Goal: Task Accomplishment & Management: Use online tool/utility

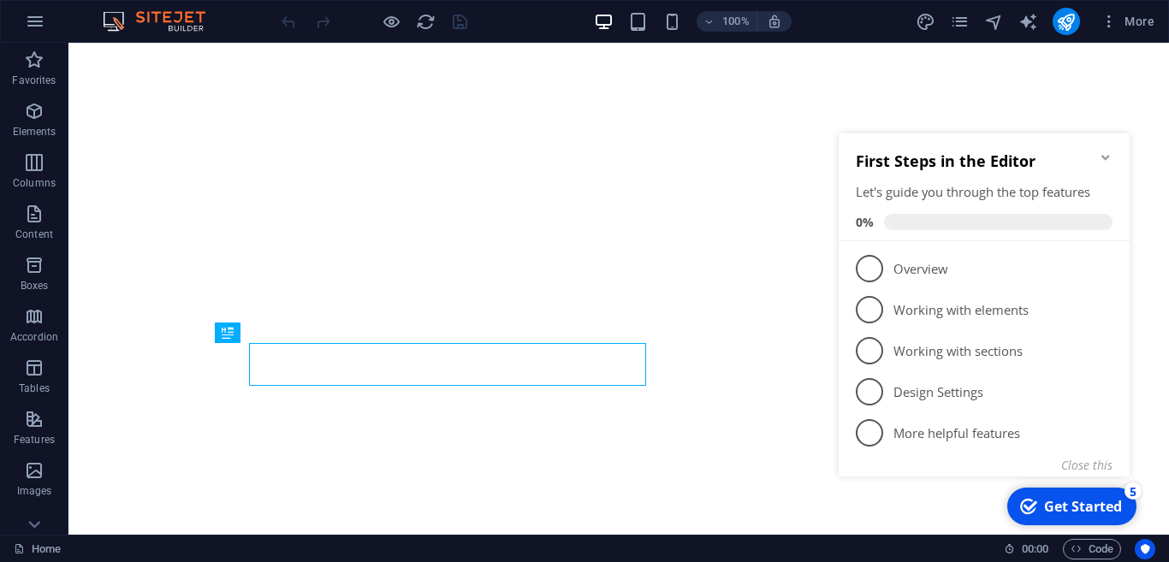
click at [1110, 157] on icon "Minimize checklist" at bounding box center [1106, 157] width 8 height 5
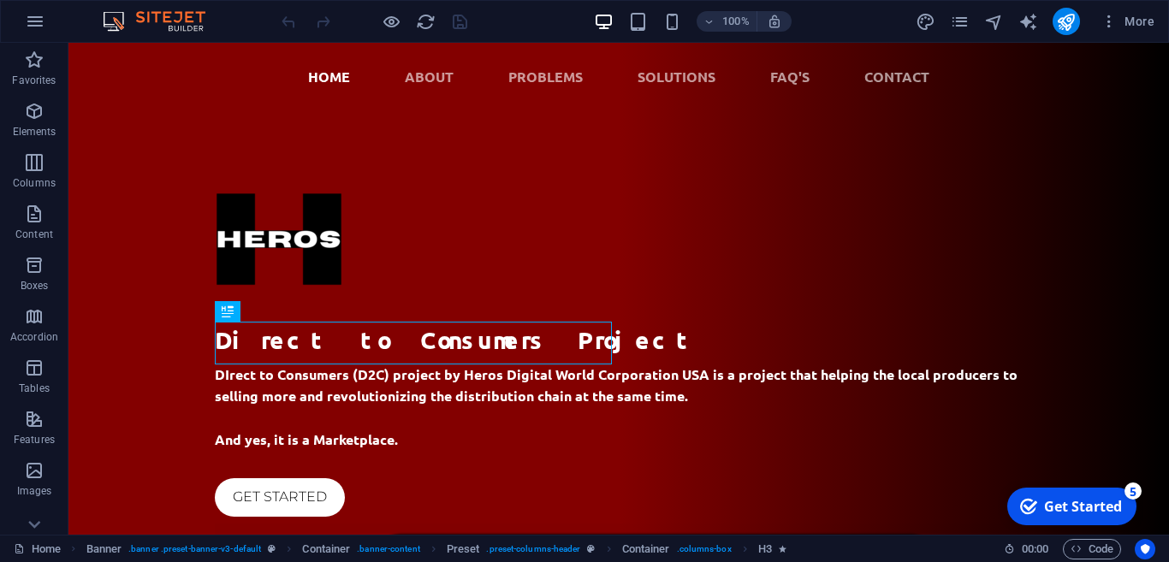
click at [1096, 510] on div "Get Started" at bounding box center [1083, 506] width 78 height 19
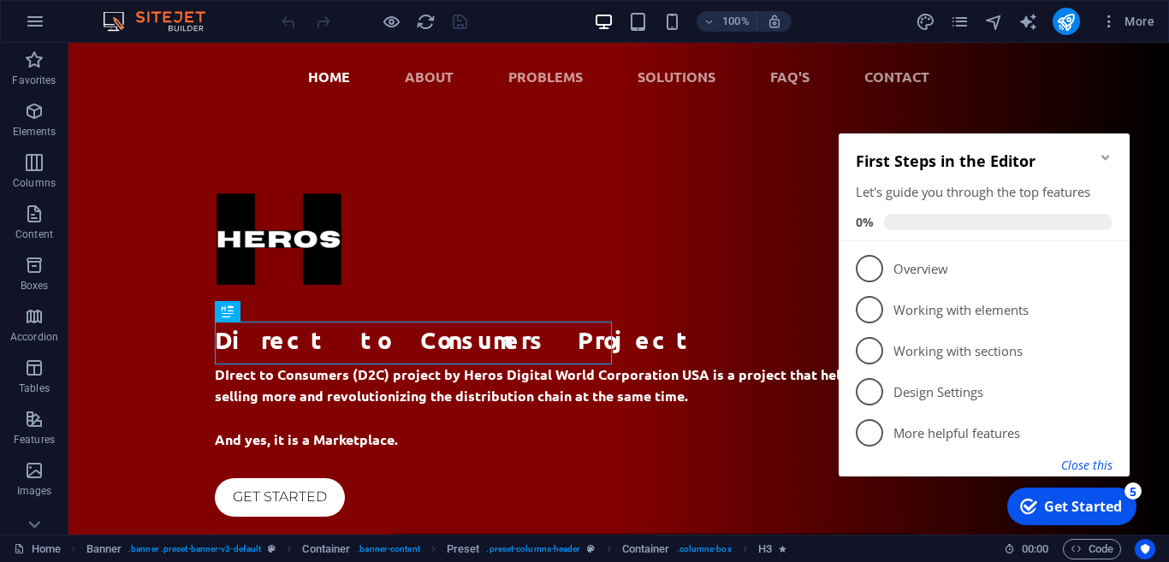
click at [1087, 472] on button "Close this" at bounding box center [1087, 465] width 51 height 16
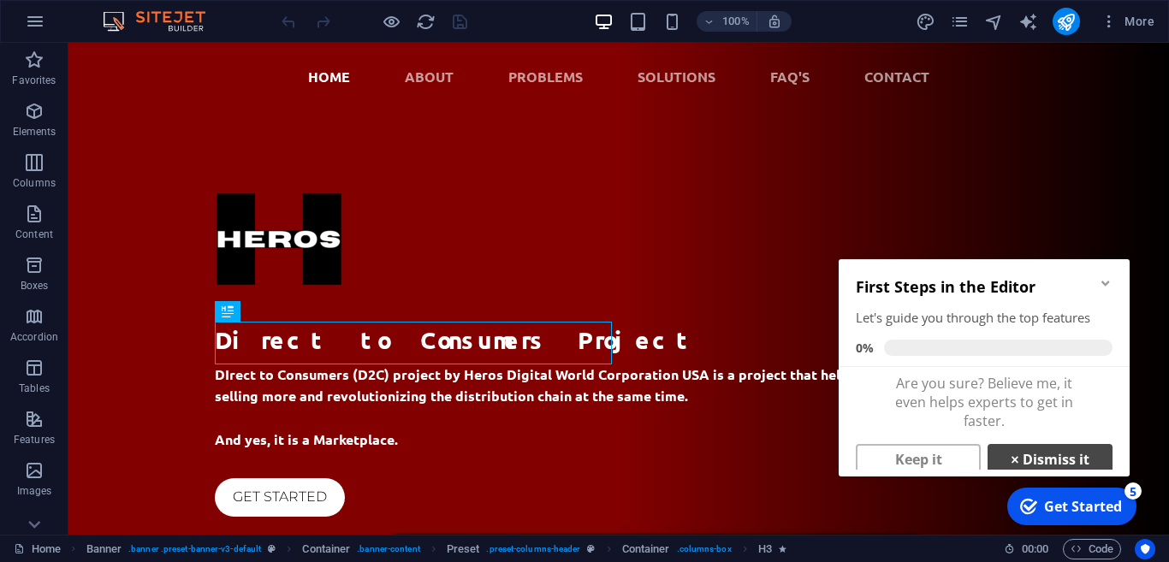
click at [1055, 462] on link "× Dismiss it" at bounding box center [1050, 459] width 125 height 31
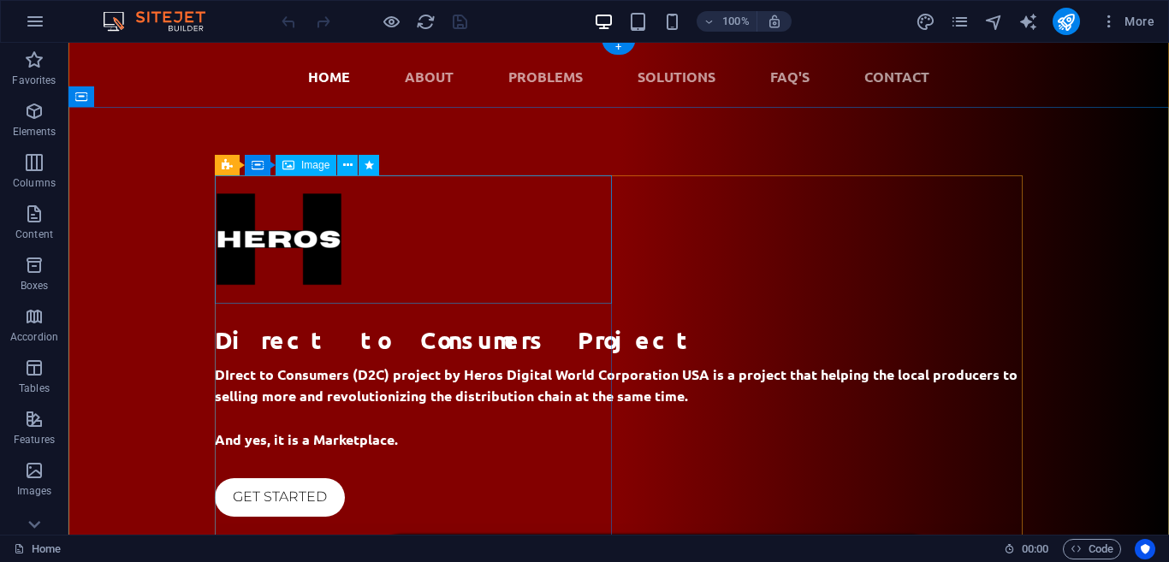
scroll to position [118, 0]
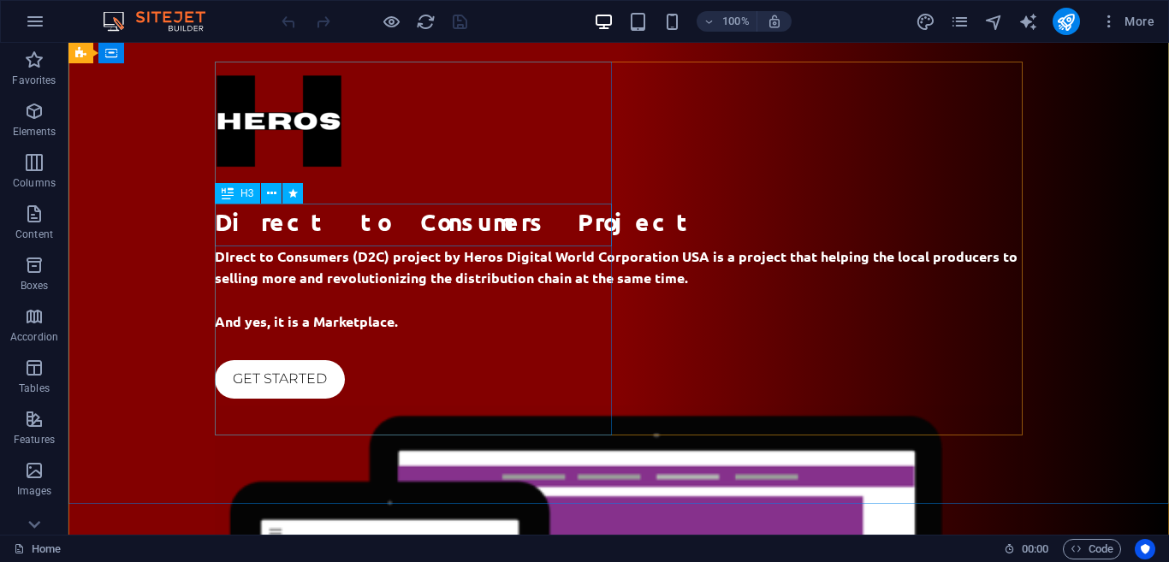
click at [378, 222] on div "Direct to Consumers Project" at bounding box center [619, 222] width 808 height 36
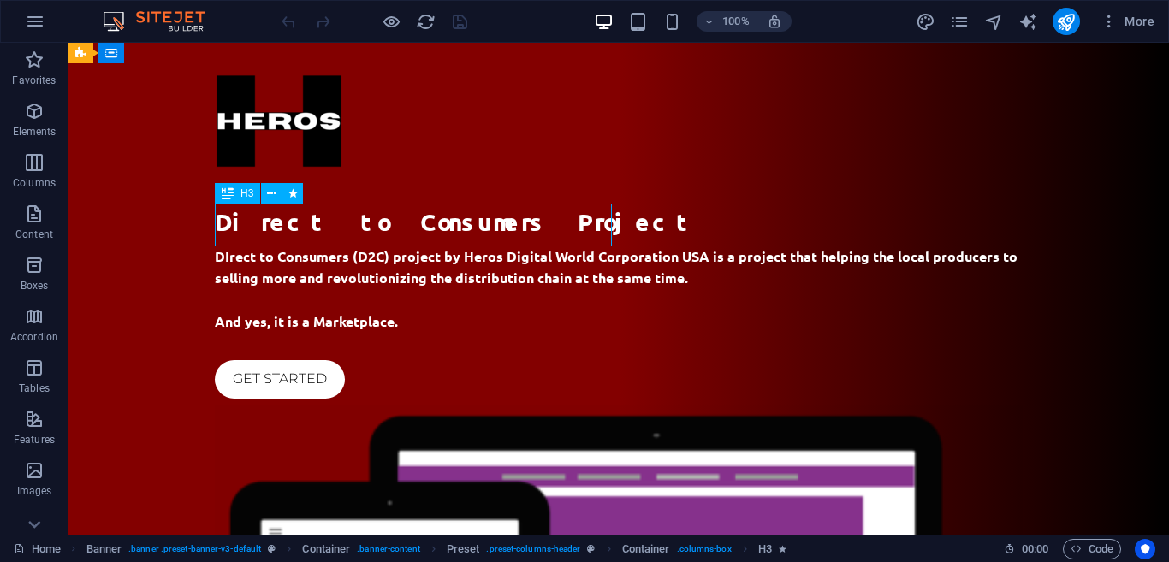
click at [378, 222] on div "Direct to Consumers Project" at bounding box center [619, 222] width 808 height 36
click at [78, 231] on div "Direct to Consumers Project DIrect to Consumers (D2C) project by Heros Digital …" at bounding box center [618, 484] width 1101 height 983
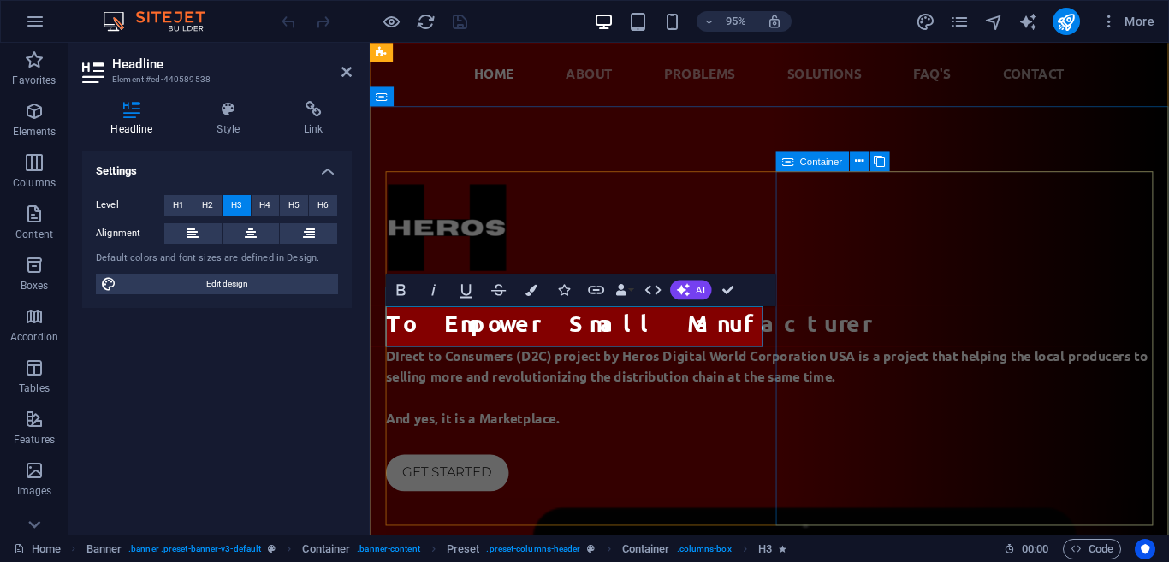
scroll to position [0, 0]
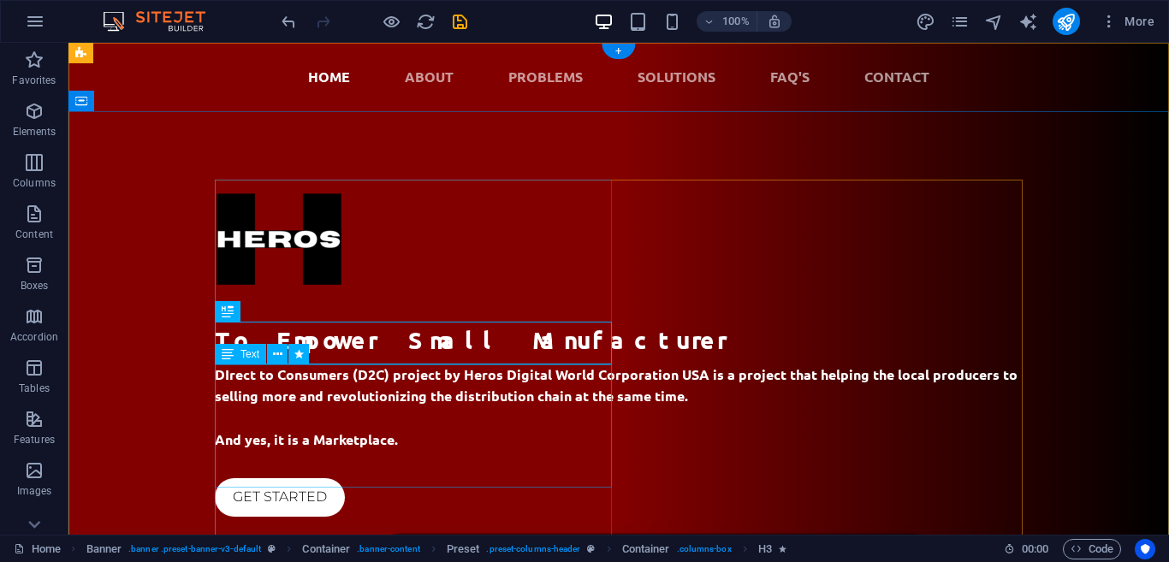
click at [353, 390] on div "DIrect to Consumers (D2C) project by Heros Digital World Corporation USA is a p…" at bounding box center [619, 408] width 808 height 86
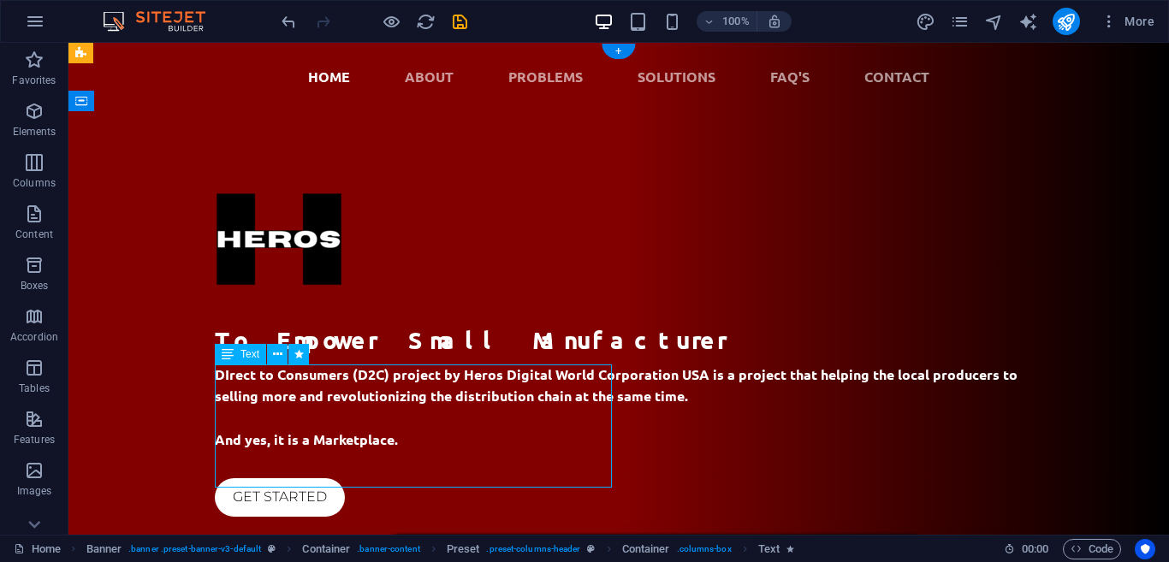
click at [353, 390] on div "DIrect to Consumers (D2C) project by Heros Digital World Corporation USA is a p…" at bounding box center [619, 408] width 808 height 86
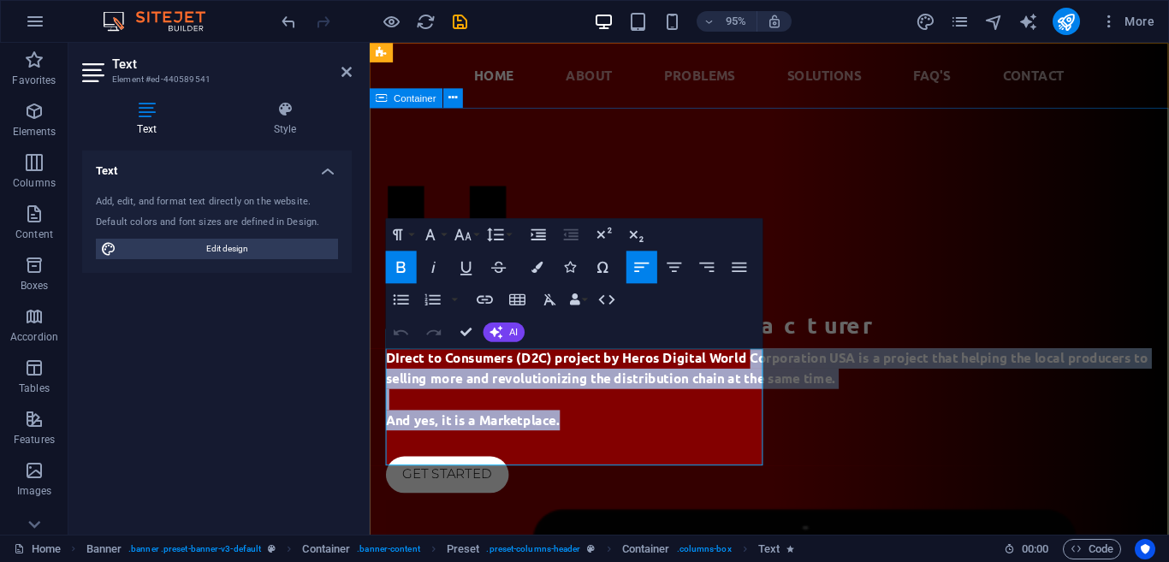
drag, startPoint x: 578, startPoint y: 473, endPoint x: 402, endPoint y: 352, distance: 213.5
click at [402, 352] on div "To Empower Small Manufacturer DIrect to Consumers (D2C) project by Heros Digita…" at bounding box center [791, 348] width 808 height 337
drag, startPoint x: 780, startPoint y: 389, endPoint x: 414, endPoint y: 382, distance: 366.5
click at [467, 405] on span "DIrect to Consumers (D2C) project by Heros Digital World Corporation USA is a p…" at bounding box center [788, 385] width 803 height 39
drag, startPoint x: 593, startPoint y: 477, endPoint x: 433, endPoint y: 397, distance: 178.8
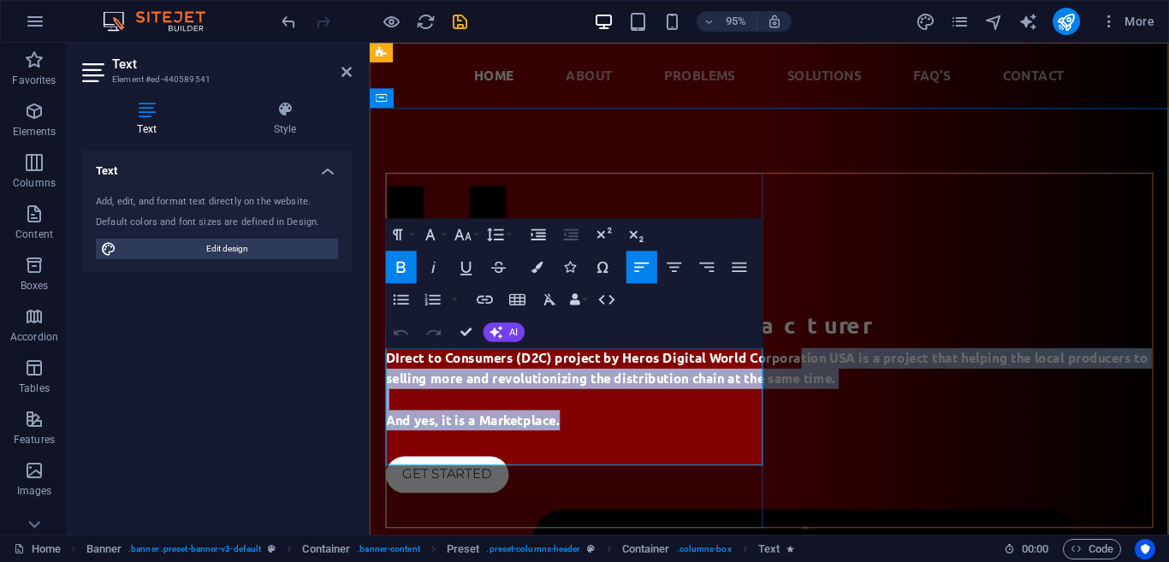
click at [437, 400] on div "DIrect to Consumers (D2C) project by Heros Digital World Corporation USA is a p…" at bounding box center [791, 408] width 808 height 86
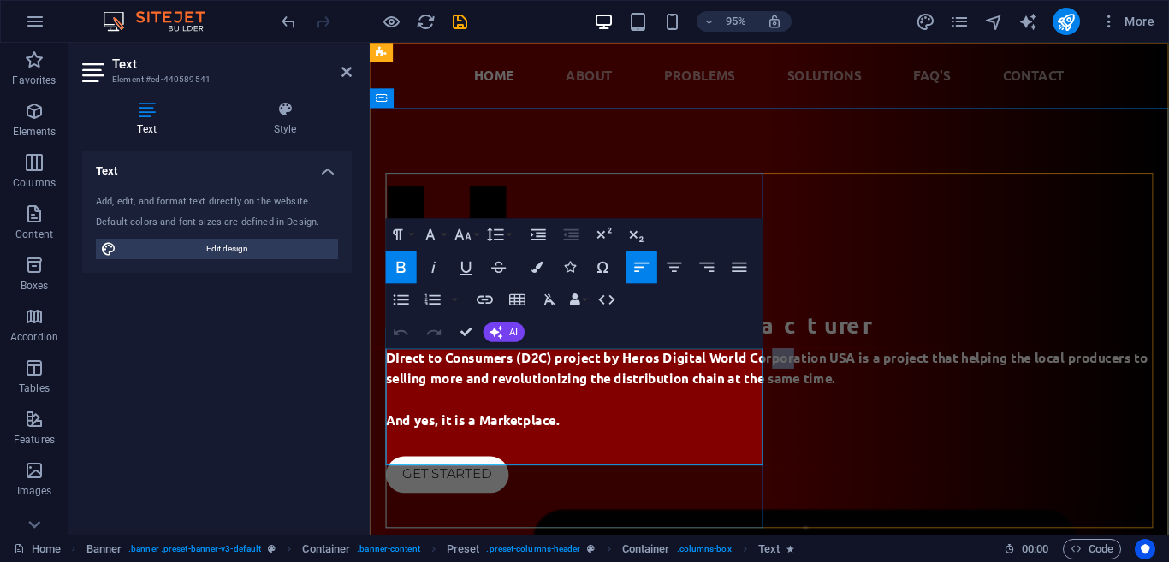
drag, startPoint x: 433, startPoint y: 397, endPoint x: 397, endPoint y: 380, distance: 39.8
click at [407, 384] on p "DIrect to Consumers (D2C) project by Heros Digital World Corporation USA is a p…" at bounding box center [791, 386] width 808 height 43
click at [395, 380] on span "DIrect to Consumers (D2C) project by Heros Digital World Corporation USA is a p…" at bounding box center [788, 385] width 803 height 39
click at [394, 380] on span "DIrect to Consumers (D2C) project by Heros Digital World Corporation USA is a p…" at bounding box center [788, 385] width 803 height 39
drag, startPoint x: 390, startPoint y: 376, endPoint x: 378, endPoint y: 370, distance: 13.4
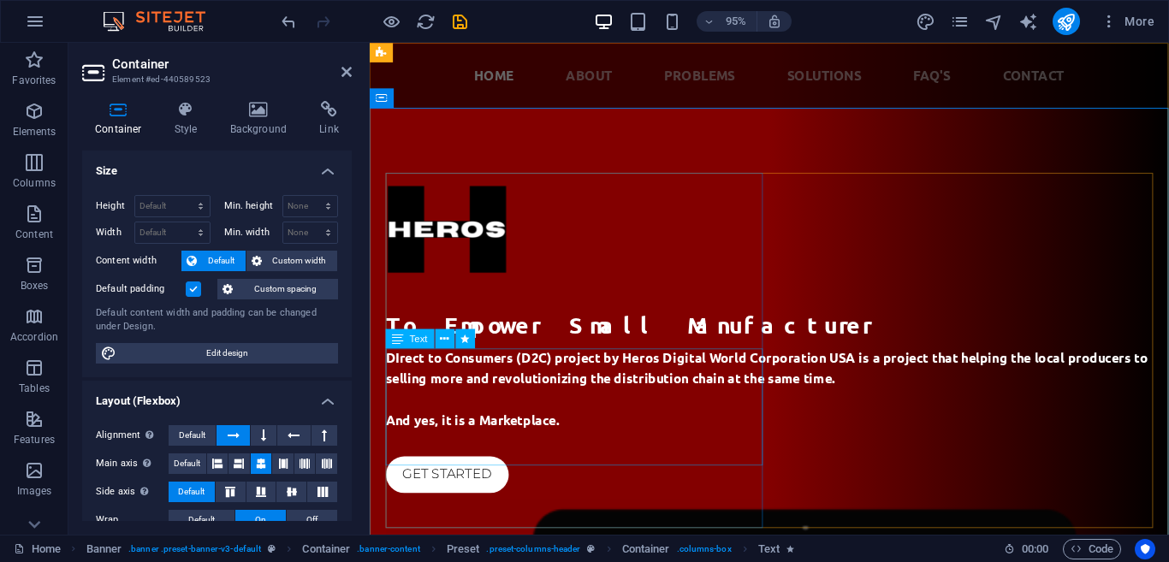
click at [474, 426] on div "DIrect to Consumers (D2C) project by Heros Digital World Corporation USA is a p…" at bounding box center [791, 408] width 808 height 86
click at [507, 422] on div "DIrect to Consumers (D2C) project by Heros Digital World Corporation USA is a p…" at bounding box center [791, 408] width 808 height 86
click at [499, 400] on div "DIrect to Consumers (D2C) project by Heros Digital World Corporation USA is a p…" at bounding box center [791, 408] width 808 height 86
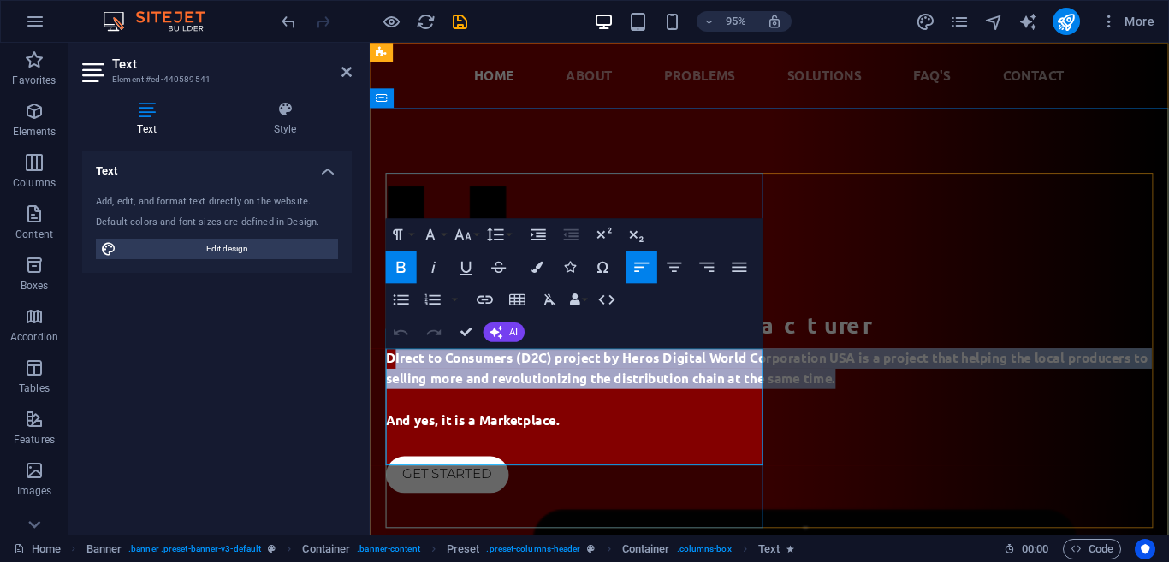
drag, startPoint x: 493, startPoint y: 437, endPoint x: 386, endPoint y: 378, distance: 121.8
click at [390, 378] on p "DIrect to Consumers (D2C) project by Heros Digital World Corporation USA is a p…" at bounding box center [791, 386] width 808 height 43
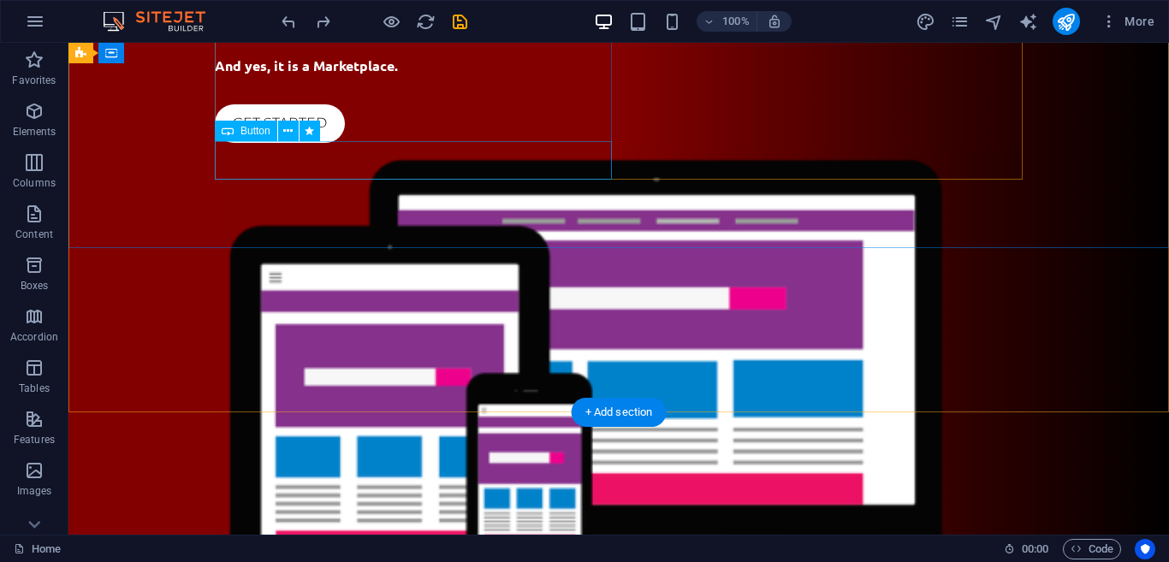
scroll to position [20, 0]
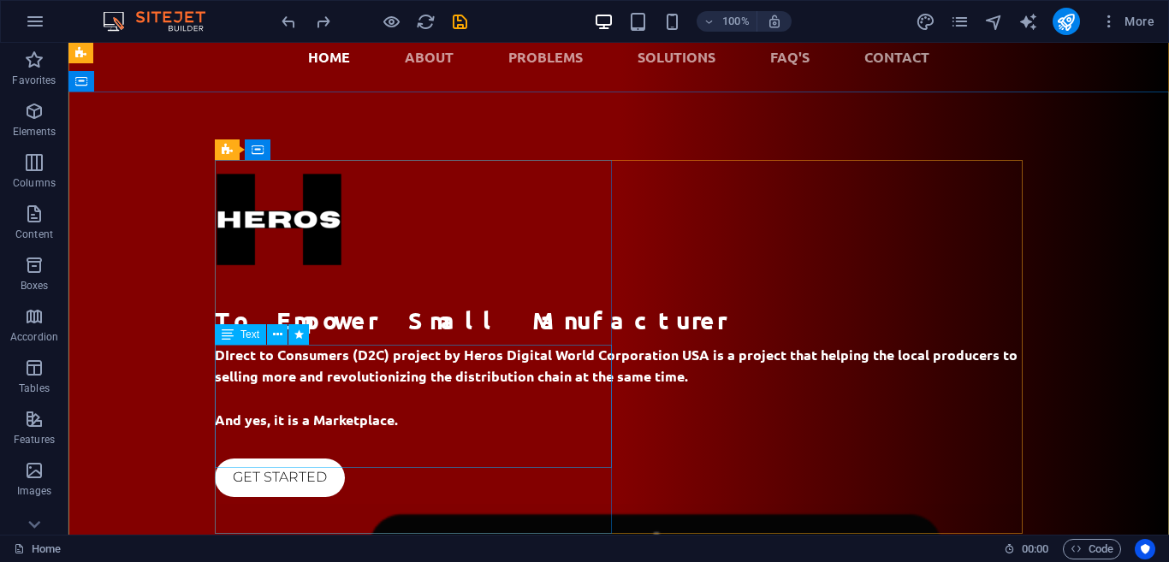
click at [350, 381] on div "DIrect to Consumers (D2C) project by Heros Digital World Corporation USA is a p…" at bounding box center [619, 388] width 808 height 86
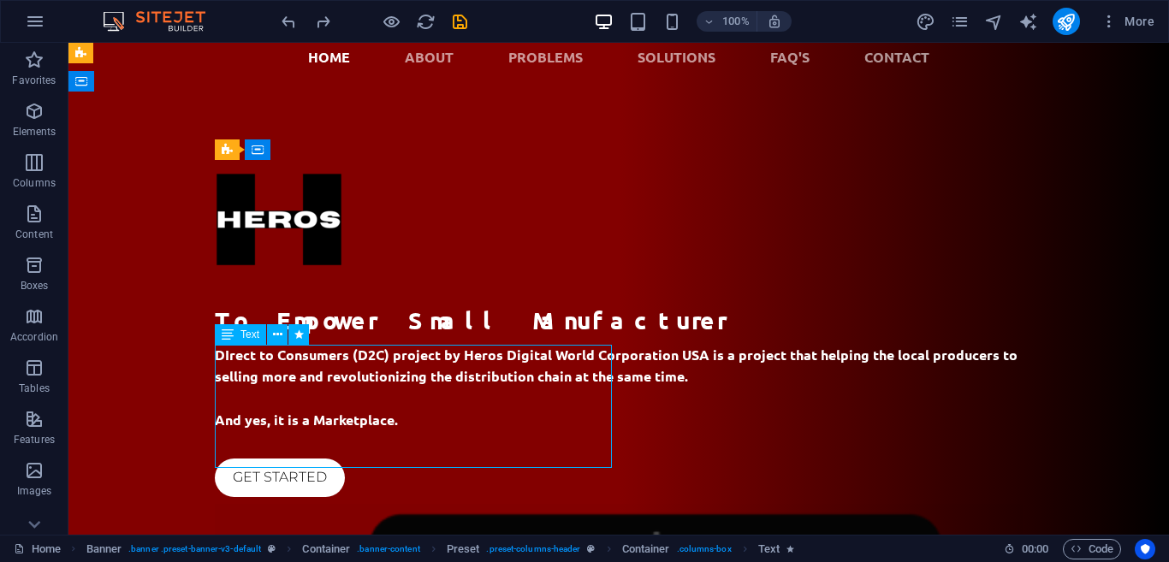
click at [350, 381] on div "DIrect to Consumers (D2C) project by Heros Digital World Corporation USA is a p…" at bounding box center [619, 388] width 808 height 86
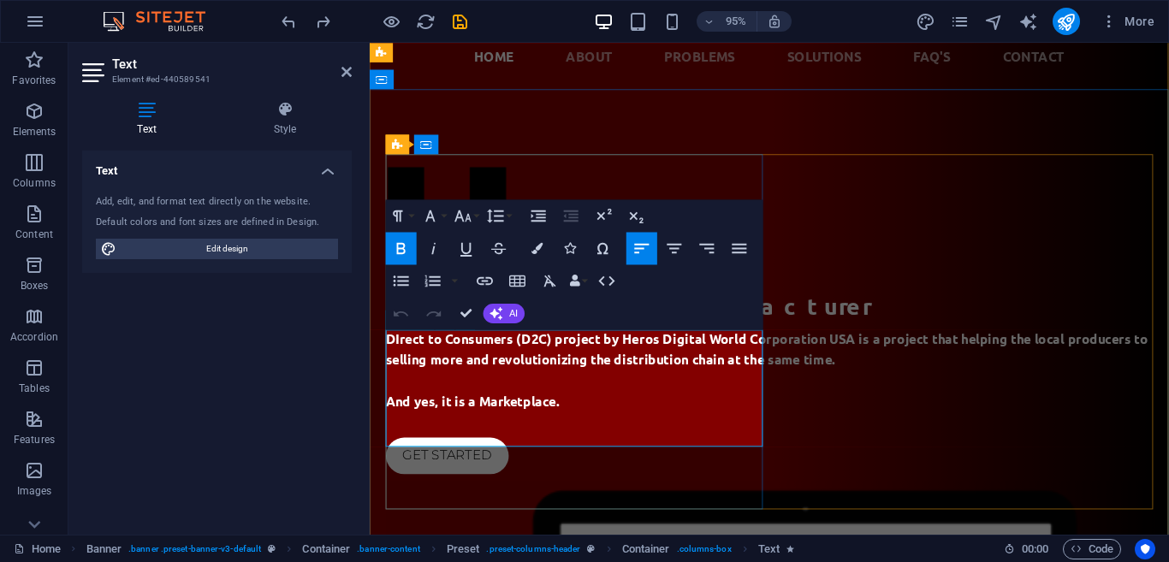
click at [537, 385] on span "DIrect to Consumers (D2C) project by Heros Digital World Corporation USA is a p…" at bounding box center [788, 365] width 803 height 39
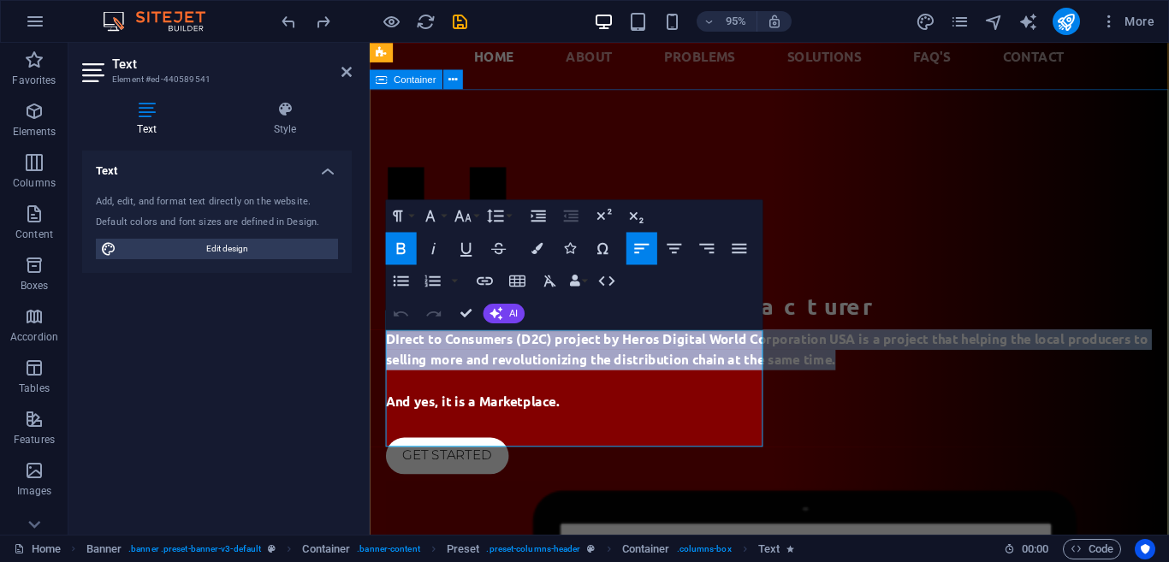
drag, startPoint x: 493, startPoint y: 415, endPoint x: 386, endPoint y: 362, distance: 119.5
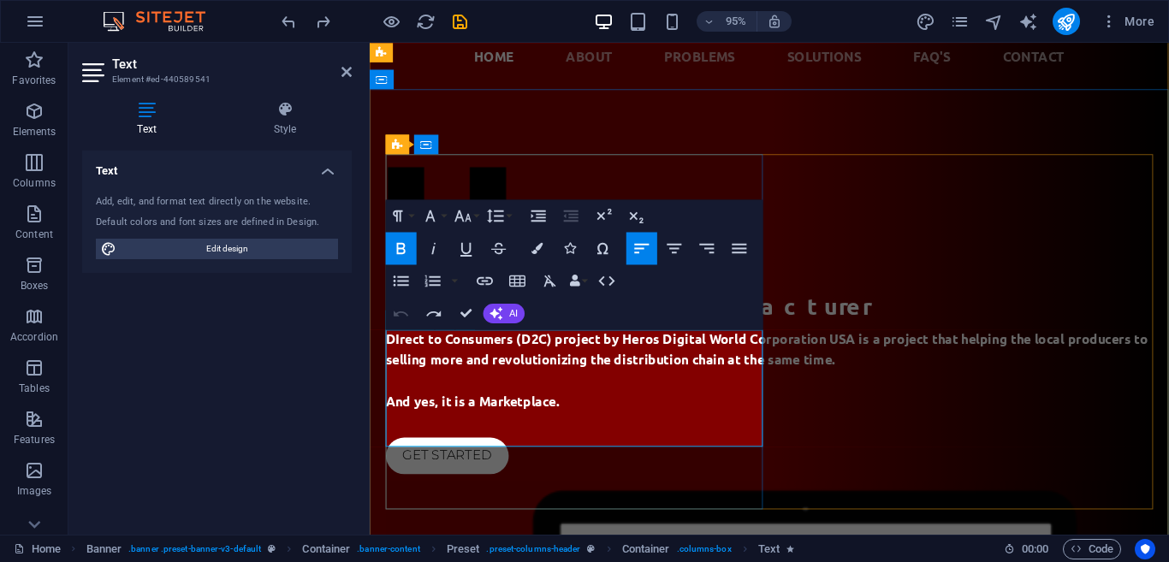
click at [508, 388] on p "DIrect to Consumers (D2C) project by Heros Digital World Corporation USA is a p…" at bounding box center [791, 366] width 808 height 43
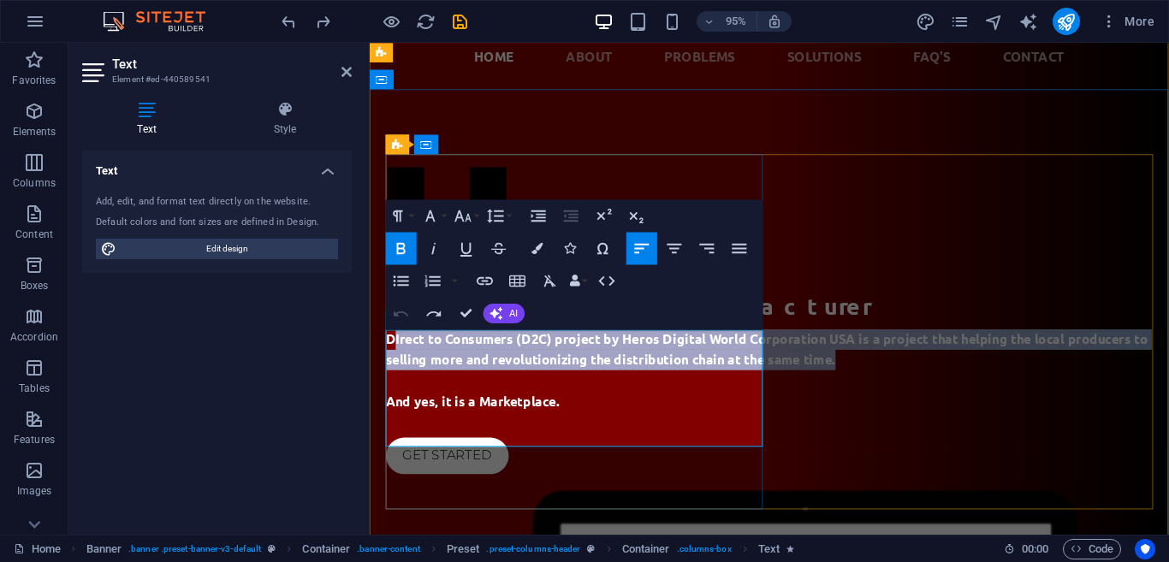
drag, startPoint x: 443, startPoint y: 380, endPoint x: 494, endPoint y: 414, distance: 60.5
click at [494, 388] on p "DIrect to Consumers (D2C) project by Heros Digital World Corporation USA is a p…" at bounding box center [791, 366] width 808 height 43
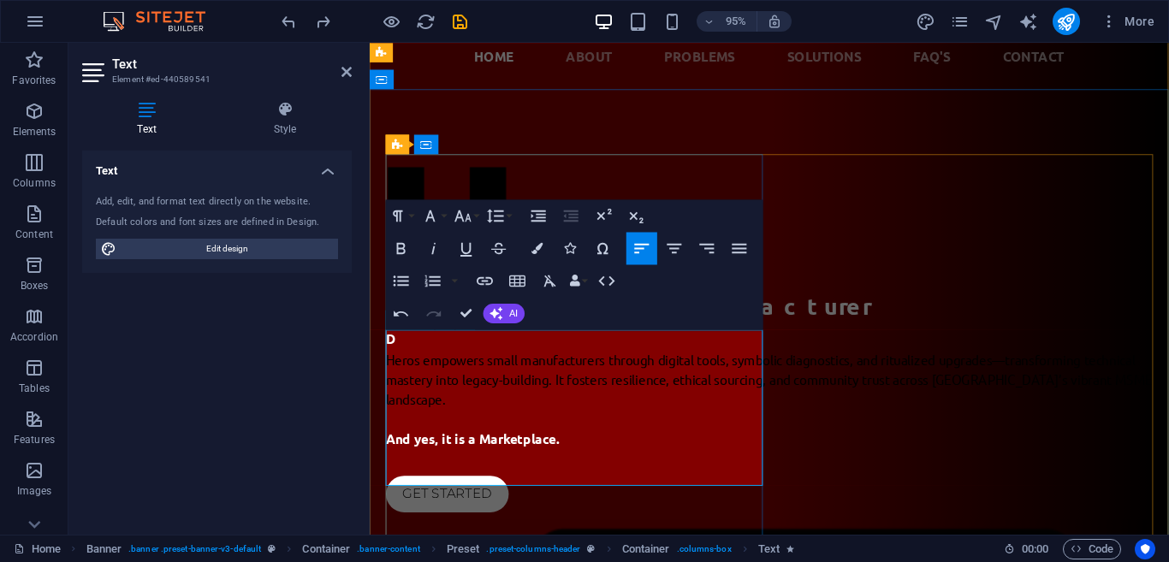
click at [504, 428] on p "Heros empowers small manufacturers through digital tools, symbolic diagnostics,…" at bounding box center [791, 397] width 808 height 62
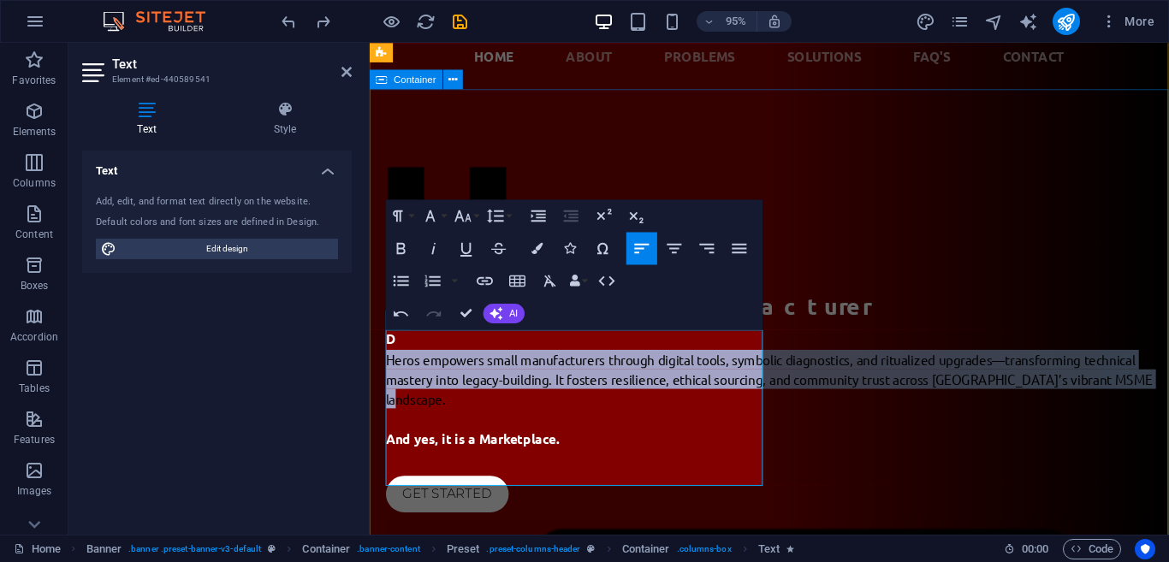
drag, startPoint x: 515, startPoint y: 455, endPoint x: 384, endPoint y: 372, distance: 154.4
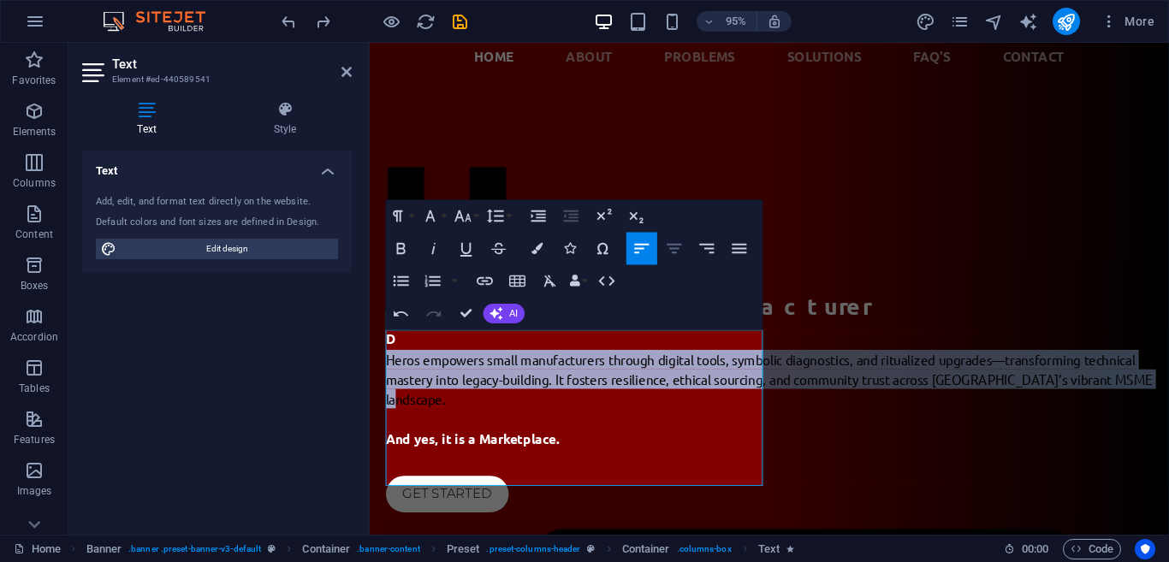
click at [668, 253] on icon "button" at bounding box center [674, 249] width 20 height 20
click at [741, 248] on icon "button" at bounding box center [739, 248] width 15 height 9
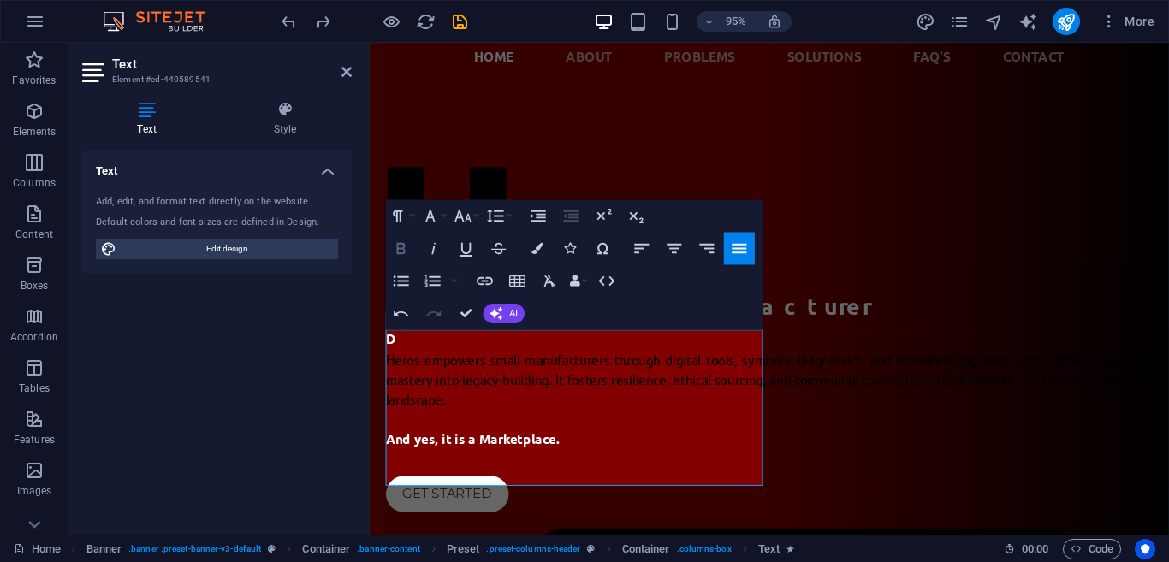
click at [408, 247] on icon "button" at bounding box center [401, 249] width 20 height 20
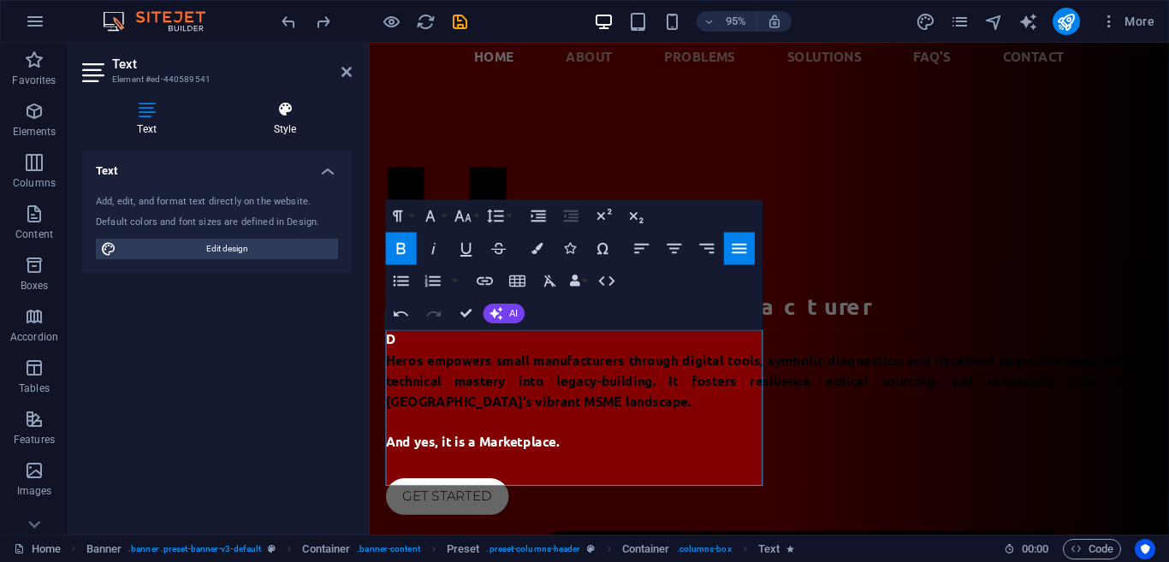
click at [295, 121] on h4 "Style" at bounding box center [285, 119] width 134 height 36
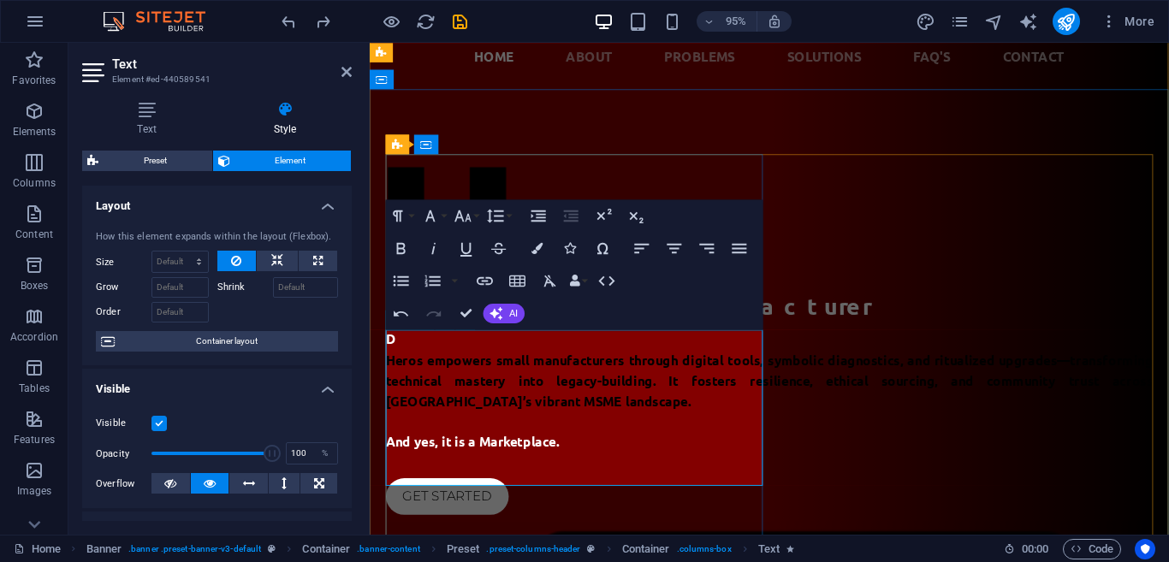
click at [397, 366] on p "D" at bounding box center [791, 355] width 808 height 21
drag, startPoint x: 406, startPoint y: 359, endPoint x: 387, endPoint y: 361, distance: 19.0
click at [387, 361] on p "D" at bounding box center [791, 355] width 808 height 21
drag, startPoint x: 390, startPoint y: 356, endPoint x: 681, endPoint y: 409, distance: 296.7
click at [552, 429] on strong "Heros empowers small manufacturers through digital tools, symbolic diagnostics,…" at bounding box center [791, 398] width 808 height 61
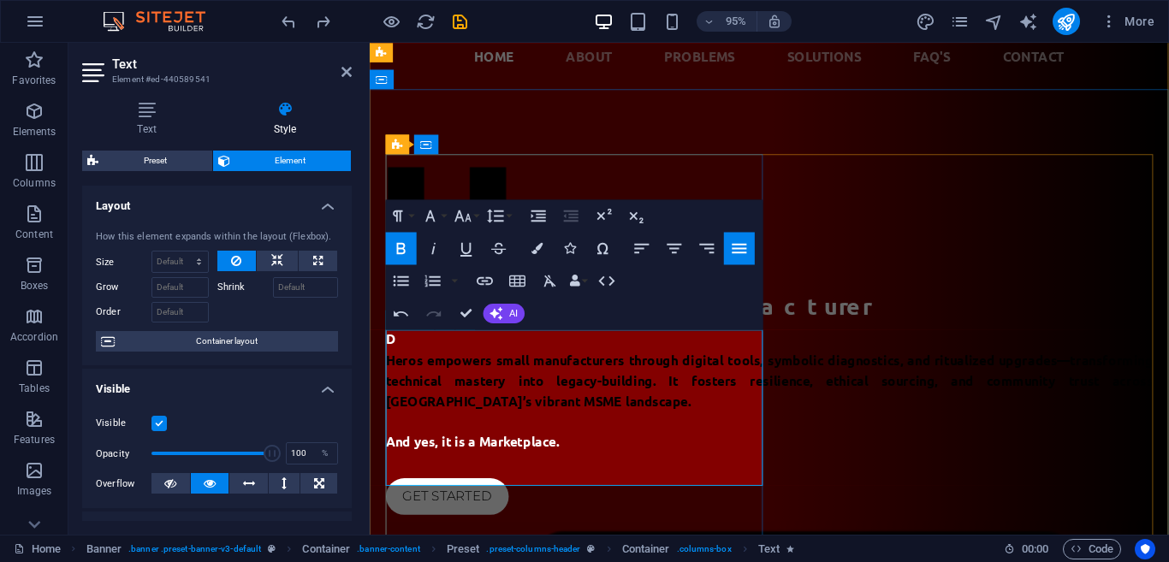
click at [563, 431] on p "Heros empowers small manufacturers through digital tools, symbolic diagnostics,…" at bounding box center [791, 398] width 808 height 64
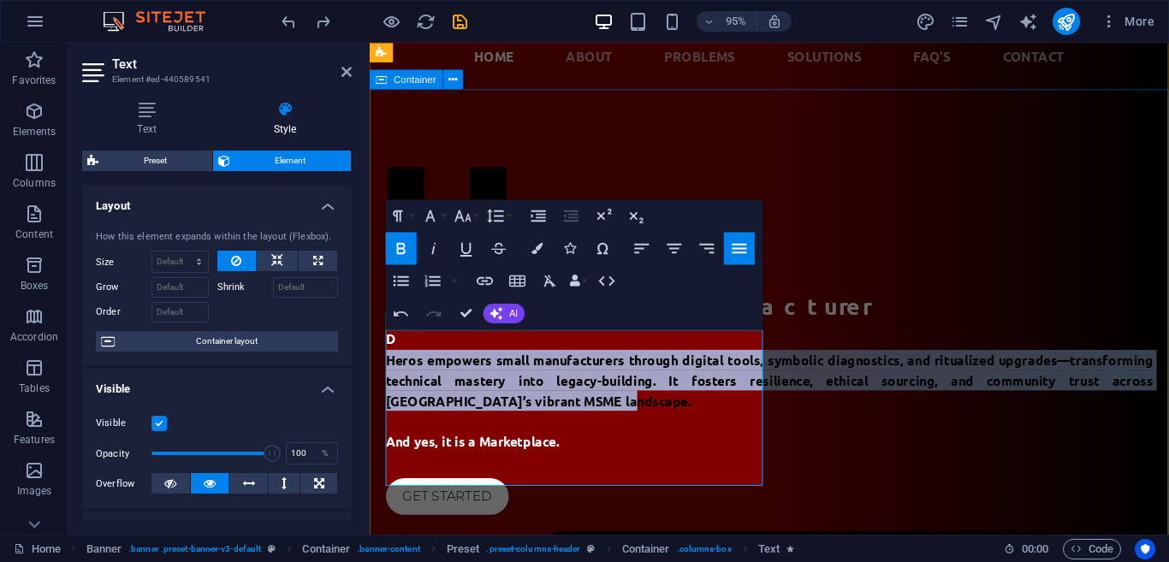
drag, startPoint x: 560, startPoint y: 455, endPoint x: 386, endPoint y: 373, distance: 192.2
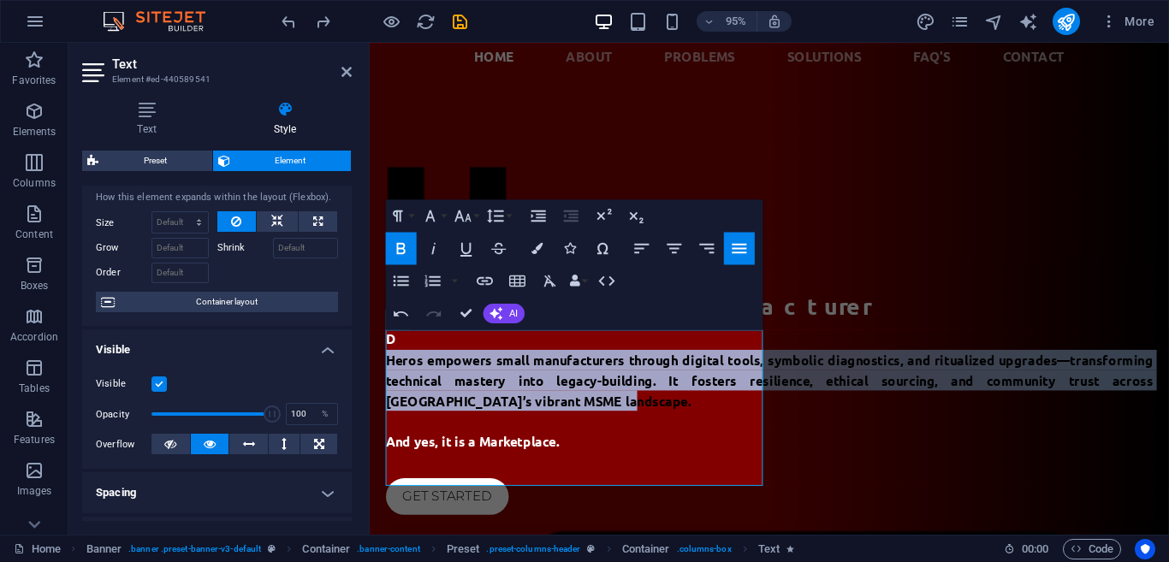
scroll to position [0, 0]
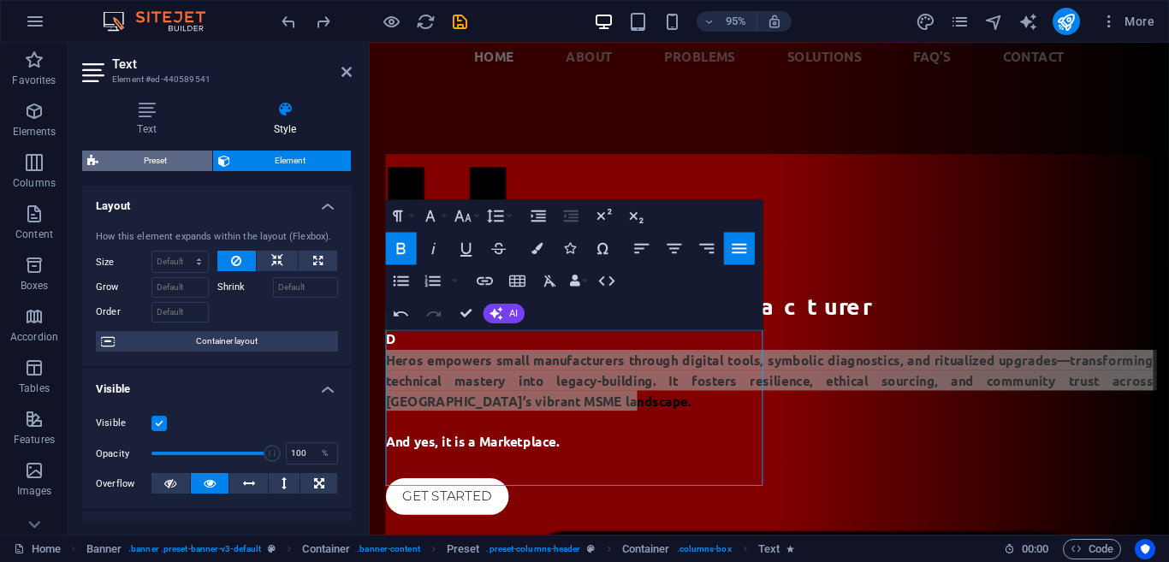
click at [146, 161] on span "Preset" at bounding box center [156, 161] width 104 height 21
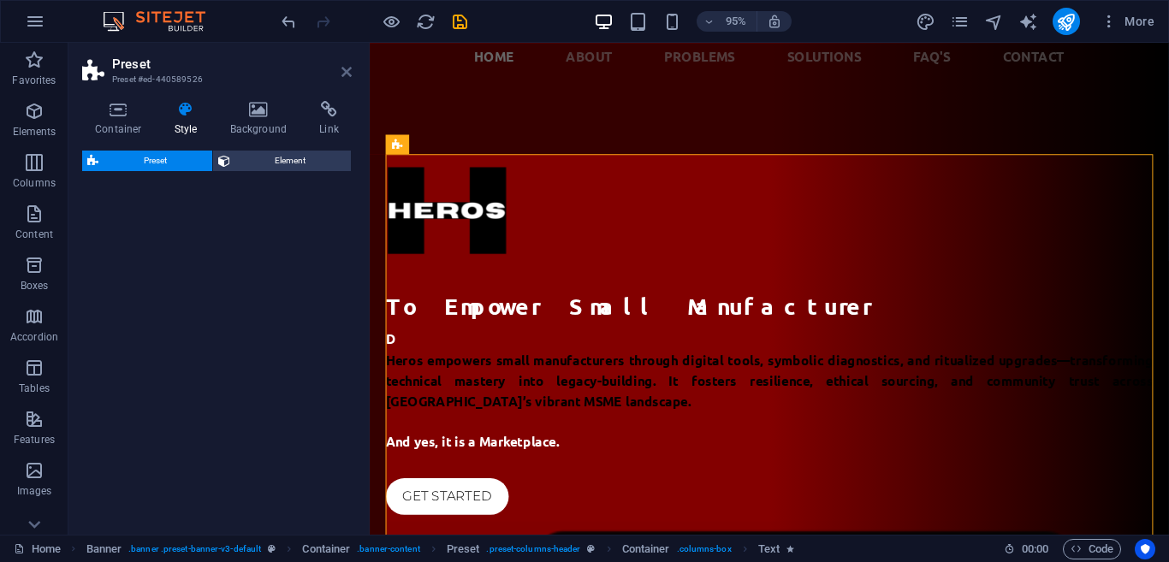
select select "px"
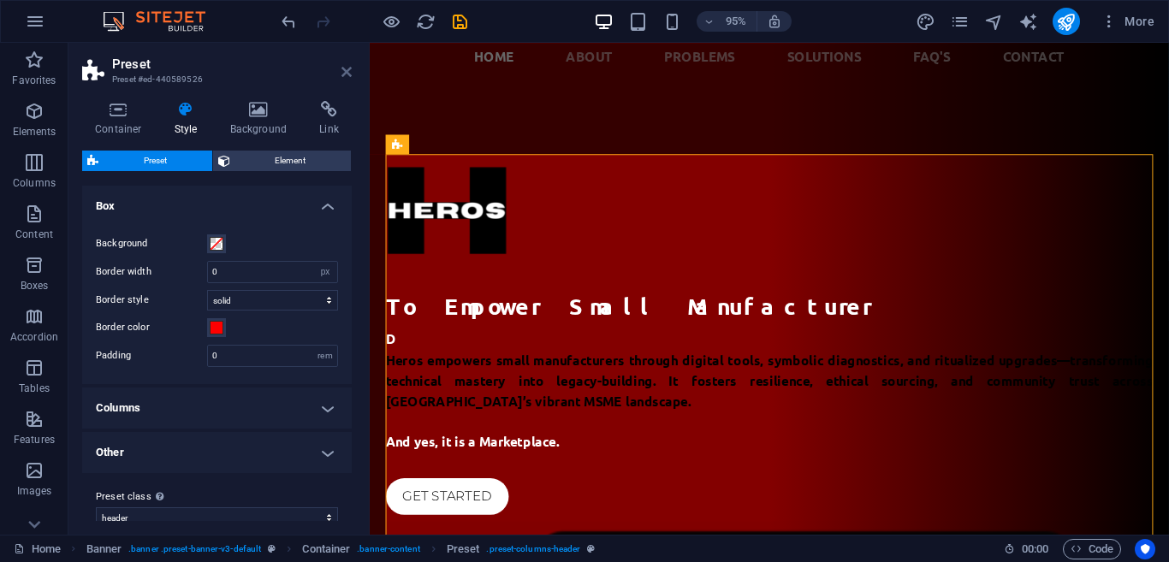
click at [350, 69] on icon at bounding box center [347, 72] width 10 height 14
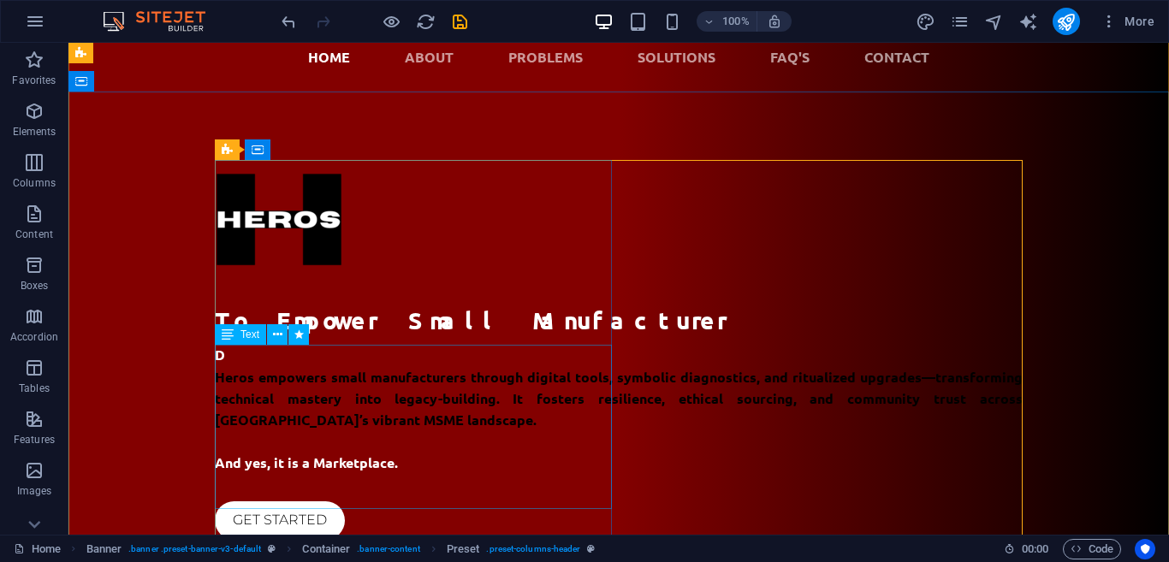
click at [421, 417] on div "D Heros empowers small manufacturers through digital tools, symbolic diagnostic…" at bounding box center [619, 409] width 808 height 129
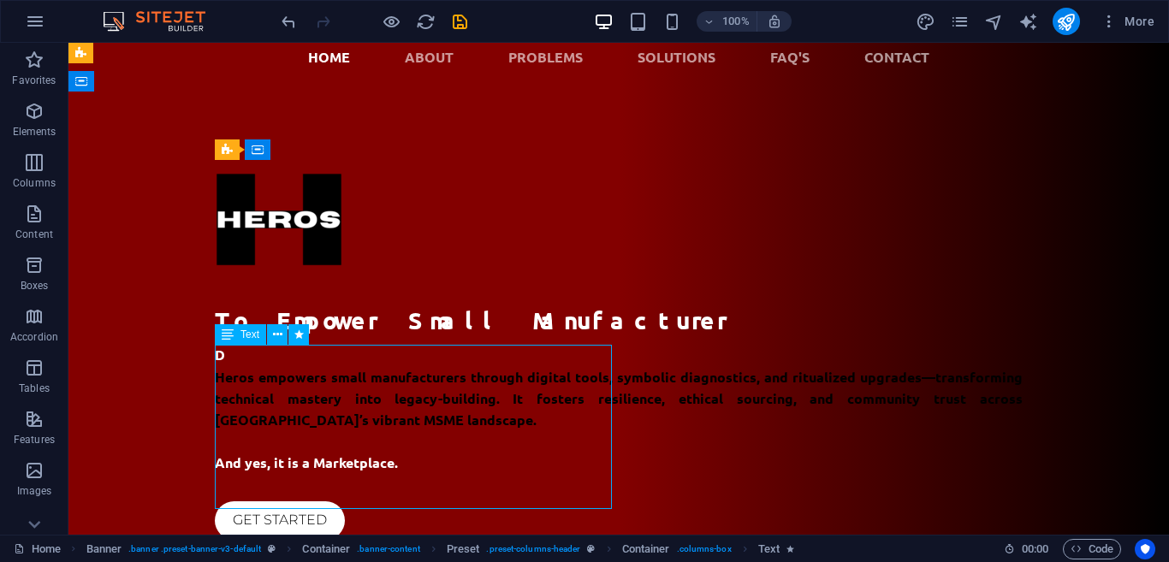
click at [421, 417] on div "D Heros empowers small manufacturers through digital tools, symbolic diagnostic…" at bounding box center [619, 409] width 808 height 129
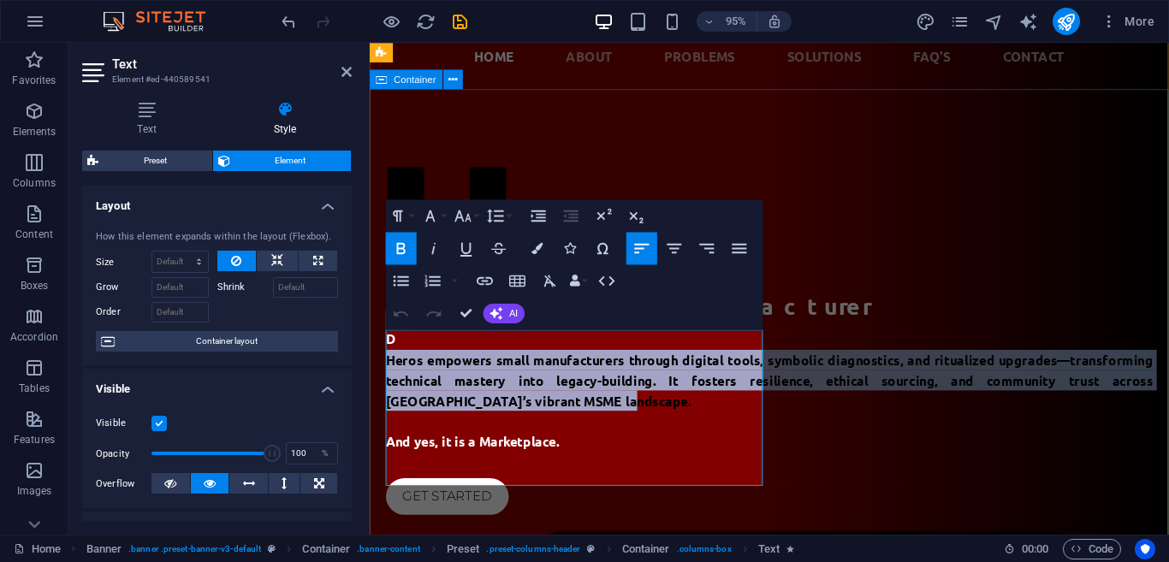
drag, startPoint x: 571, startPoint y: 460, endPoint x: 384, endPoint y: 382, distance: 202.2
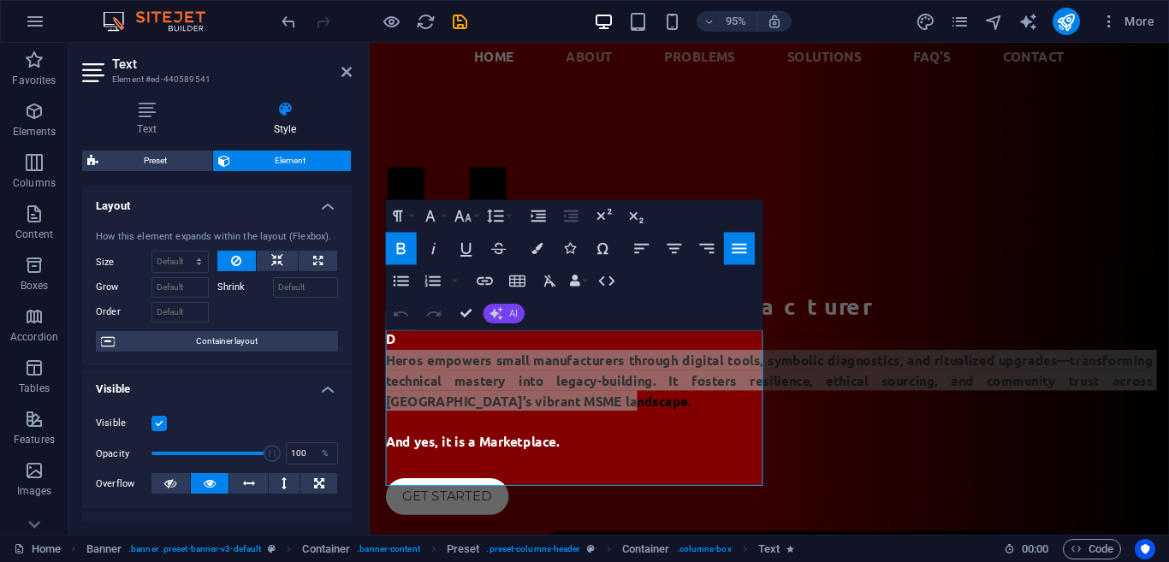
click at [500, 313] on icon "button" at bounding box center [496, 313] width 13 height 13
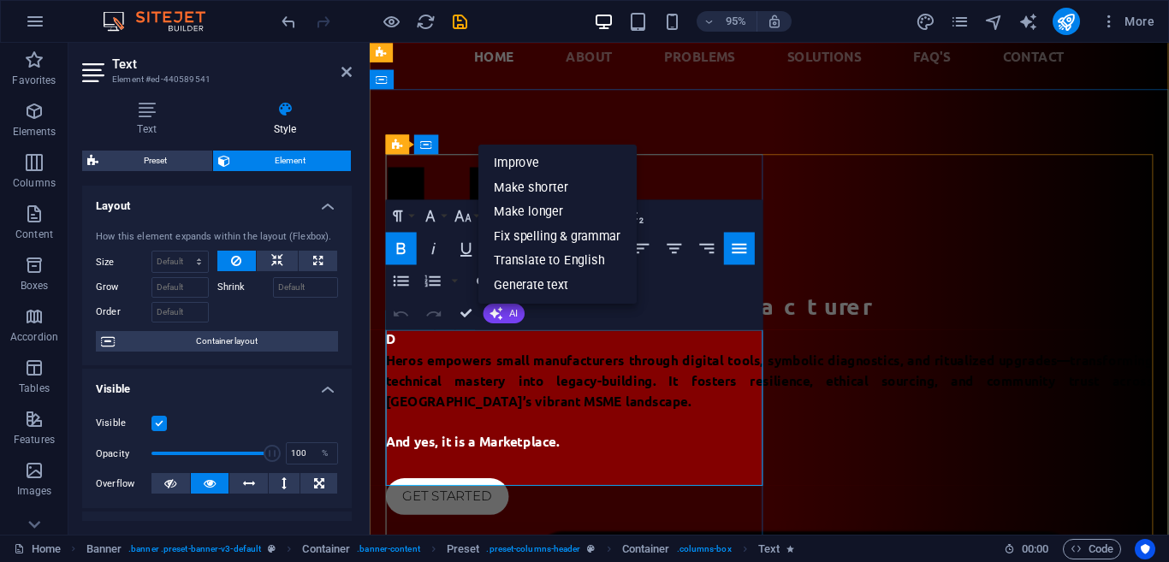
click at [592, 431] on p "Heros empowers small manufacturers through digital tools, symbolic diagnostics,…" at bounding box center [791, 398] width 808 height 64
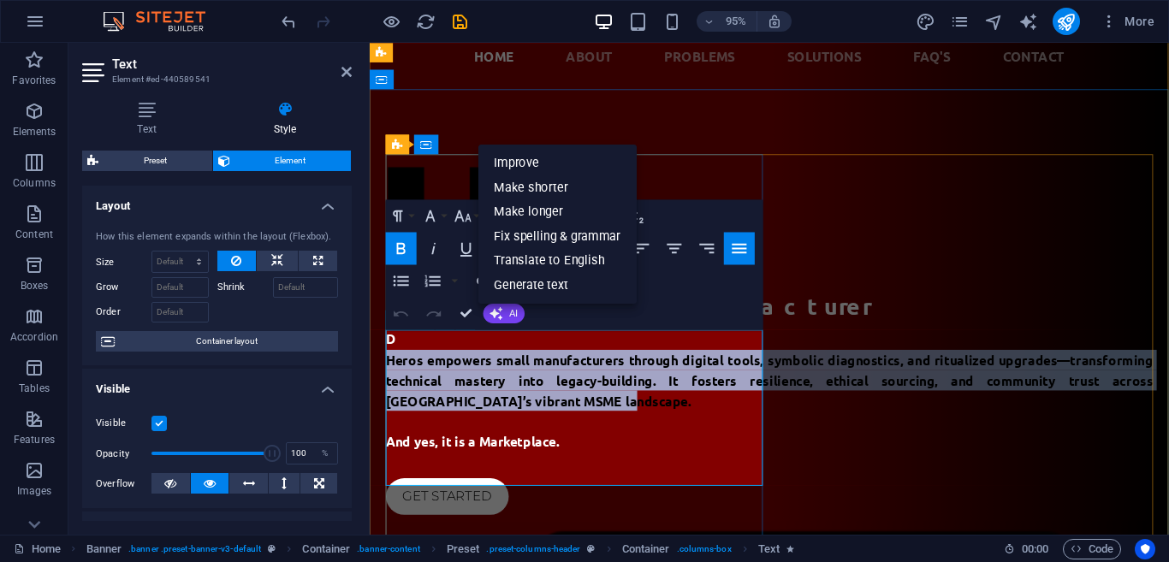
drag, startPoint x: 592, startPoint y: 454, endPoint x: 389, endPoint y: 372, distance: 218.9
click at [389, 372] on p "Heros empowers small manufacturers through digital tools, symbolic diagnostics,…" at bounding box center [791, 398] width 808 height 64
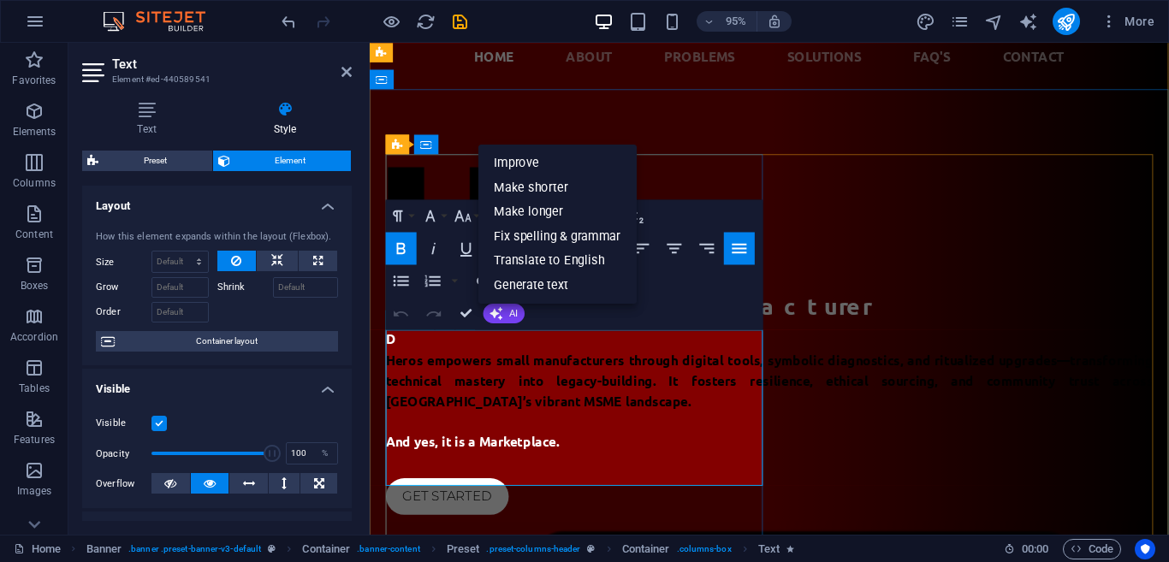
click at [563, 359] on p "D" at bounding box center [791, 355] width 808 height 21
click at [563, 360] on p "D" at bounding box center [791, 355] width 808 height 21
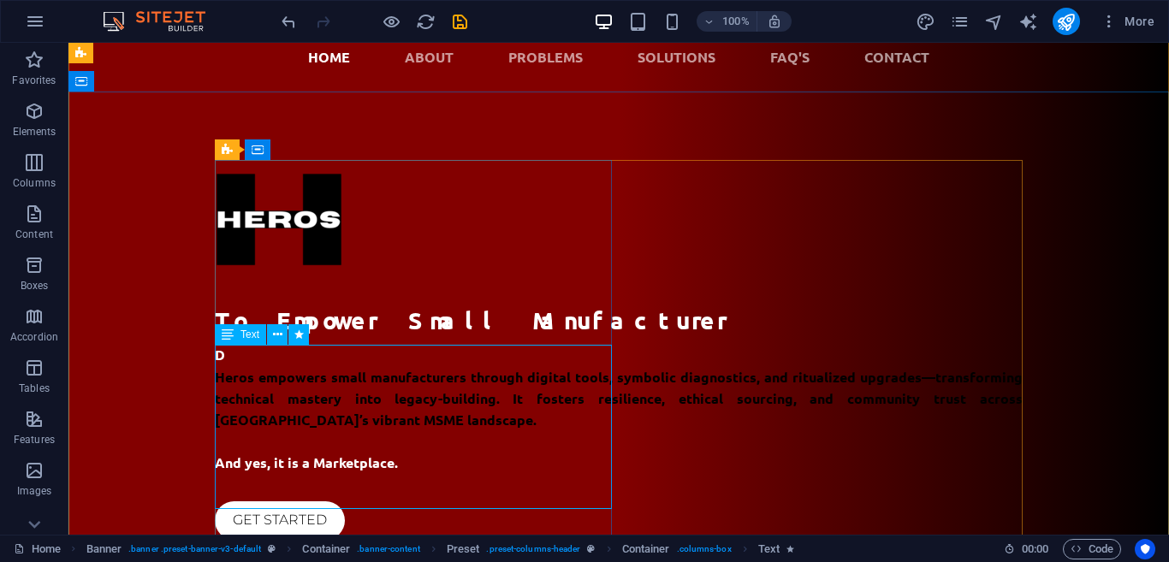
click at [399, 406] on div "D Heros empowers small manufacturers through digital tools, symbolic diagnostic…" at bounding box center [619, 409] width 808 height 129
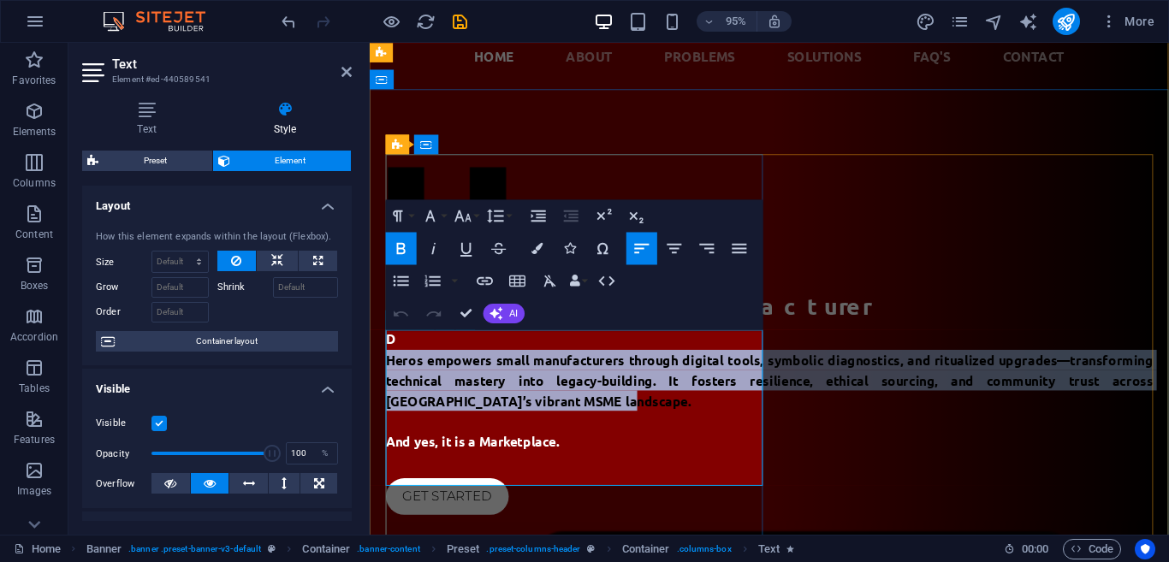
drag, startPoint x: 566, startPoint y: 455, endPoint x: 390, endPoint y: 372, distance: 194.6
click at [390, 372] on p "Heros empowers small manufacturers through digital tools, symbolic diagnostics,…" at bounding box center [791, 398] width 808 height 64
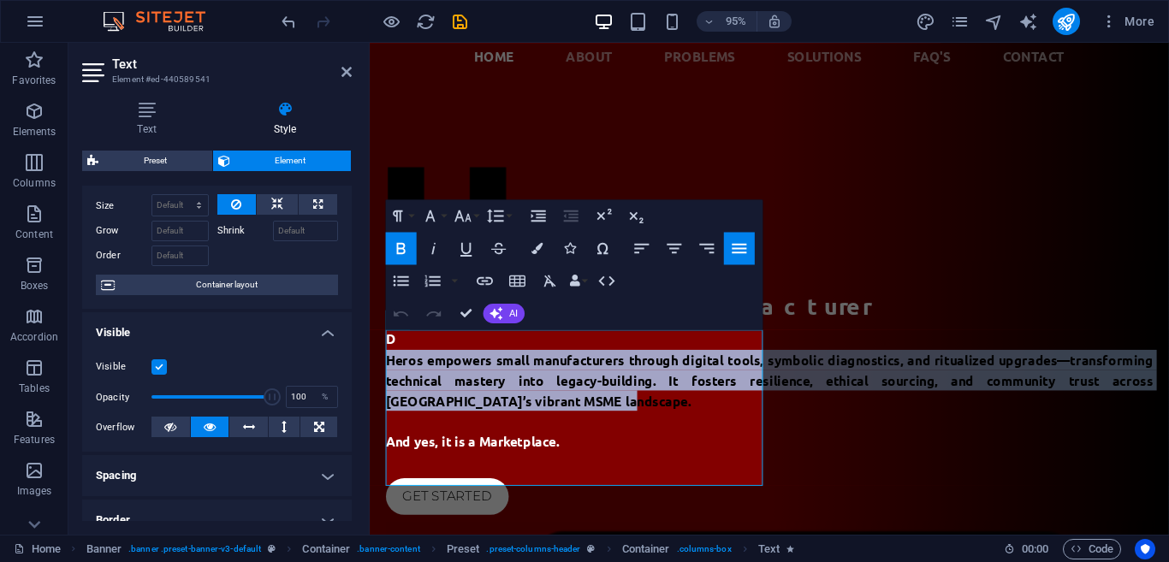
scroll to position [87, 0]
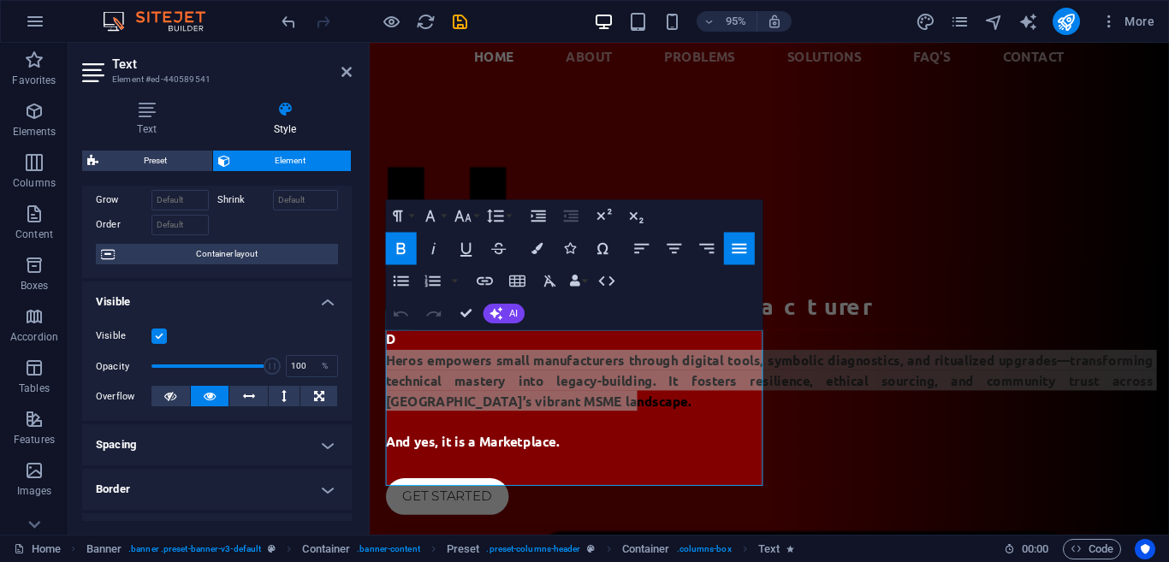
click at [232, 447] on h4 "Spacing" at bounding box center [217, 445] width 270 height 41
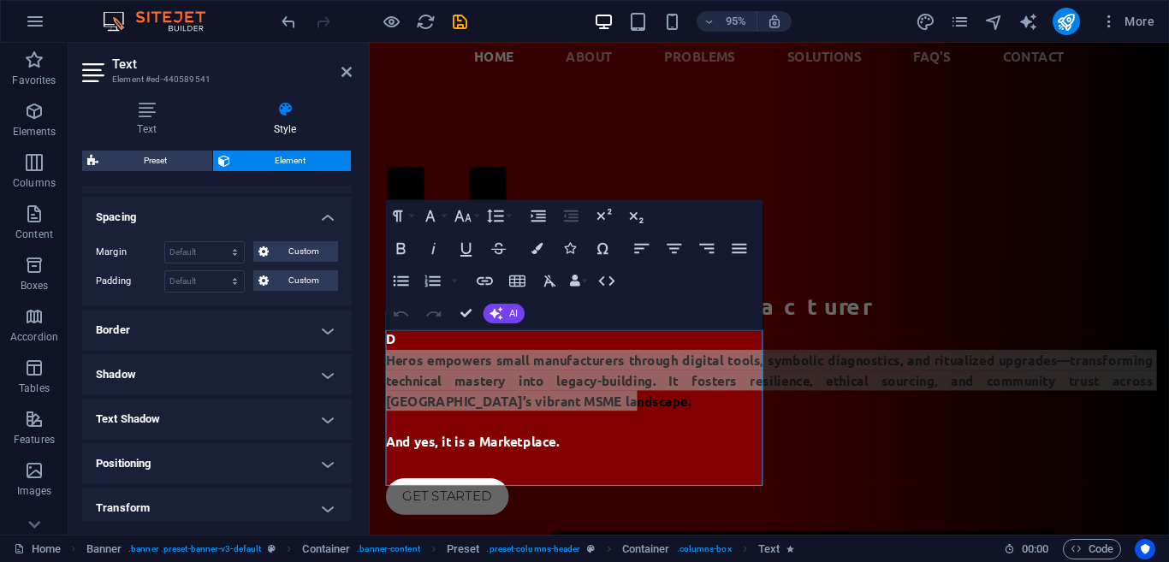
scroll to position [349, 0]
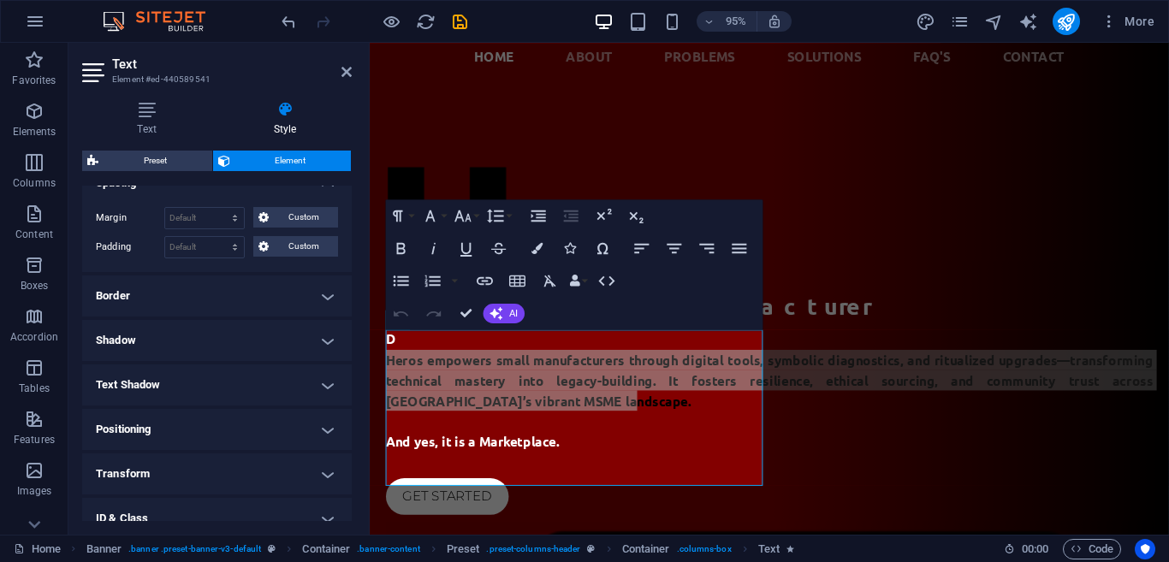
click at [174, 300] on h4 "Border" at bounding box center [217, 296] width 270 height 41
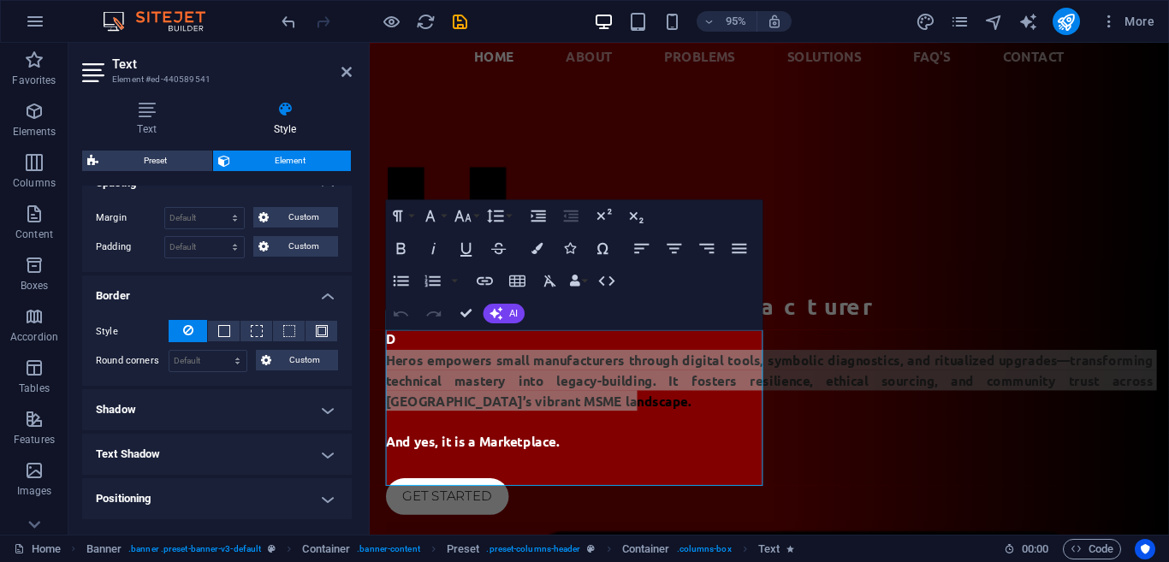
scroll to position [526, 0]
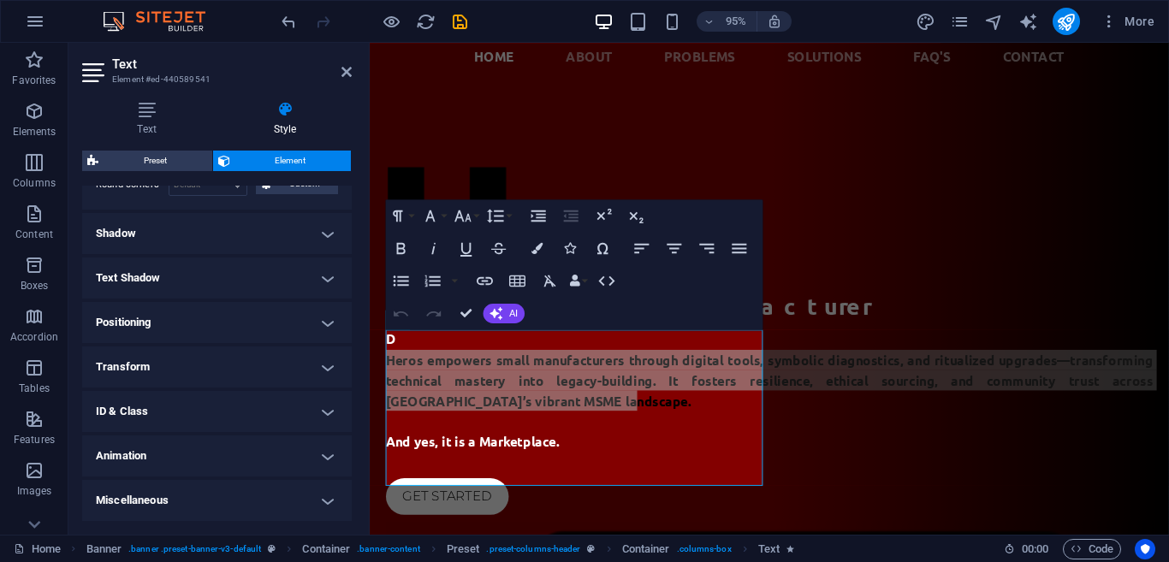
click at [295, 331] on h4 "Positioning" at bounding box center [217, 322] width 270 height 41
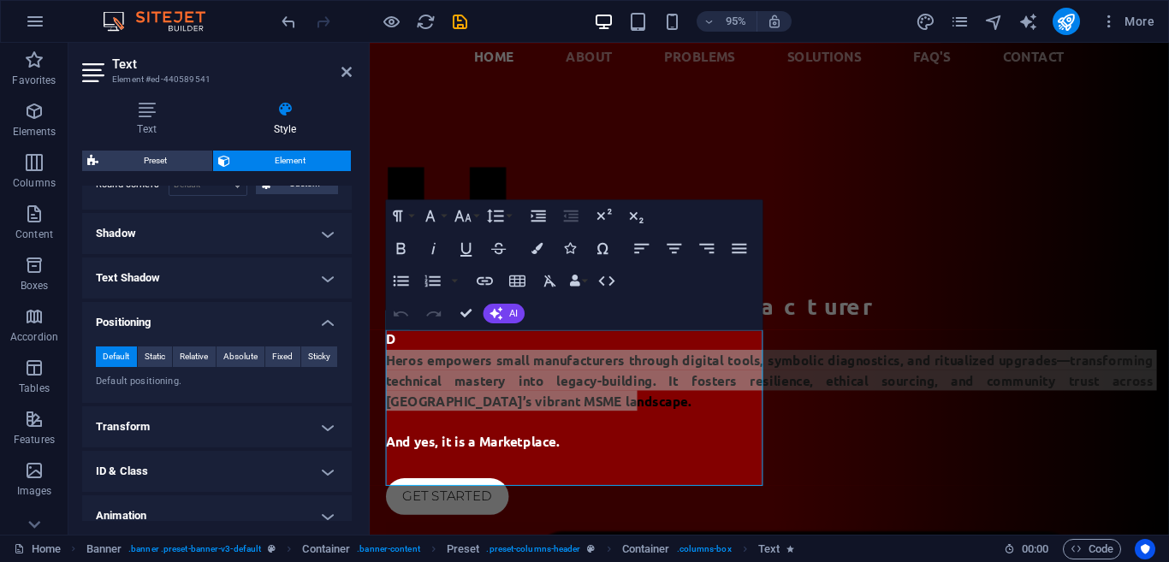
click at [295, 283] on h4 "Text Shadow" at bounding box center [217, 278] width 270 height 41
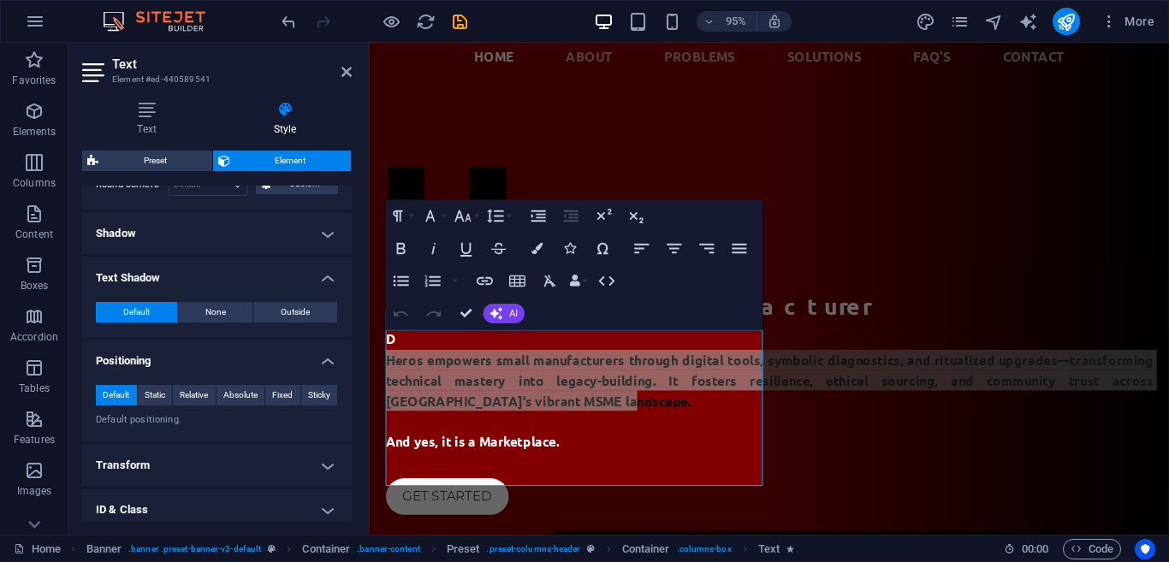
click at [308, 245] on h4 "Shadow" at bounding box center [217, 233] width 270 height 41
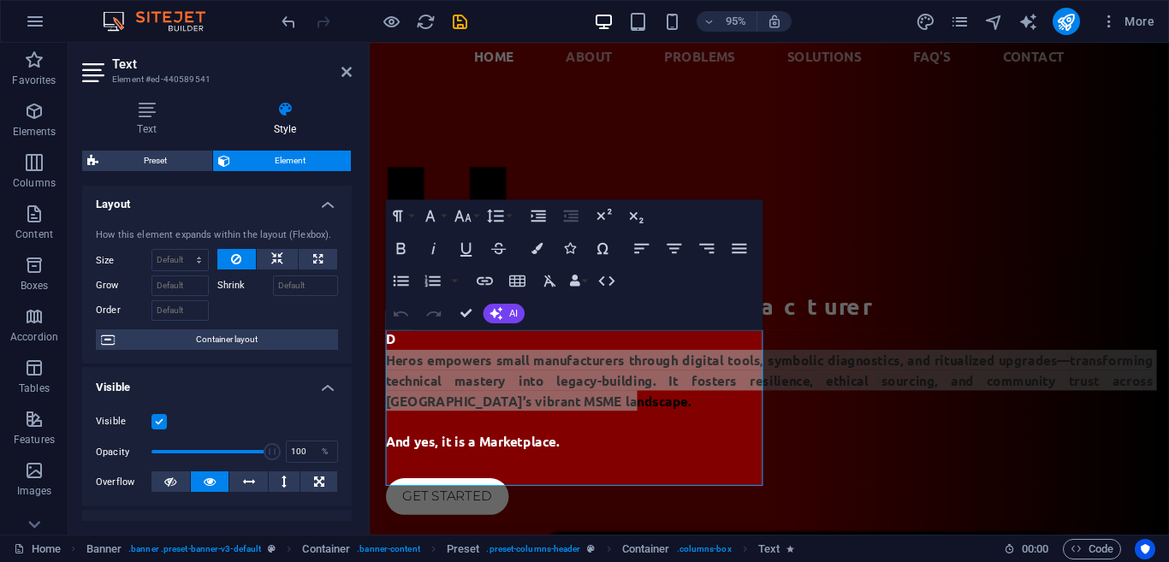
scroll to position [0, 0]
click at [156, 110] on icon at bounding box center [146, 109] width 129 height 17
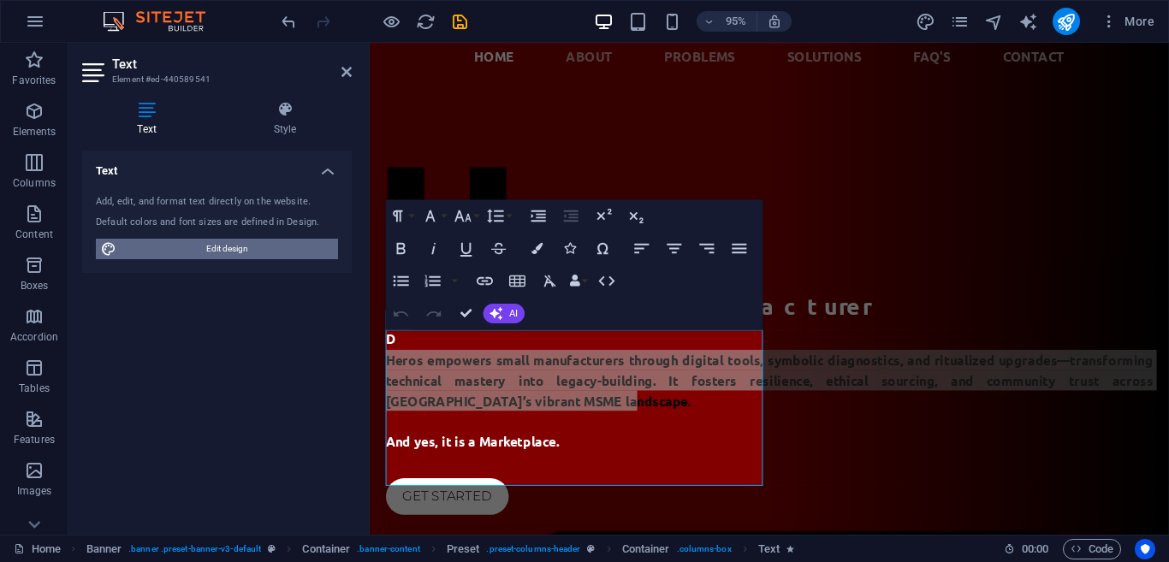
click at [194, 242] on span "Edit design" at bounding box center [227, 249] width 211 height 21
select select "px"
select select "400"
select select "px"
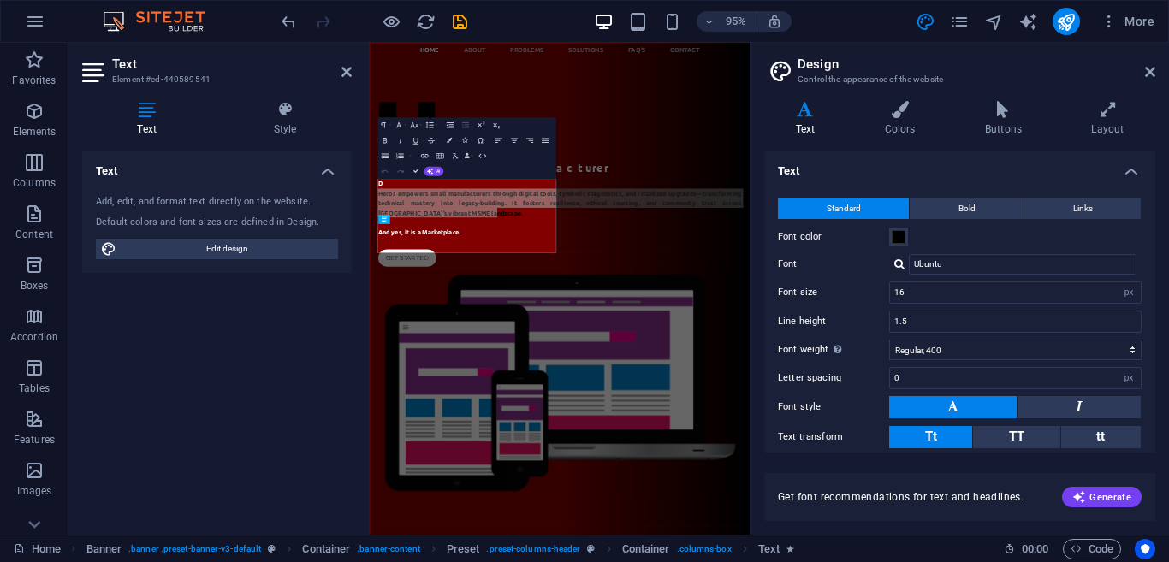
click at [906, 238] on button "Font color" at bounding box center [899, 237] width 19 height 19
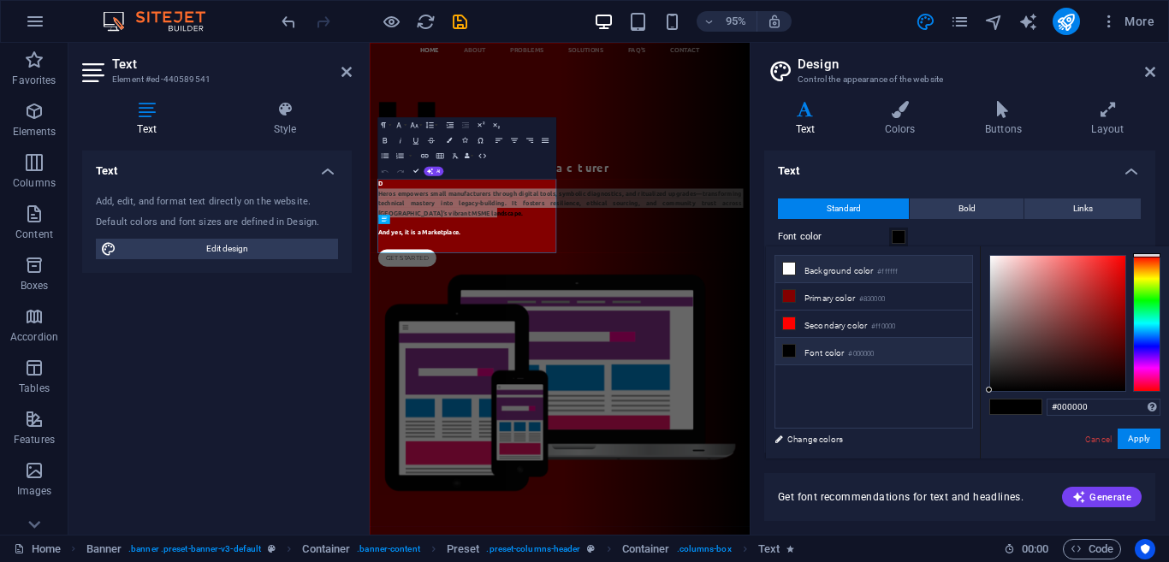
click at [810, 266] on li "Background color #ffffff" at bounding box center [874, 269] width 197 height 27
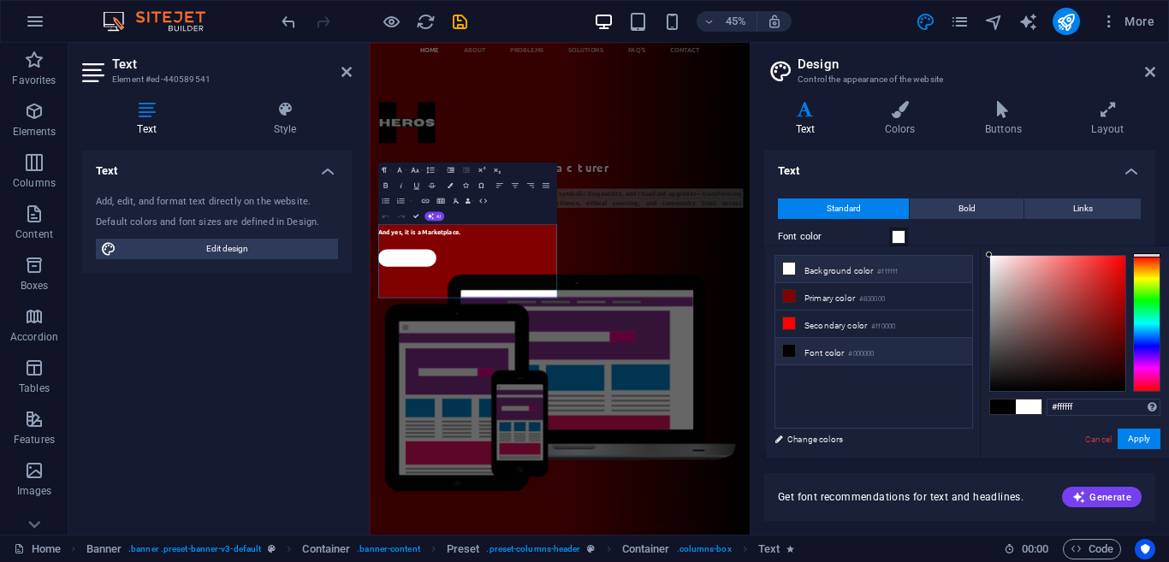
click at [863, 351] on small "#000000" at bounding box center [861, 354] width 26 height 12
type input "#ffffff"
drag, startPoint x: 991, startPoint y: 387, endPoint x: 977, endPoint y: 235, distance: 153.0
click at [977, 235] on body "Heros Digital World Corporation Home Favorites Elements Columns Content Boxes A…" at bounding box center [584, 281] width 1169 height 562
click at [883, 271] on small "#ffffff" at bounding box center [888, 272] width 21 height 12
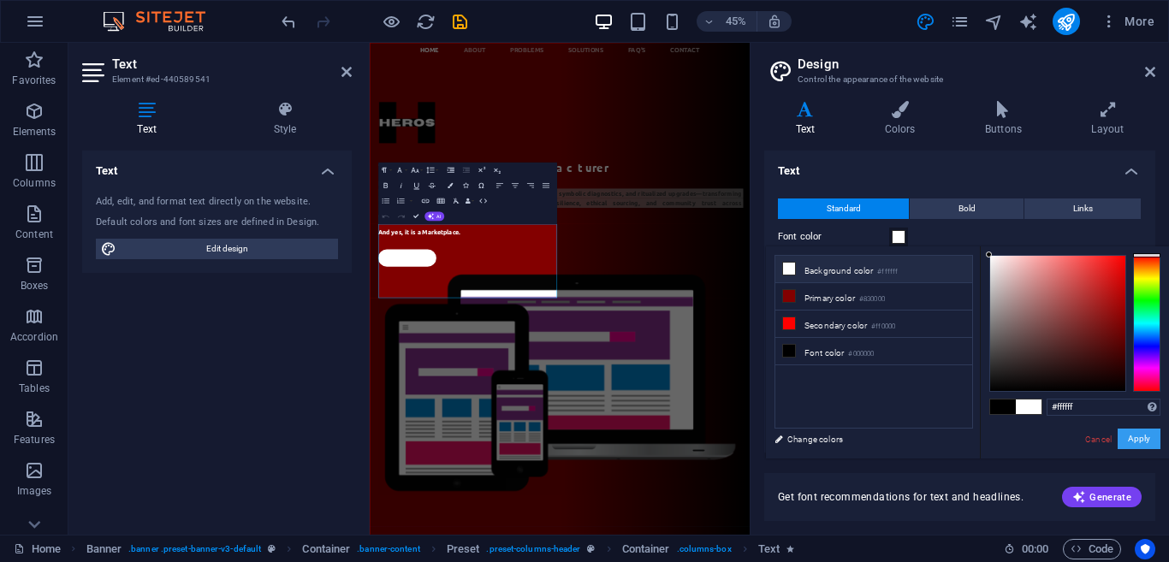
click at [1156, 437] on button "Apply" at bounding box center [1139, 439] width 43 height 21
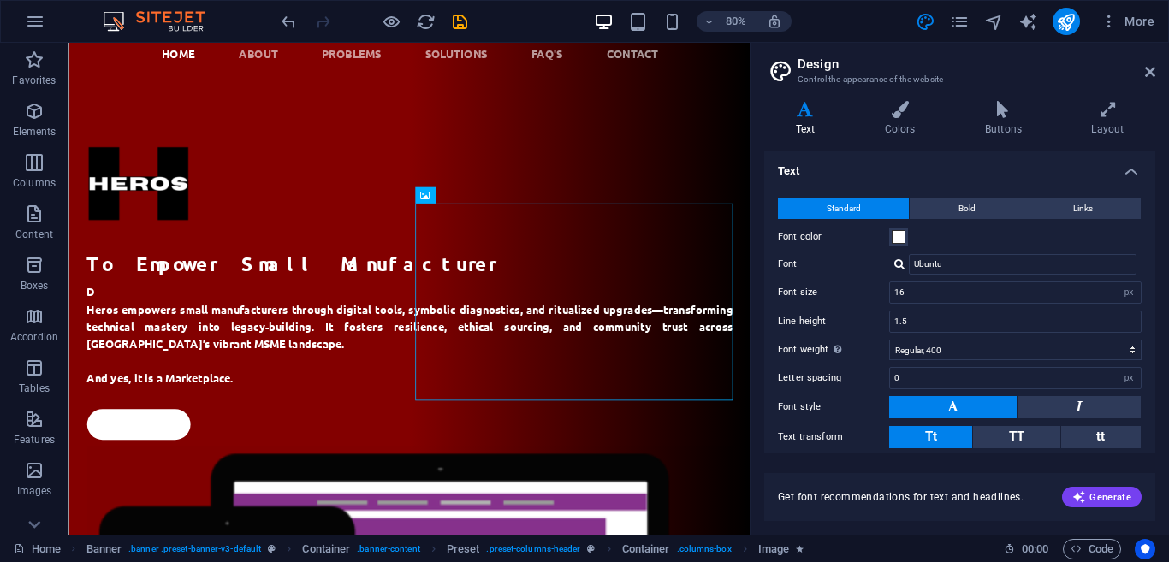
click at [1157, 72] on aside "Design Control the appearance of the website Variants Text Colors Buttons Layou…" at bounding box center [959, 289] width 419 height 492
click at [1149, 69] on icon at bounding box center [1150, 72] width 10 height 14
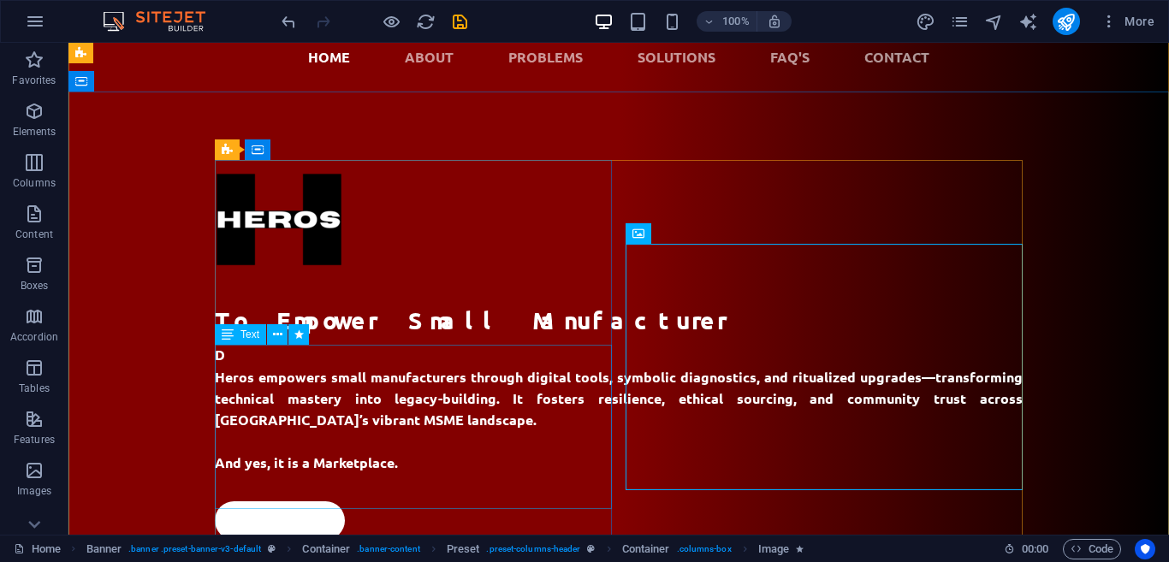
click at [233, 360] on div "D Heros empowers small manufacturers through digital tools, symbolic diagnostic…" at bounding box center [619, 409] width 808 height 129
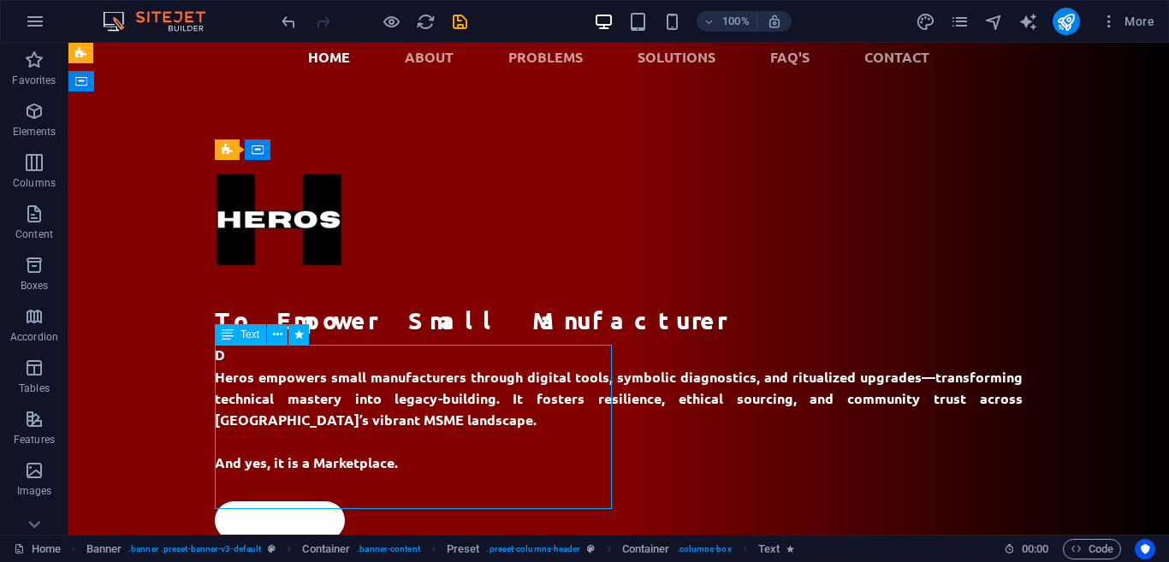
click at [233, 360] on div "D Heros empowers small manufacturers through digital tools, symbolic diagnostic…" at bounding box center [619, 409] width 808 height 129
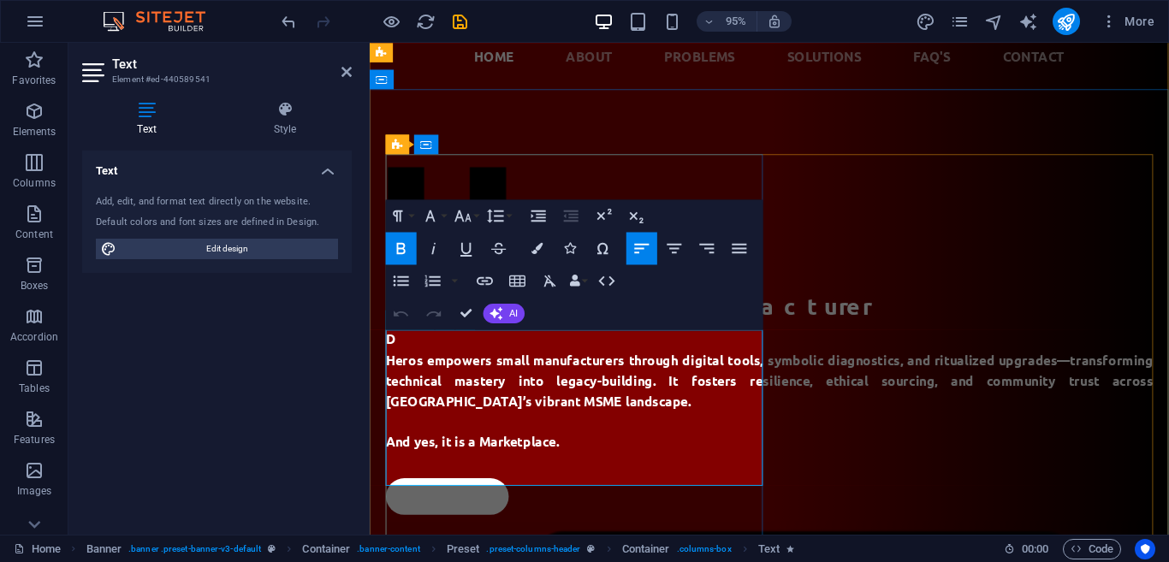
click at [409, 354] on p "D" at bounding box center [791, 355] width 808 height 21
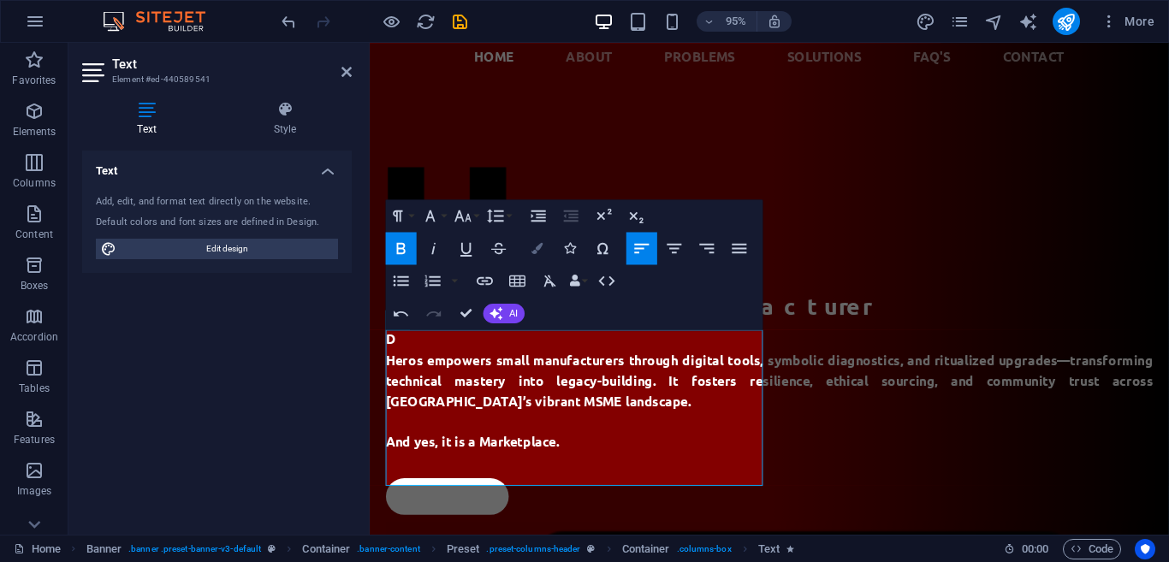
click at [537, 251] on icon "button" at bounding box center [538, 248] width 11 height 11
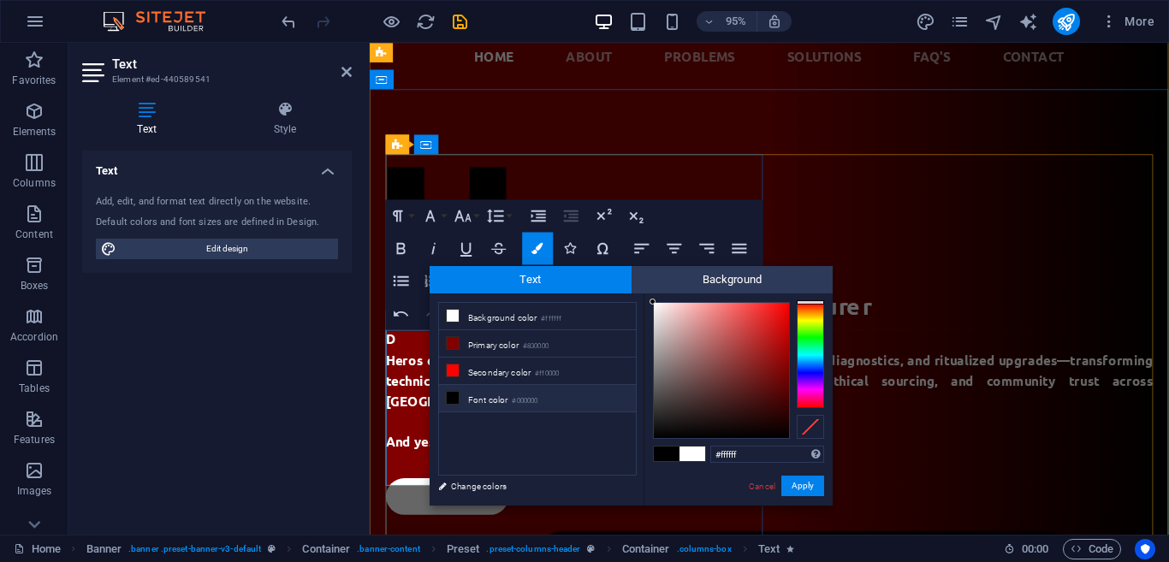
click at [397, 429] on strong "Heros empowers small manufacturers through digital tools, symbolic diagnostics,…" at bounding box center [791, 398] width 808 height 61
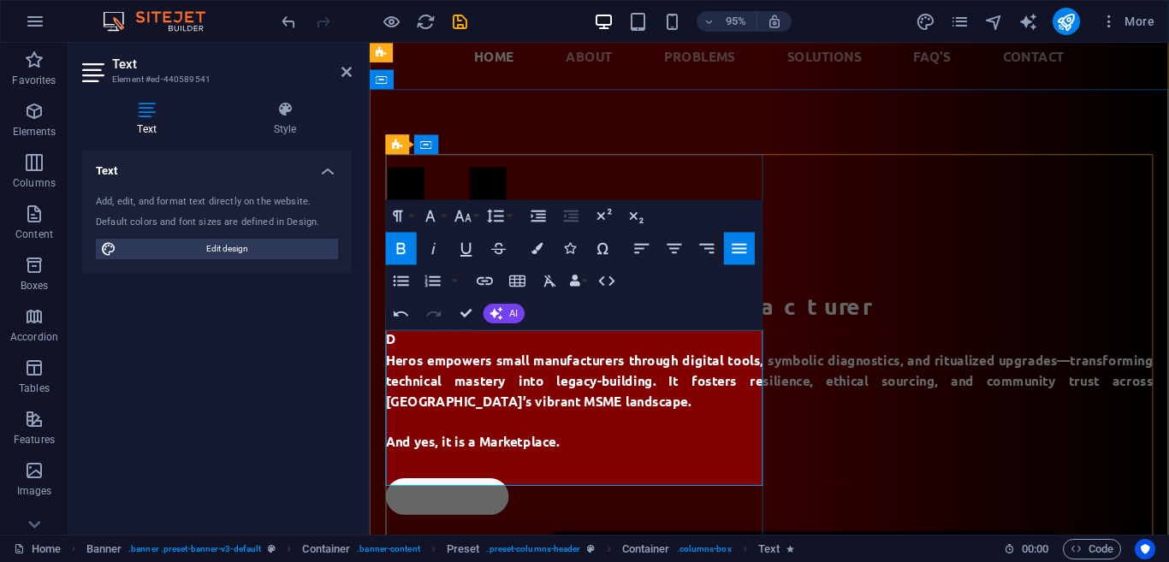
click at [400, 355] on p "D" at bounding box center [791, 355] width 808 height 21
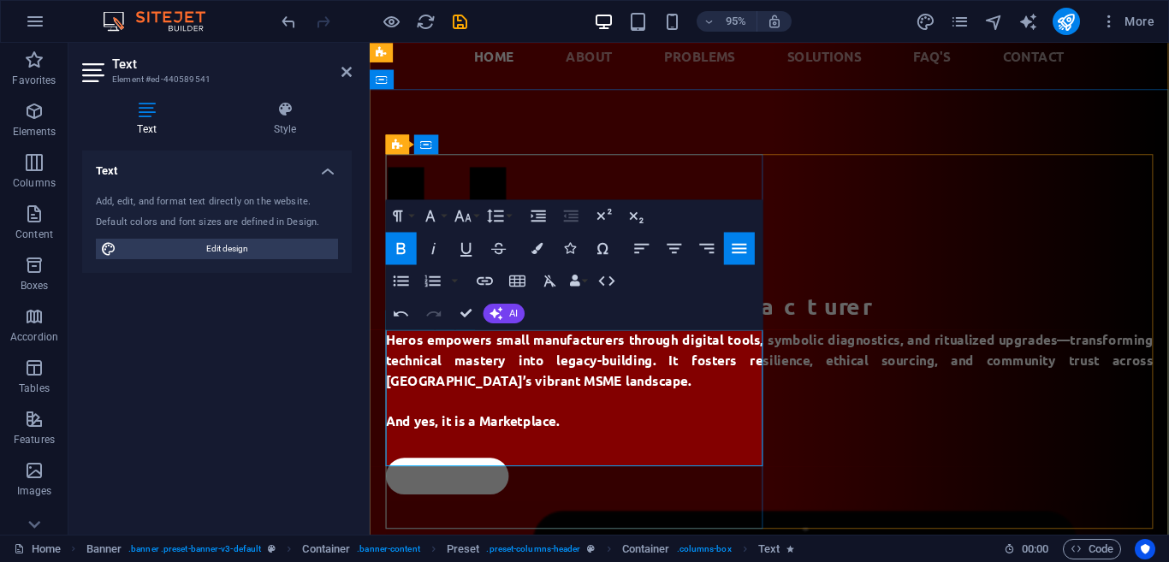
click at [553, 453] on p "And yes, it is a Marketplace." at bounding box center [791, 441] width 808 height 21
click at [580, 453] on p "And yes, it is a Marketplace." at bounding box center [791, 441] width 808 height 21
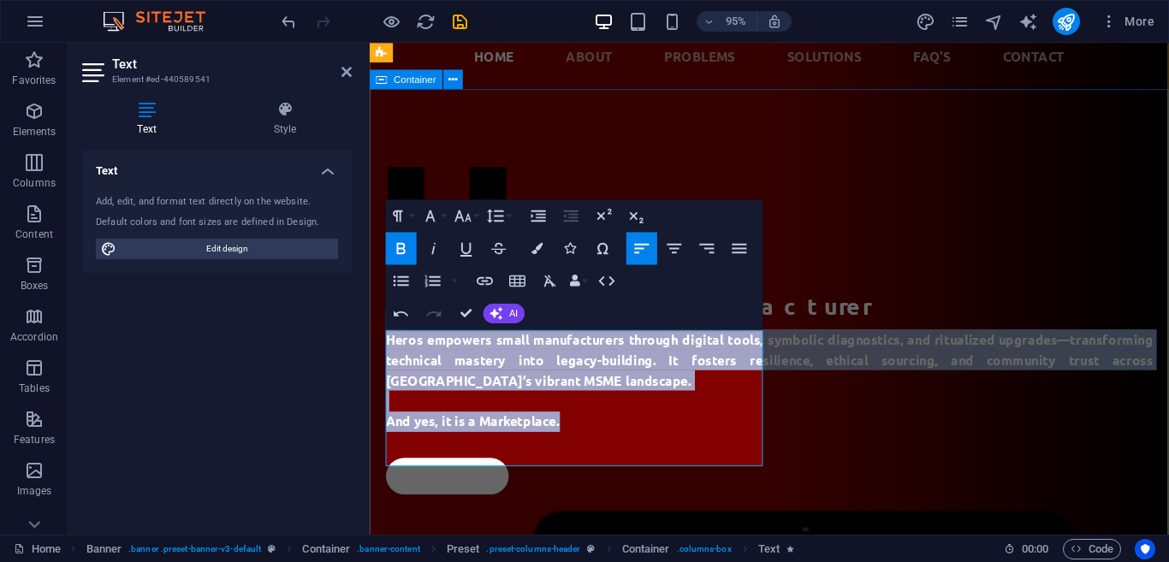
drag, startPoint x: 581, startPoint y: 479, endPoint x: 378, endPoint y: 349, distance: 241.3
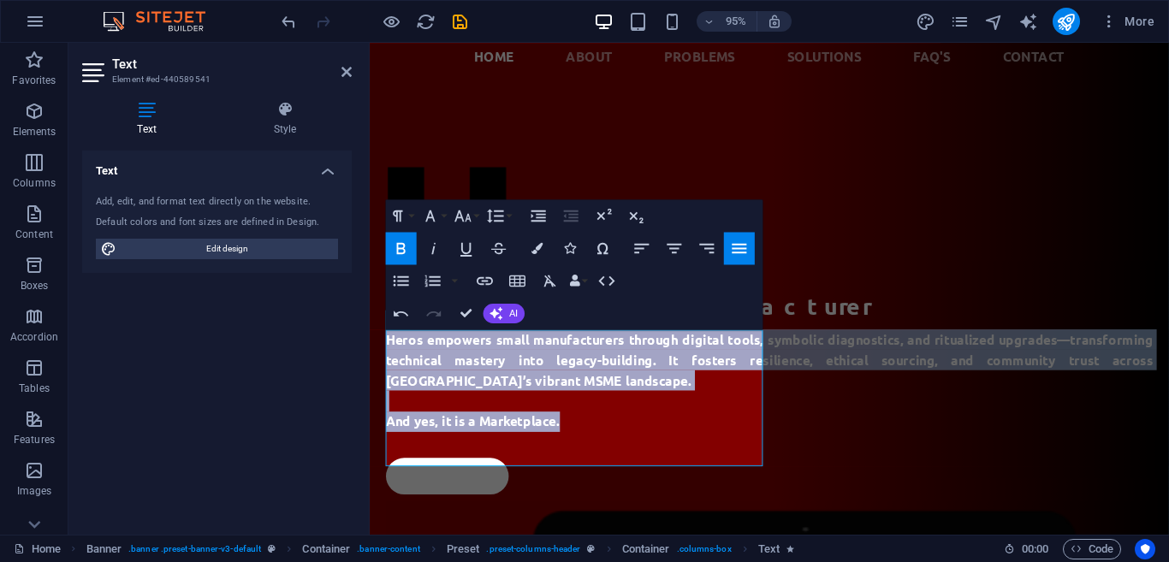
click at [739, 255] on icon "button" at bounding box center [739, 249] width 20 height 20
click at [684, 253] on icon "button" at bounding box center [674, 249] width 20 height 20
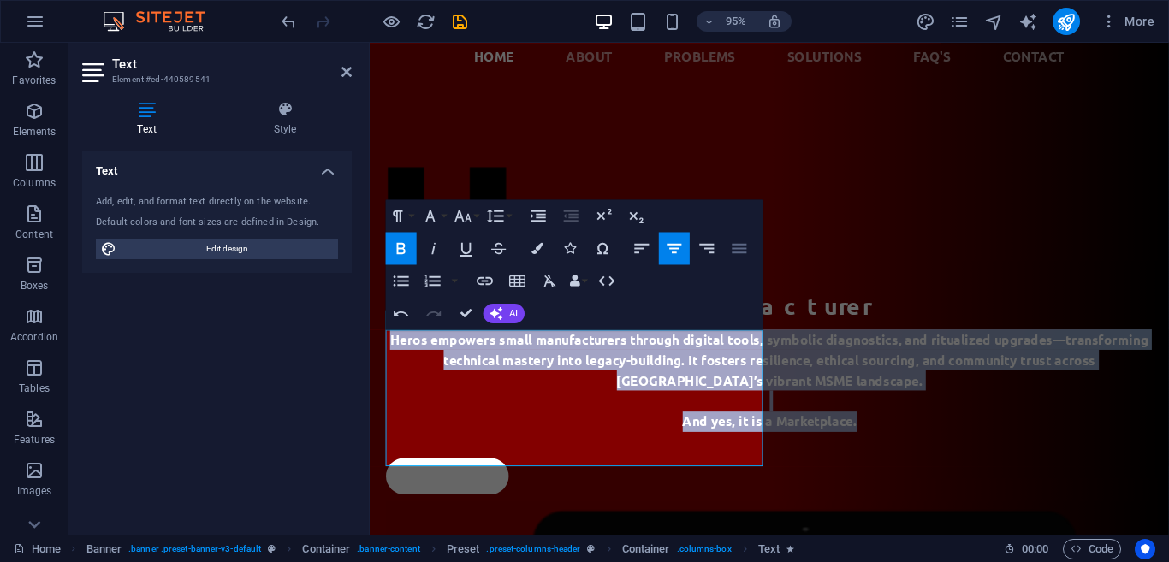
click at [734, 250] on icon "button" at bounding box center [739, 249] width 20 height 20
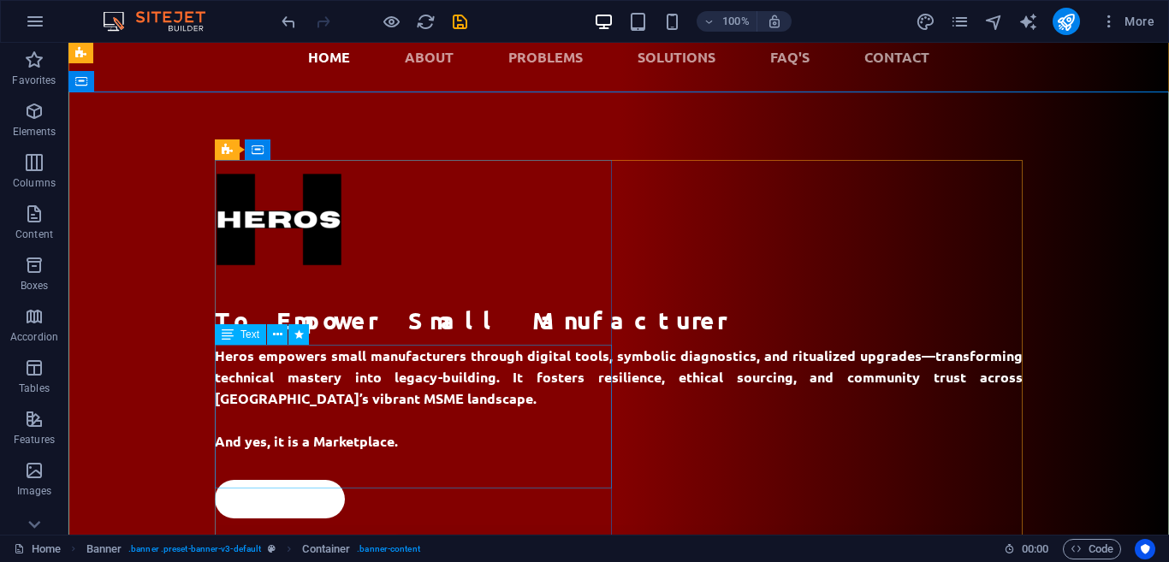
click at [422, 377] on div "Heros empowers small manufacturers through digital tools, symbolic diagnostics,…" at bounding box center [619, 399] width 808 height 108
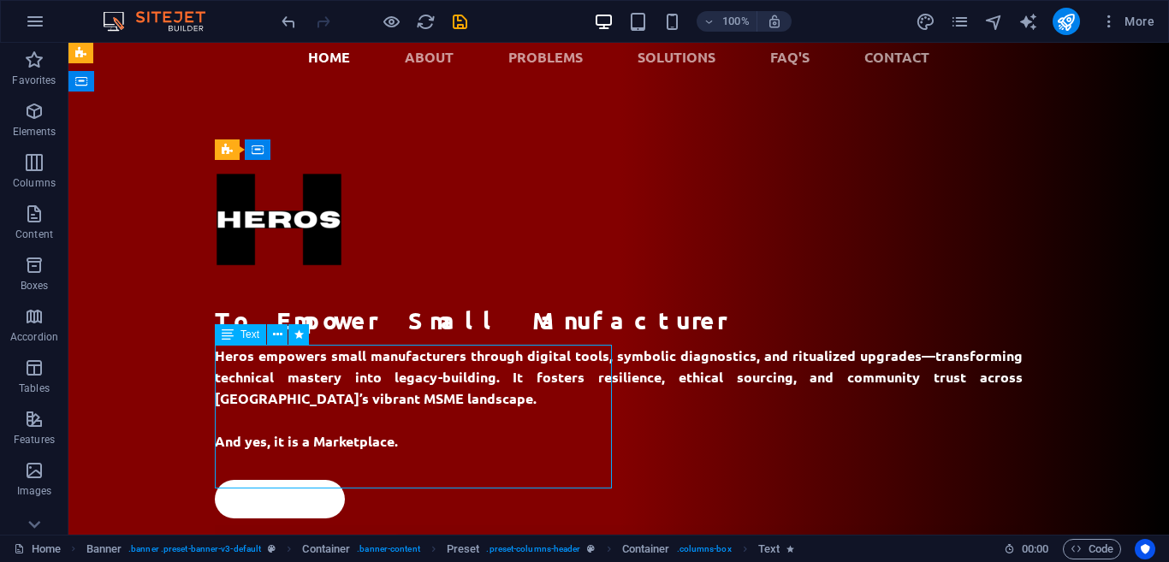
click at [419, 390] on div "Heros empowers small manufacturers through digital tools, symbolic diagnostics,…" at bounding box center [619, 399] width 808 height 108
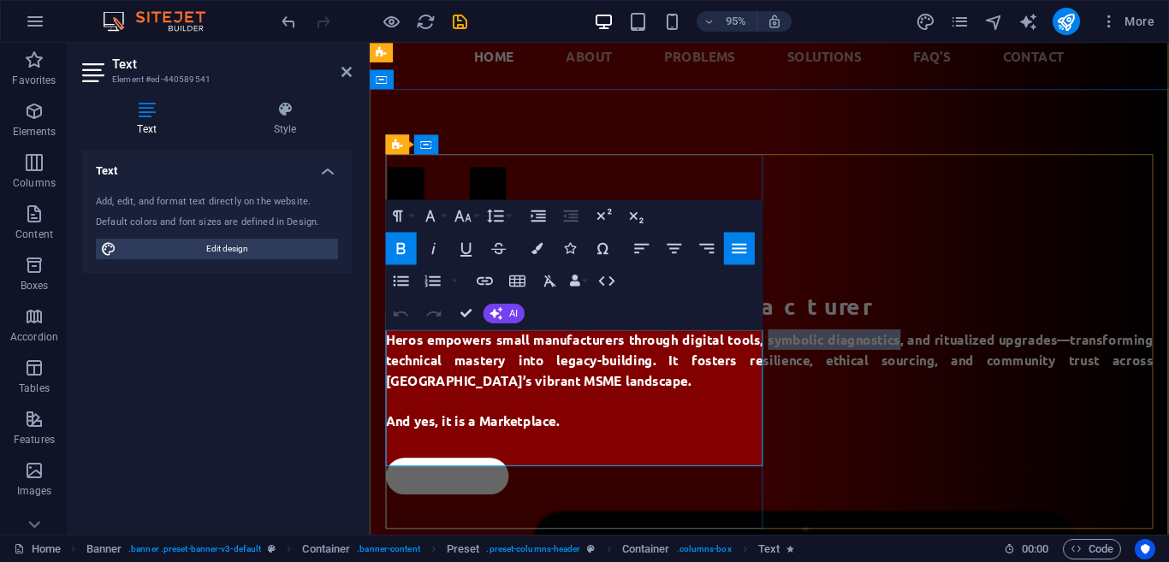
drag, startPoint x: 523, startPoint y: 375, endPoint x: 388, endPoint y: 381, distance: 135.4
click at [388, 381] on strong "Heros empowers small manufacturers through digital tools, symbolic diagnostics,…" at bounding box center [791, 377] width 808 height 61
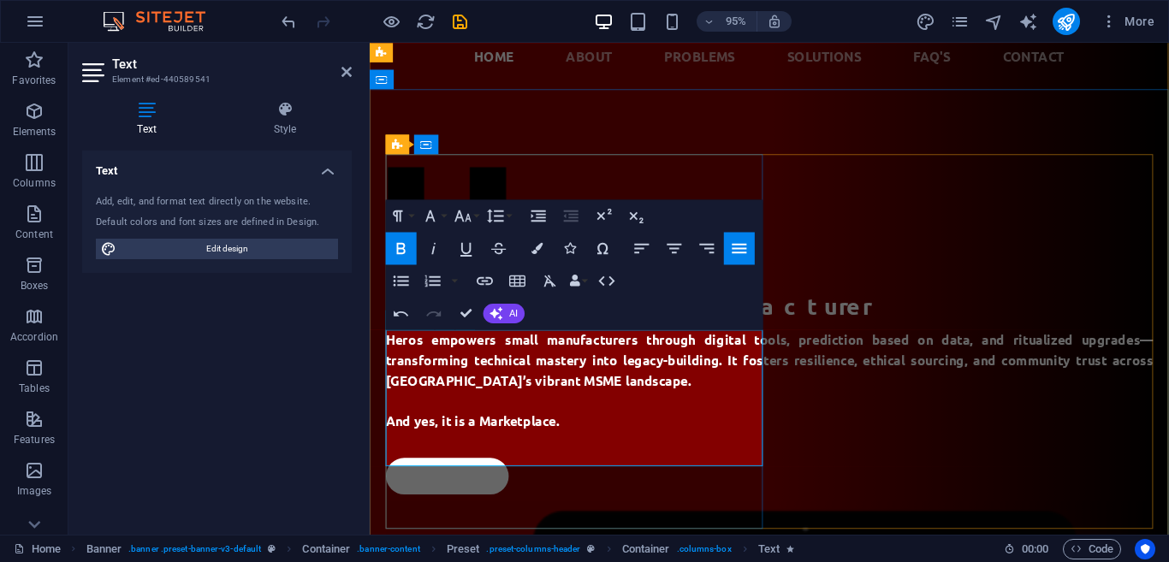
click at [779, 378] on strong "Heros empowers small manufacturers through digital tools, prediction based on d…" at bounding box center [791, 377] width 808 height 61
click at [583, 453] on p "And yes, it is a Marketplace." at bounding box center [791, 441] width 808 height 21
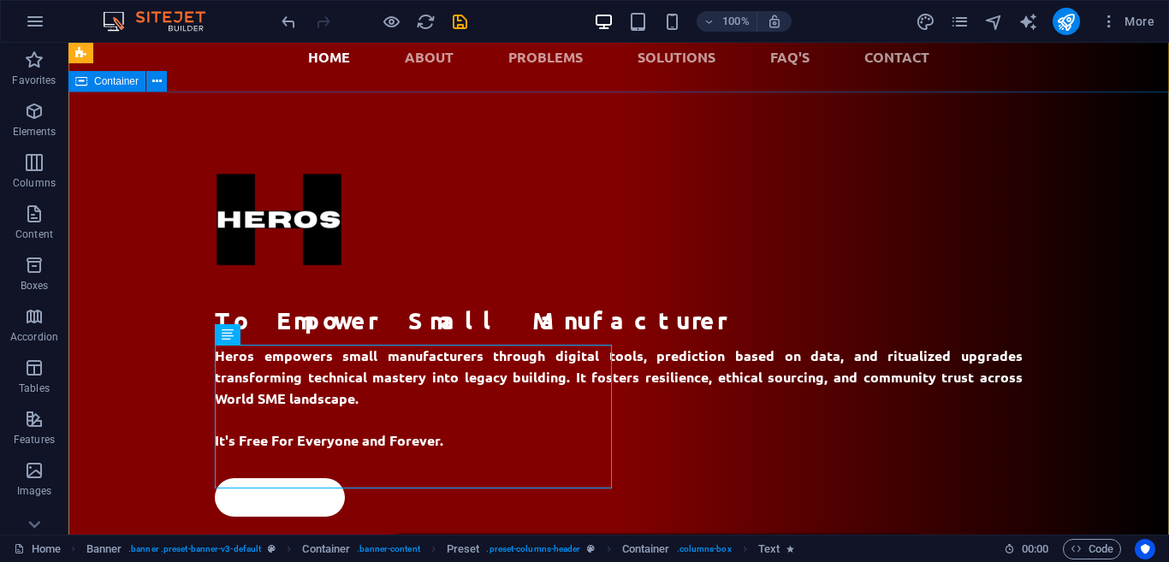
scroll to position [138, 0]
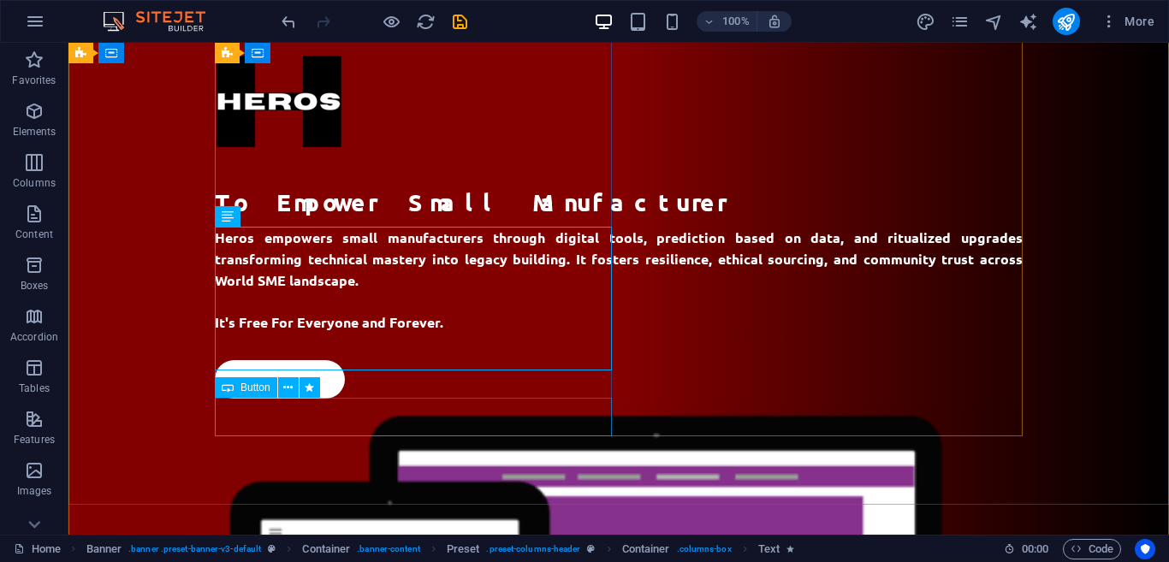
click at [303, 399] on div "Get started" at bounding box center [619, 379] width 808 height 39
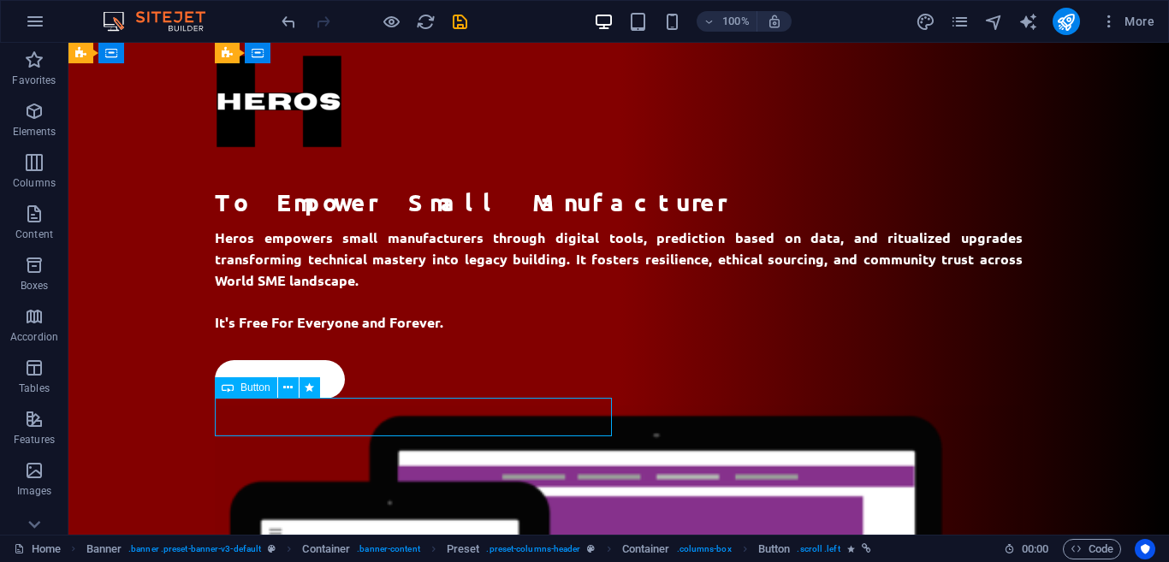
click at [303, 399] on div "Get started" at bounding box center [619, 379] width 808 height 39
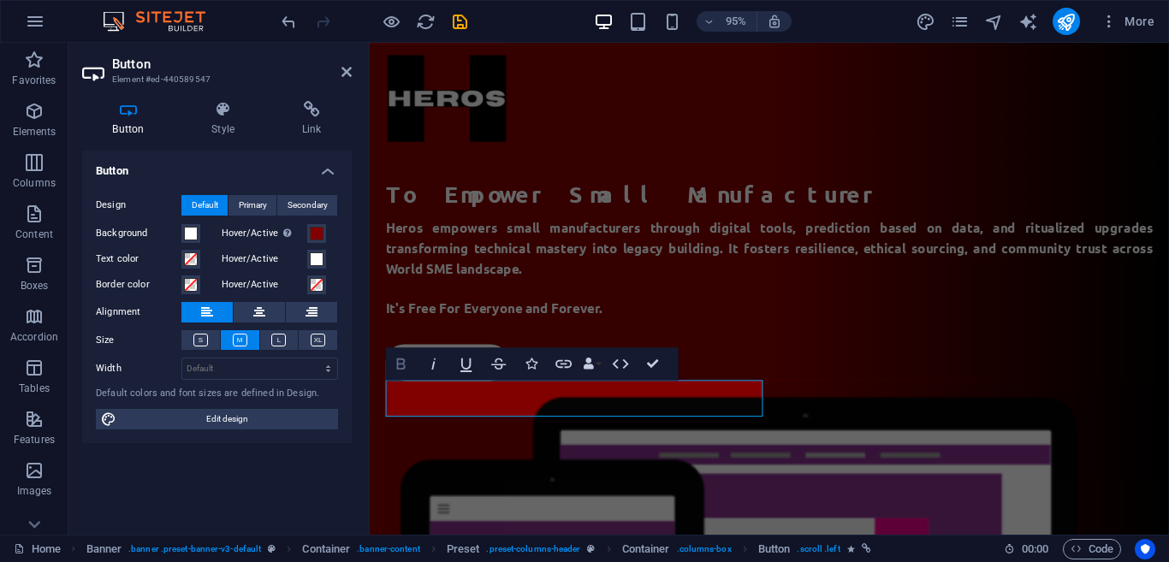
click at [408, 371] on icon "button" at bounding box center [401, 364] width 20 height 20
click at [193, 260] on span at bounding box center [191, 260] width 14 height 14
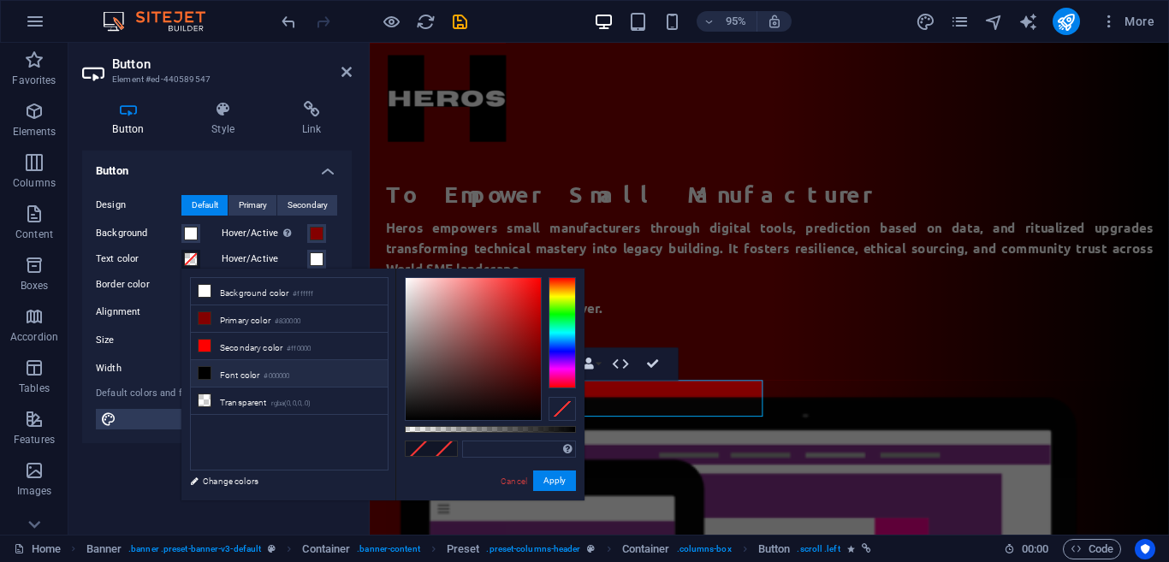
click at [216, 369] on li "Font color #000000" at bounding box center [289, 373] width 197 height 27
type input "#000000"
click at [552, 487] on button "Apply" at bounding box center [554, 481] width 43 height 21
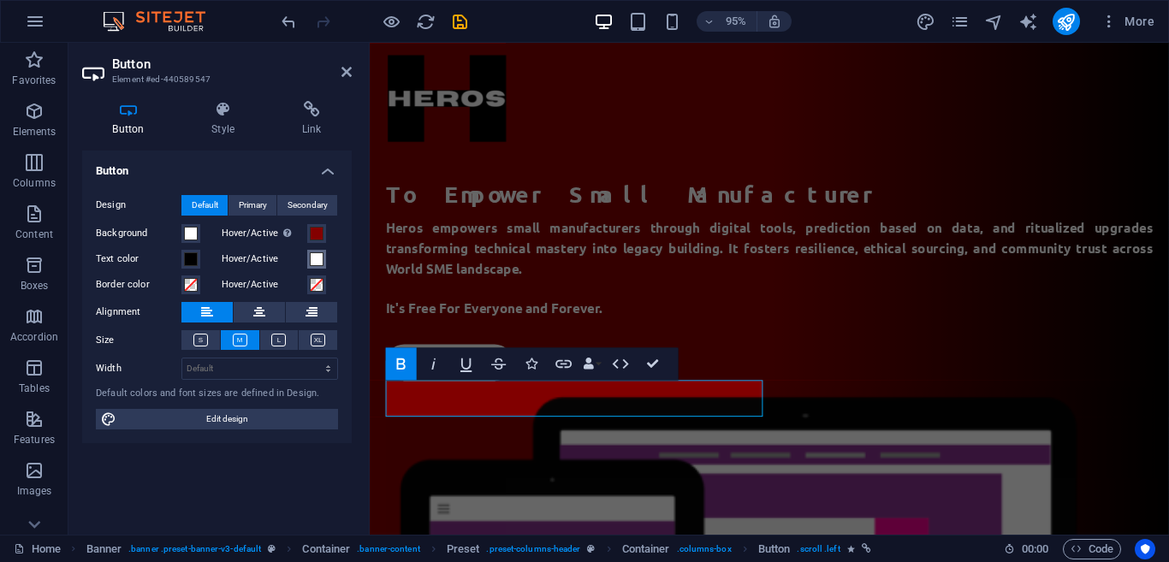
click at [320, 259] on span at bounding box center [317, 260] width 14 height 14
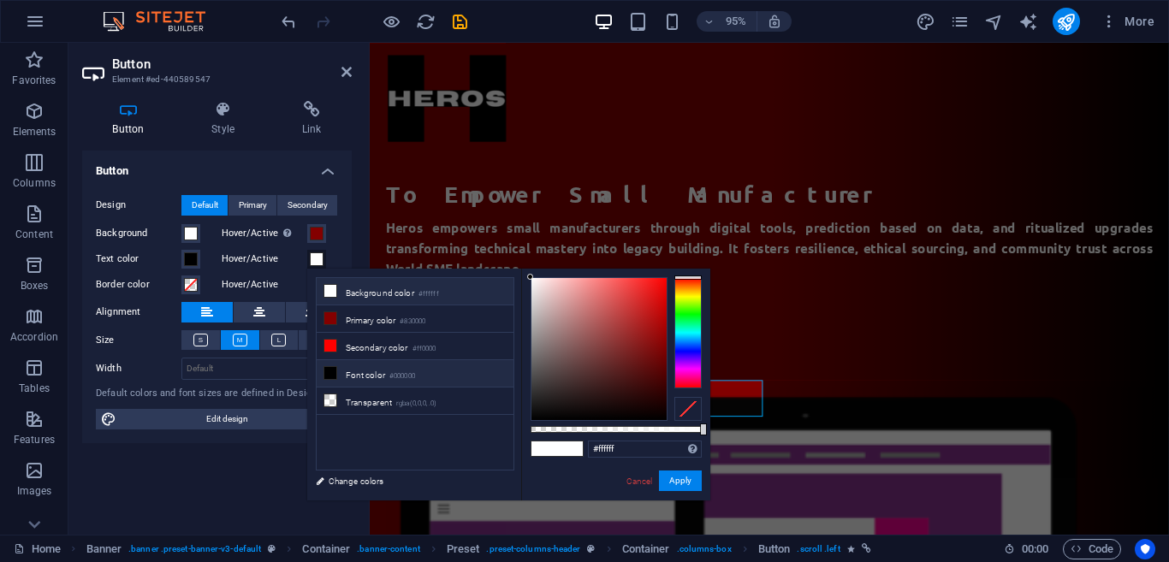
click at [361, 372] on li "Font color #000000" at bounding box center [415, 373] width 197 height 27
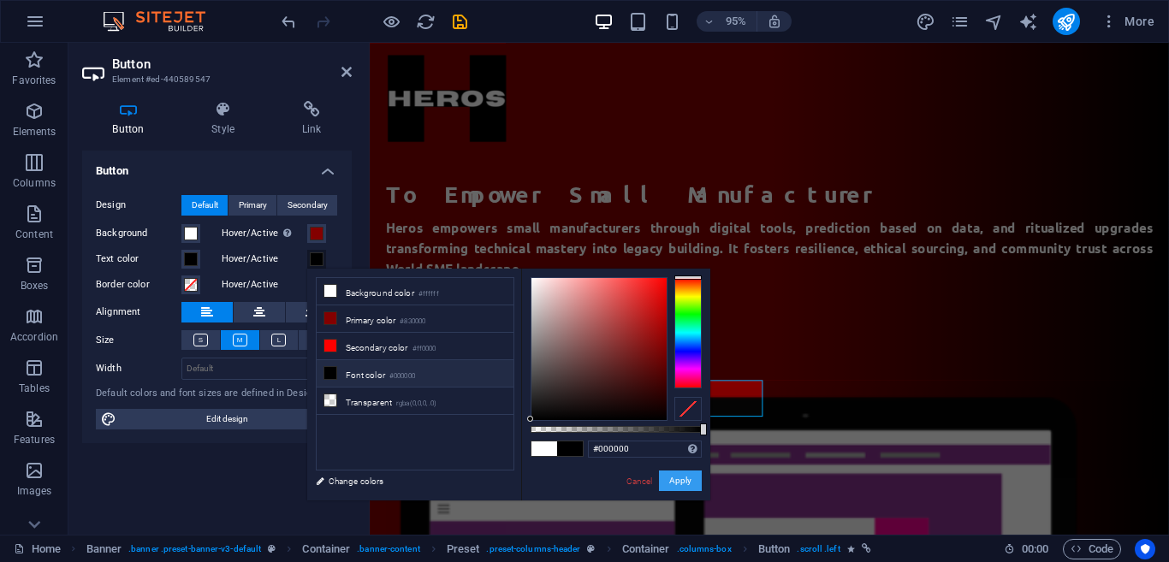
click at [693, 481] on button "Apply" at bounding box center [680, 481] width 43 height 21
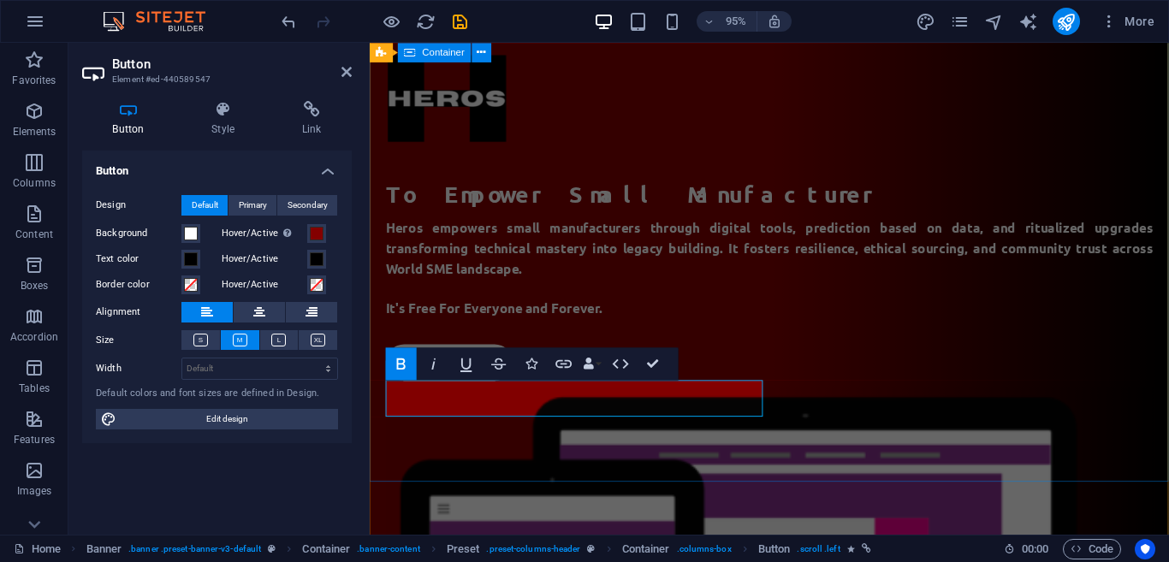
click at [751, 459] on div "To Empower Small Manufacturer Heros empowers small manufacturers through digita…" at bounding box center [791, 474] width 842 height 1003
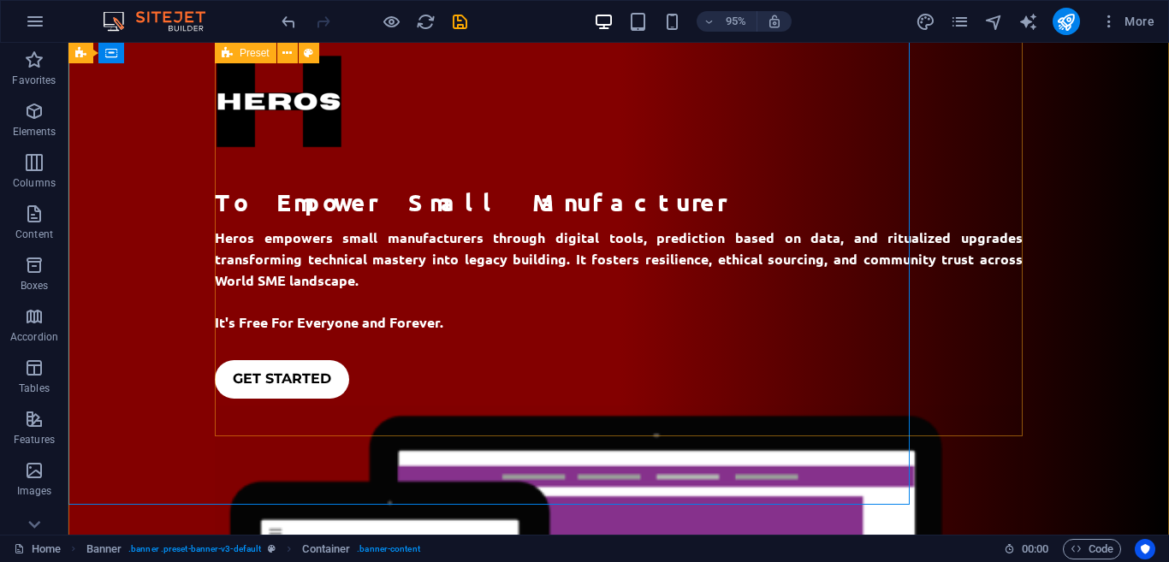
click at [613, 436] on div "To Empower Small Manufacturer Heros empowers small manufacturers through digita…" at bounding box center [619, 475] width 808 height 866
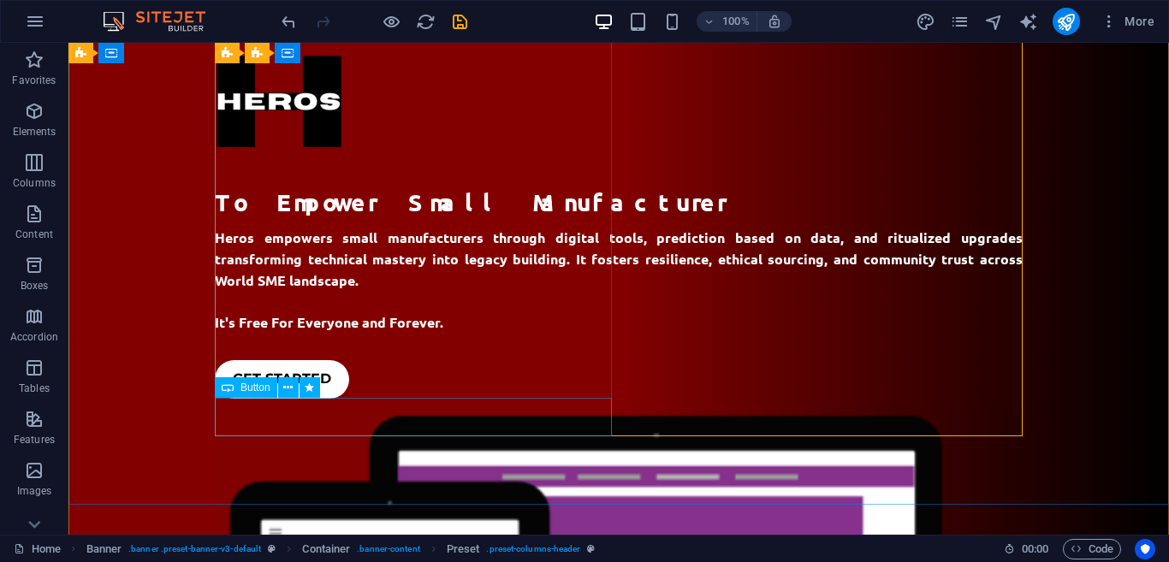
click at [295, 399] on div "Get started" at bounding box center [619, 379] width 808 height 39
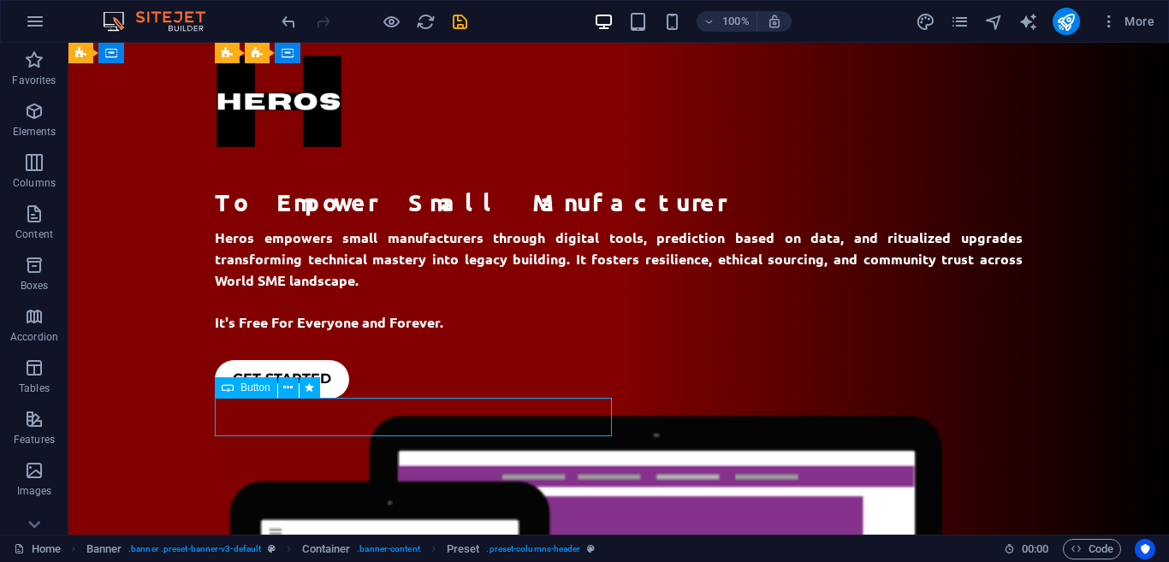
click at [295, 399] on div "Get started" at bounding box center [619, 379] width 808 height 39
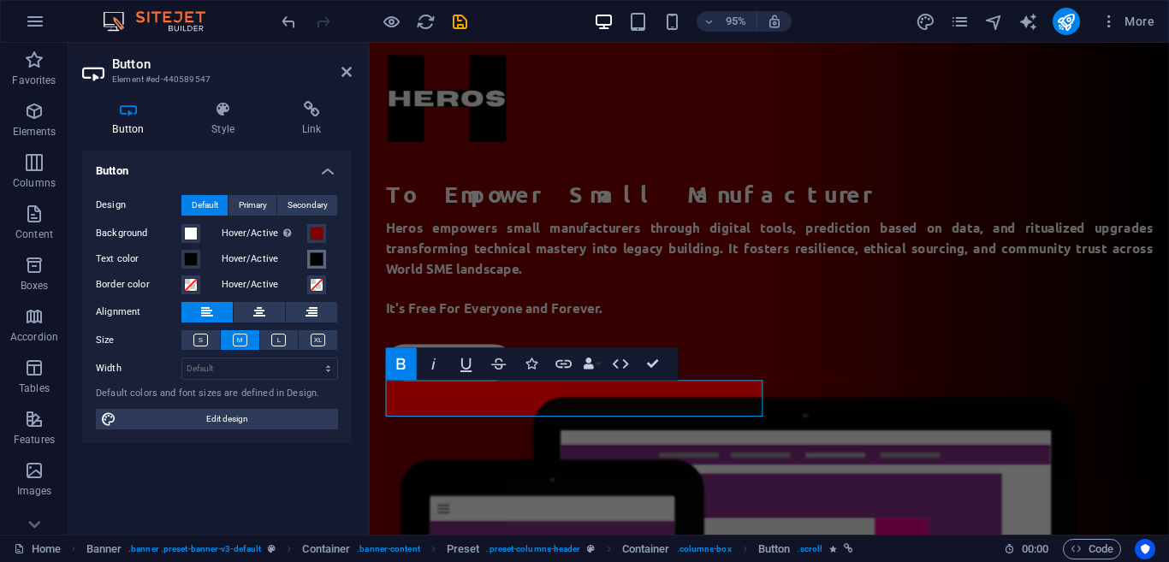
click at [315, 265] on span at bounding box center [317, 260] width 14 height 14
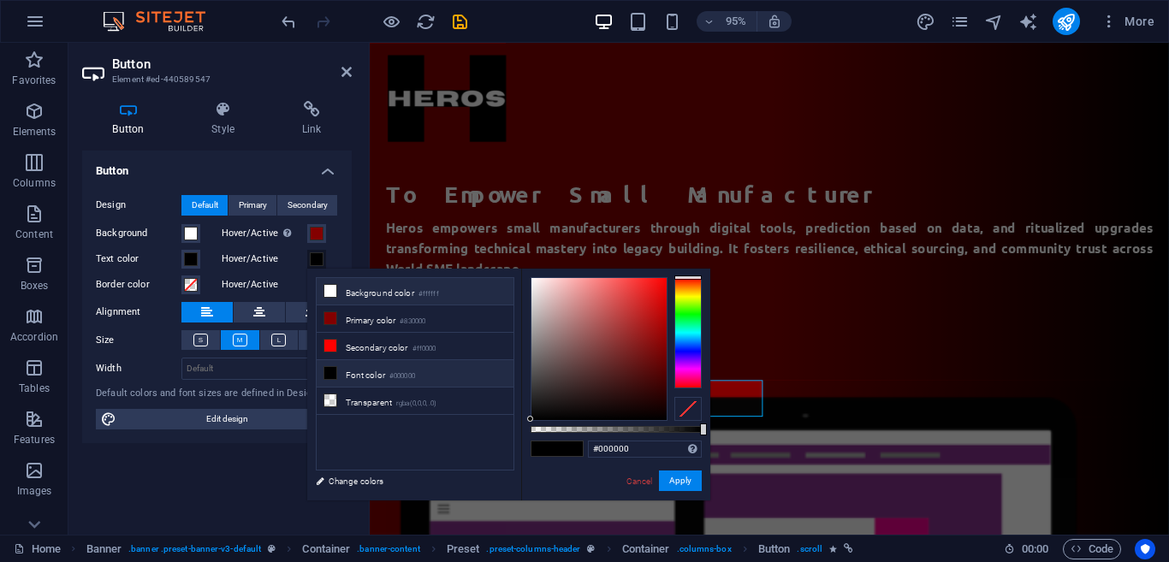
click at [342, 290] on li "Background color #ffffff" at bounding box center [415, 291] width 197 height 27
type input "#ffffff"
click at [678, 485] on button "Apply" at bounding box center [680, 481] width 43 height 21
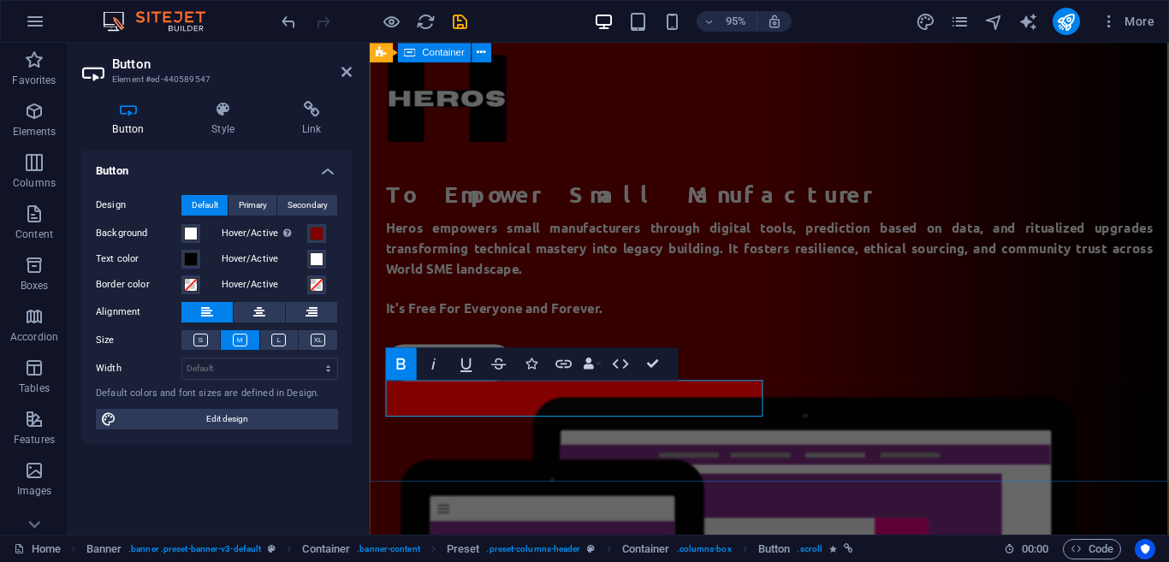
click at [662, 476] on div "To Empower Small Manufacturer Heros empowers small manufacturers through digita…" at bounding box center [791, 474] width 842 height 1003
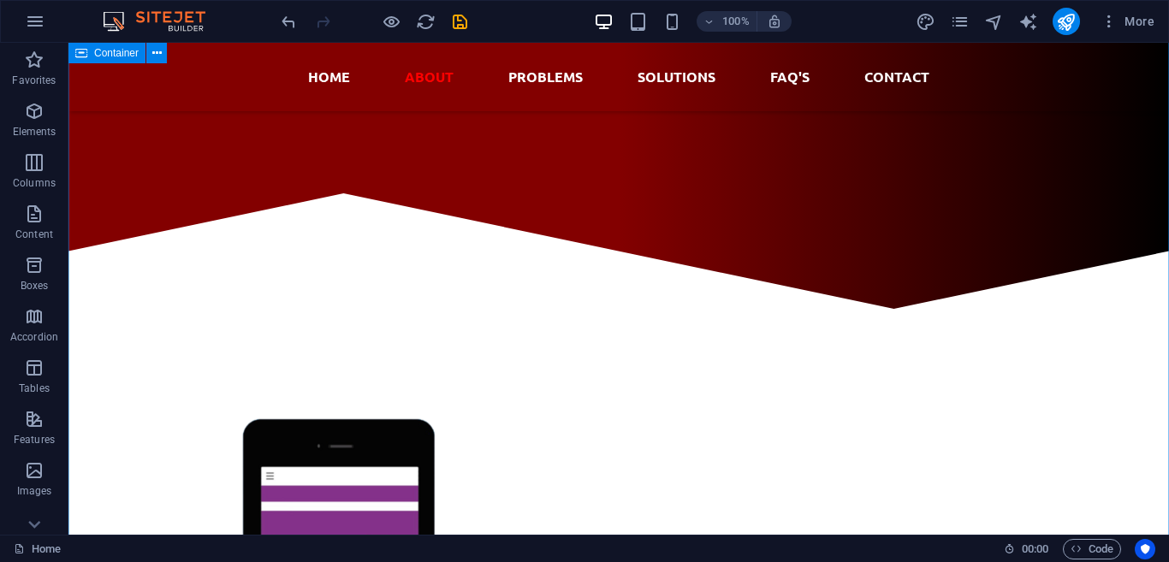
scroll to position [709, 0]
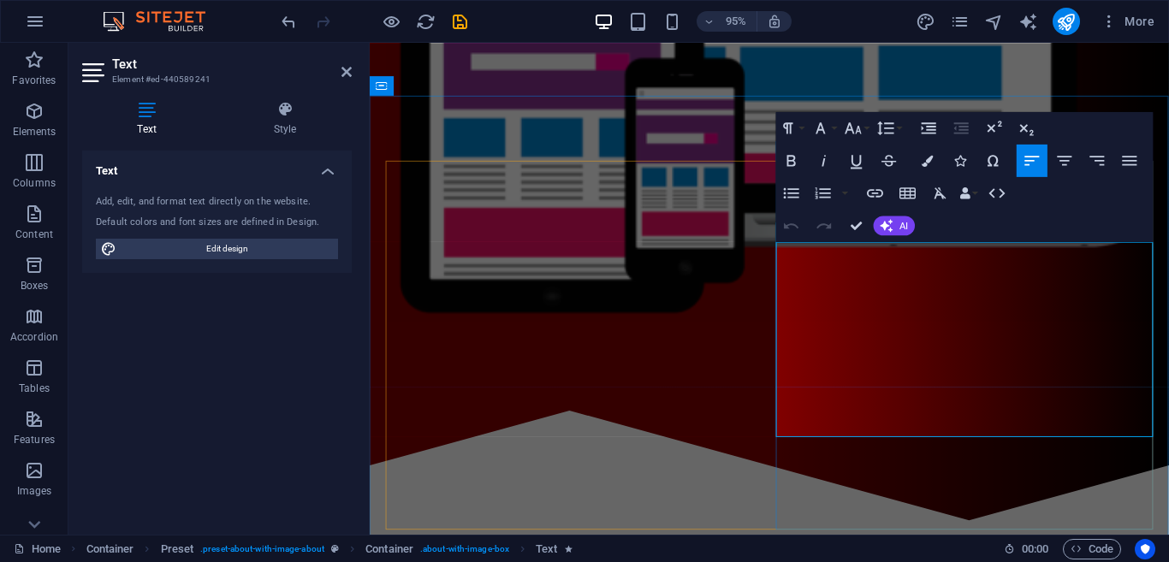
drag, startPoint x: 1163, startPoint y: 449, endPoint x: 800, endPoint y: 259, distance: 409.3
copy div "We are a Technology Startup company that focus on making local items to become …"
drag, startPoint x: 1169, startPoint y: 446, endPoint x: 811, endPoint y: 271, distance: 399.3
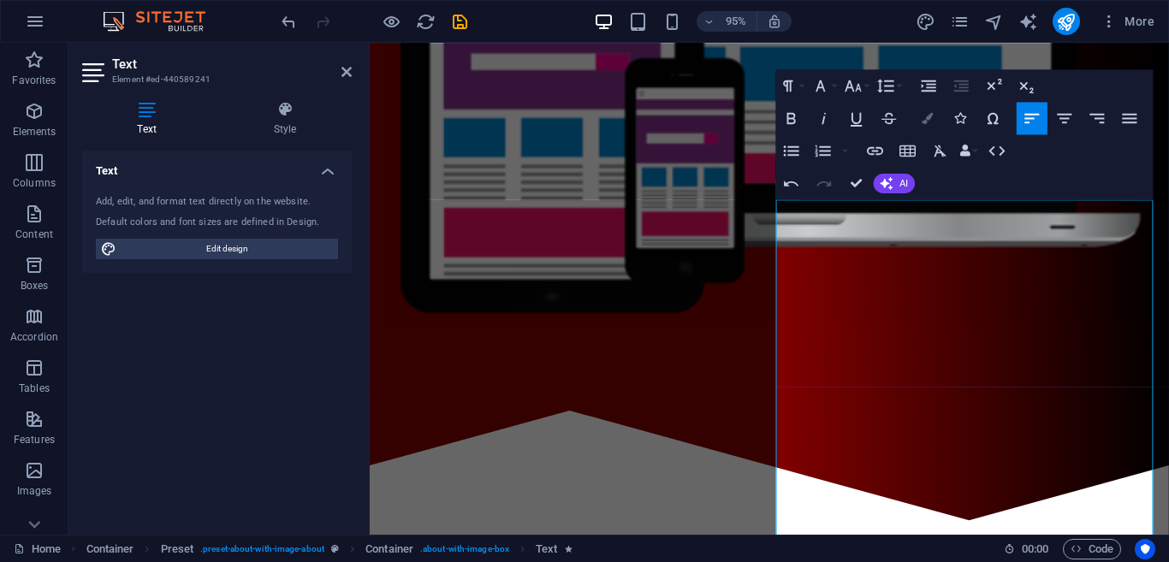
click at [937, 130] on button "Colors" at bounding box center [928, 118] width 31 height 33
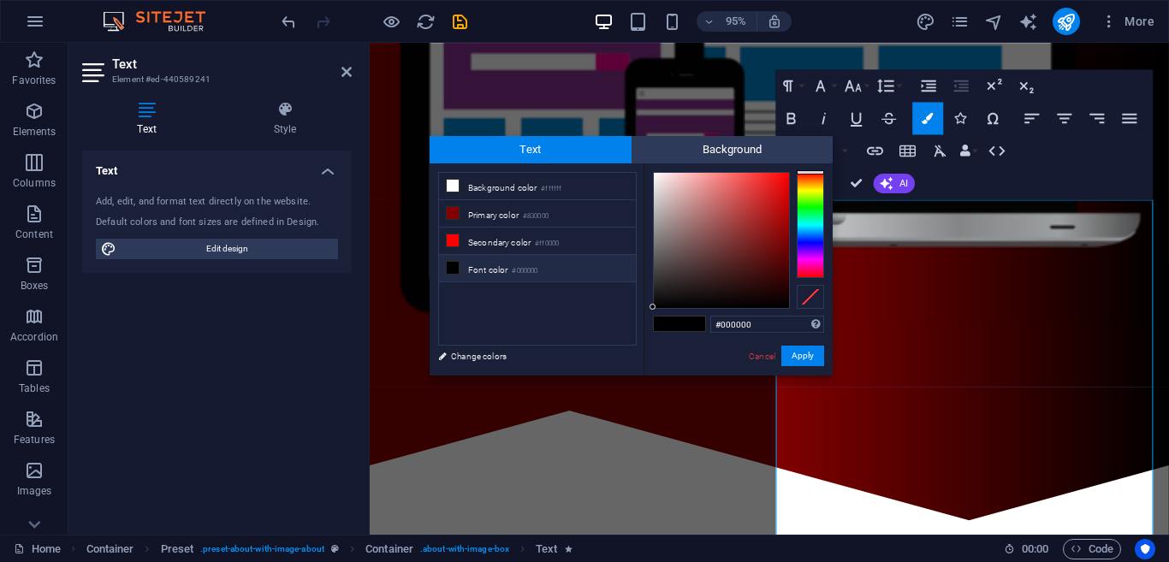
click at [568, 273] on li "Font color #000000" at bounding box center [537, 268] width 197 height 27
click at [811, 360] on button "Apply" at bounding box center [803, 356] width 43 height 21
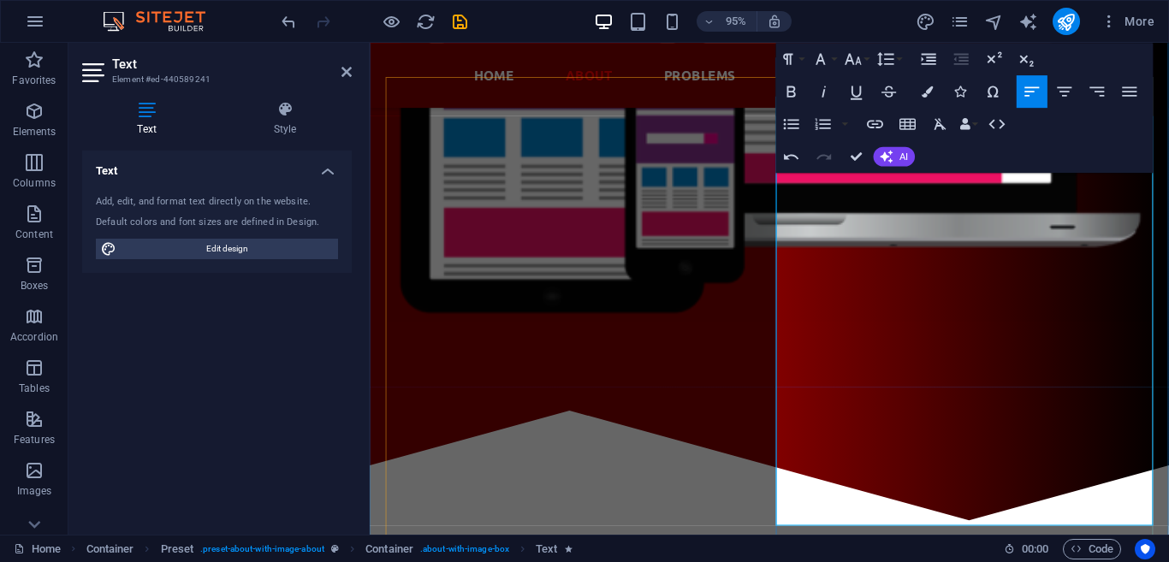
scroll to position [826, 0]
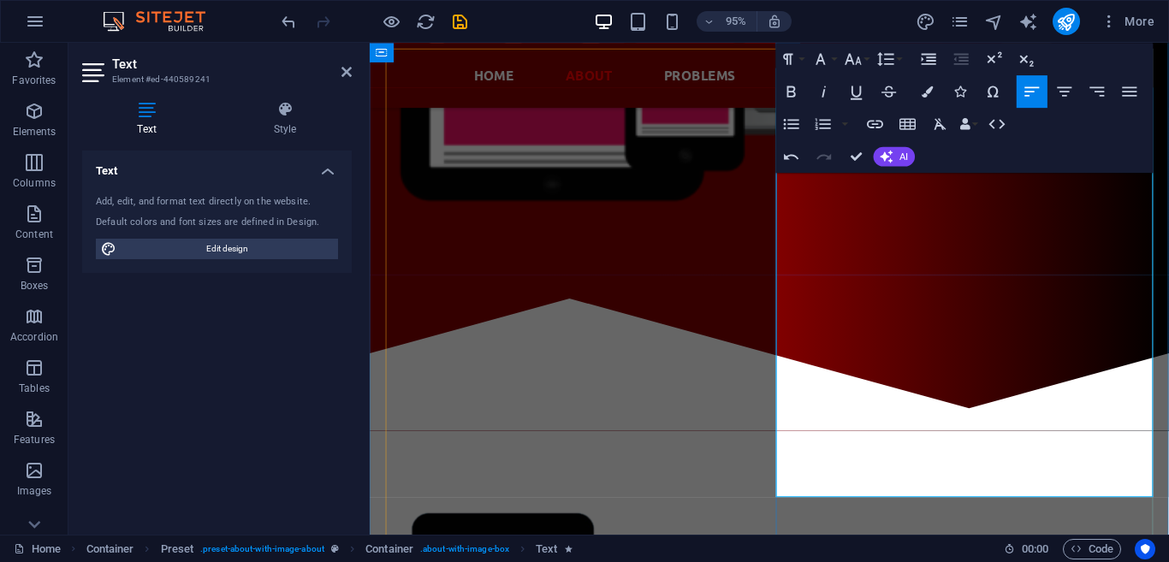
drag, startPoint x: 800, startPoint y: 327, endPoint x: 1195, endPoint y: 521, distance: 440.7
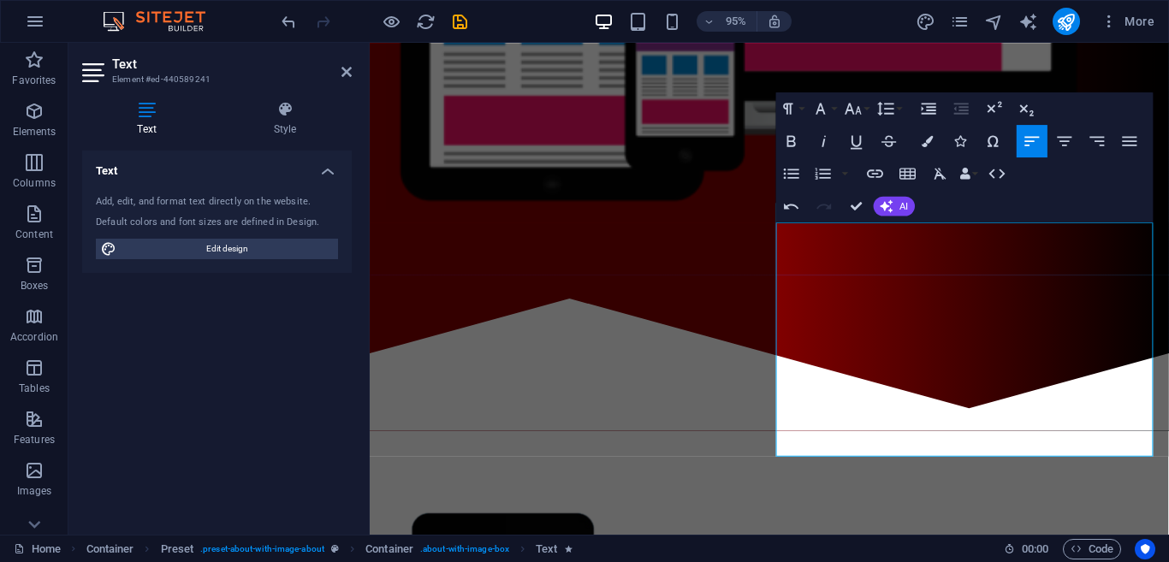
scroll to position [708, 0]
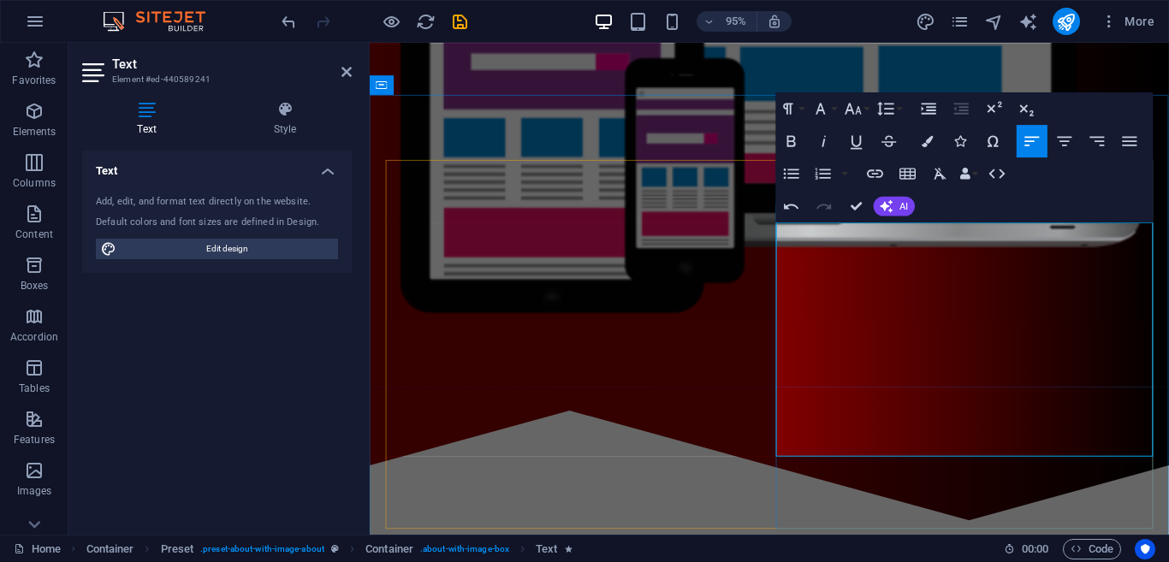
drag, startPoint x: 1054, startPoint y: 322, endPoint x: 990, endPoint y: 328, distance: 64.5
drag, startPoint x: 936, startPoint y: 326, endPoint x: 964, endPoint y: 323, distance: 28.5
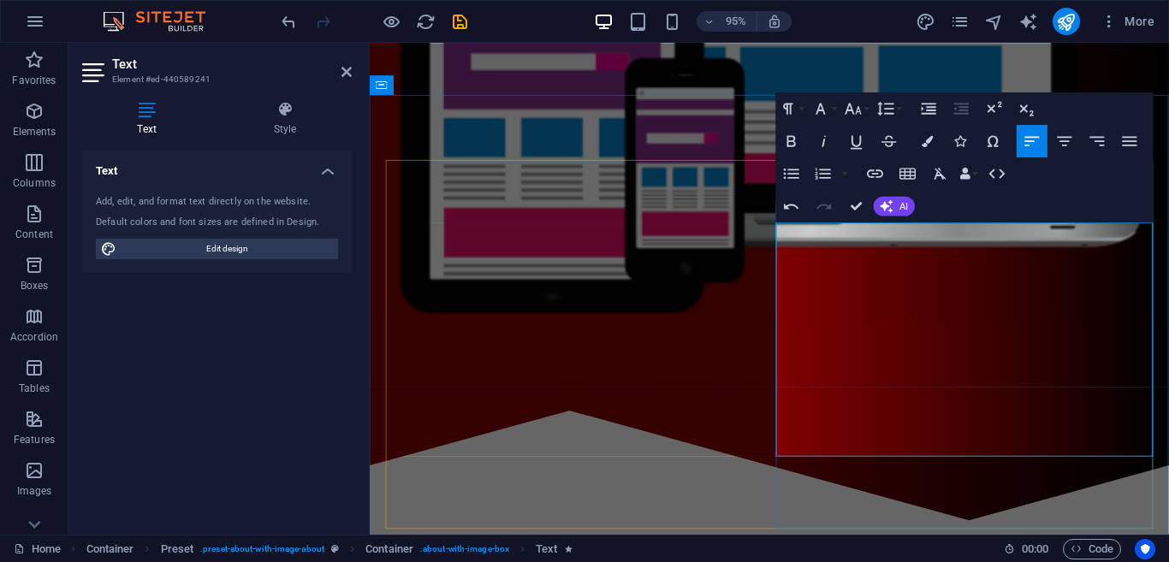
drag, startPoint x: 1071, startPoint y: 324, endPoint x: 939, endPoint y: 329, distance: 131.9
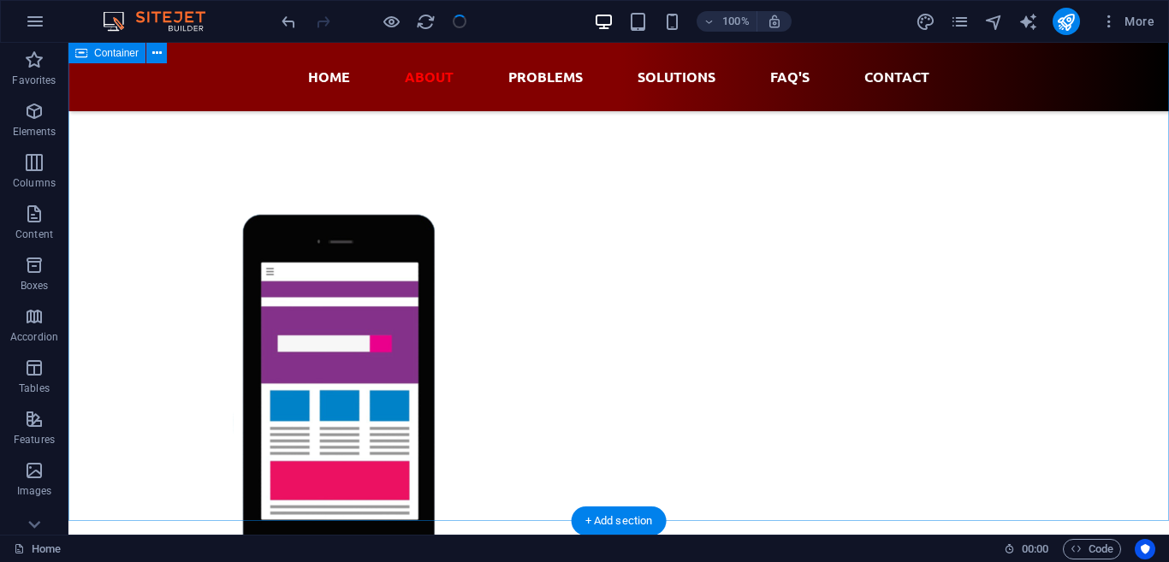
scroll to position [1181, 0]
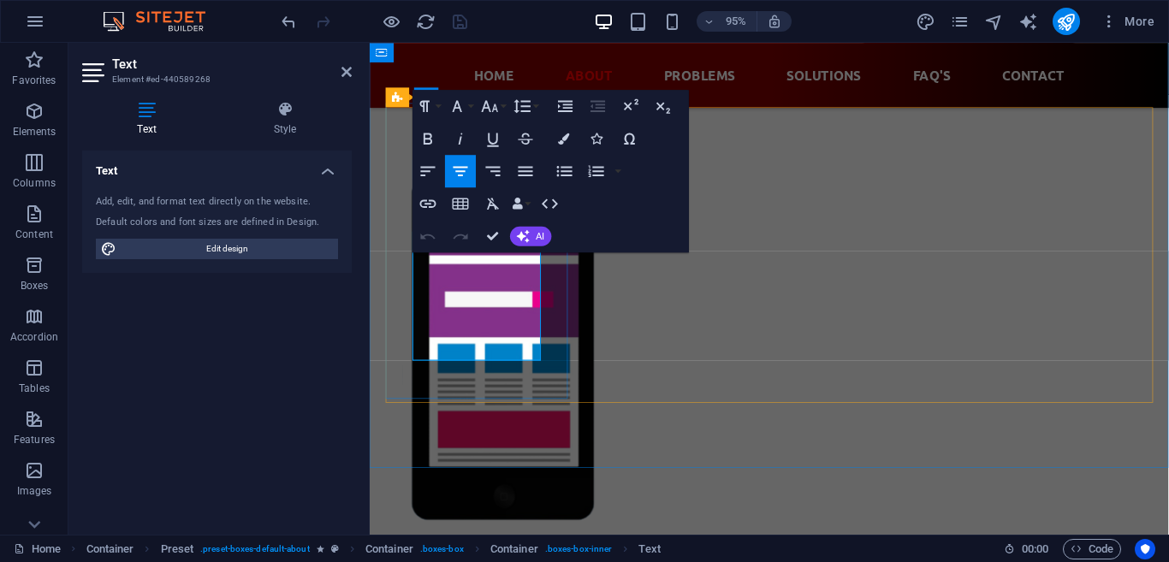
drag, startPoint x: 533, startPoint y: 364, endPoint x: 429, endPoint y: 278, distance: 135.0
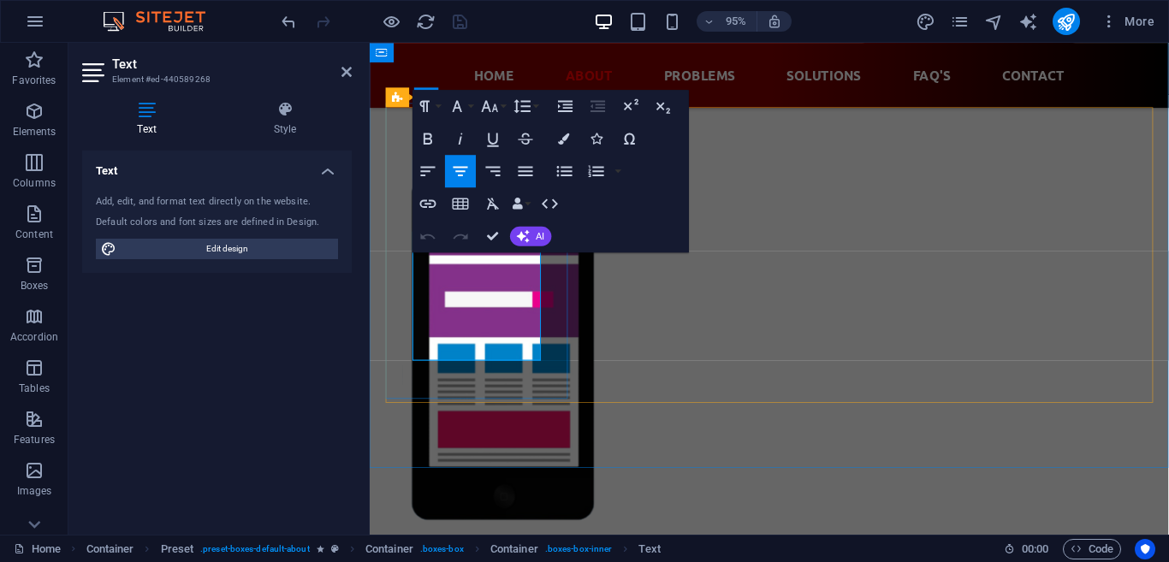
drag, startPoint x: 499, startPoint y: 296, endPoint x: 538, endPoint y: 373, distance: 86.5
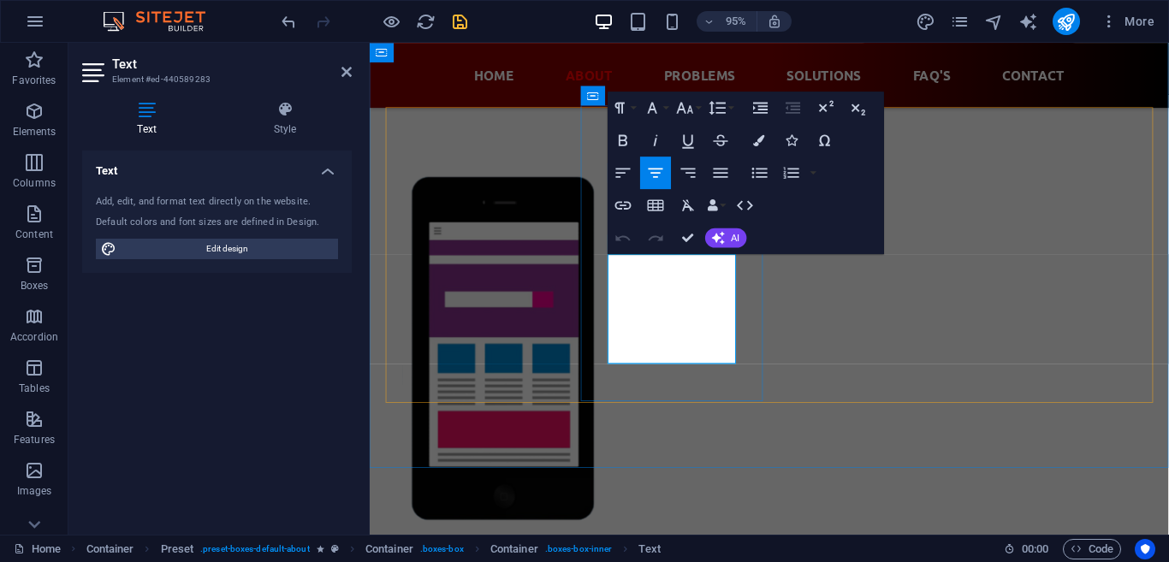
scroll to position [1063, 0]
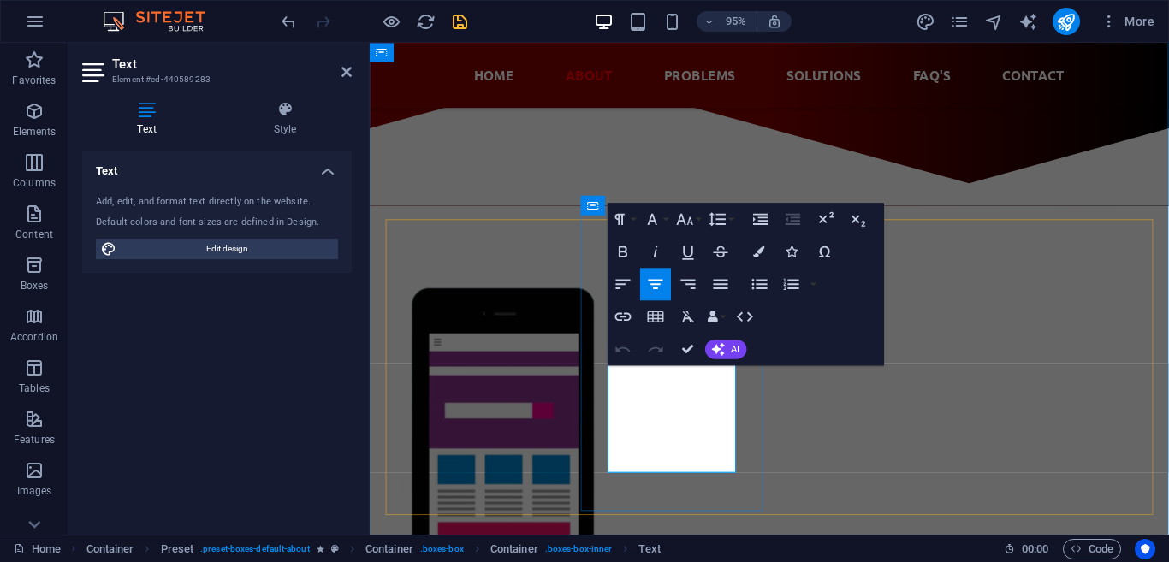
drag, startPoint x: 754, startPoint y: 484, endPoint x: 621, endPoint y: 391, distance: 162.4
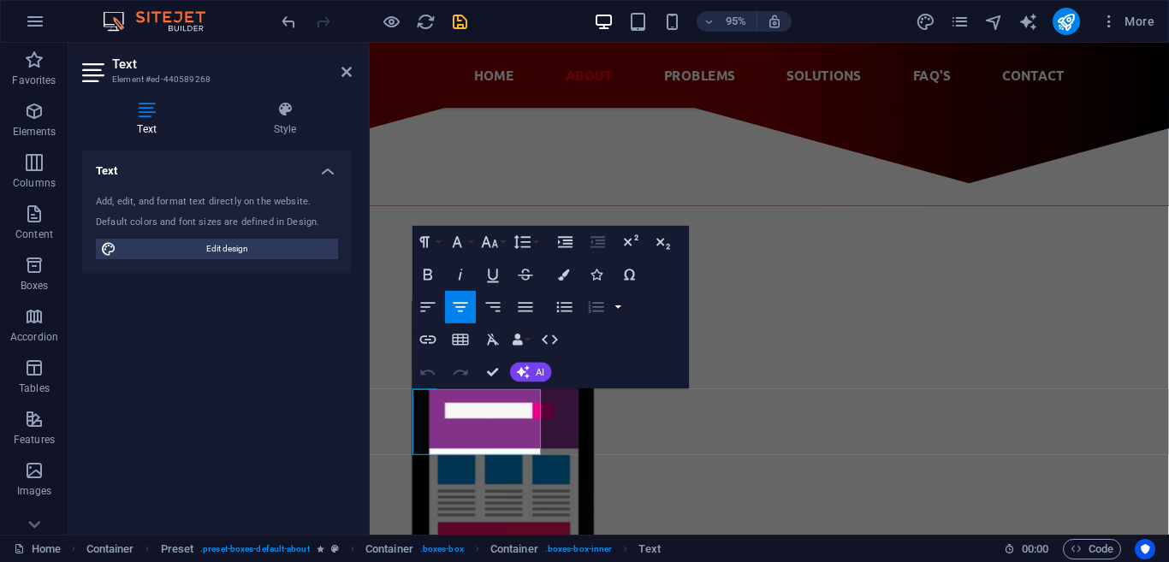
click at [621, 312] on button "button" at bounding box center [618, 306] width 13 height 33
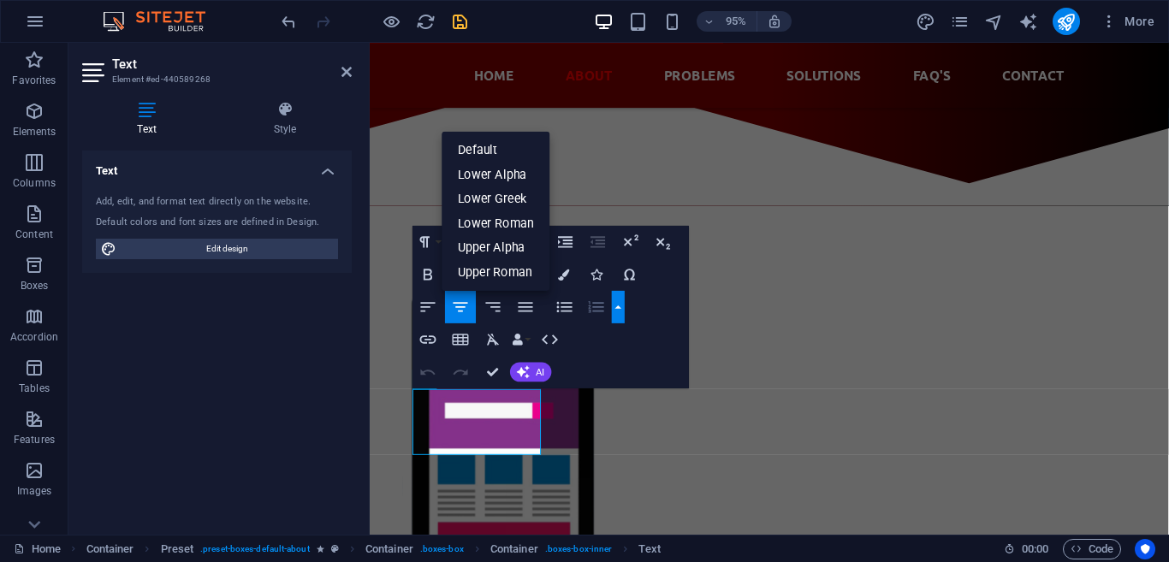
click at [621, 312] on button "button" at bounding box center [618, 306] width 13 height 33
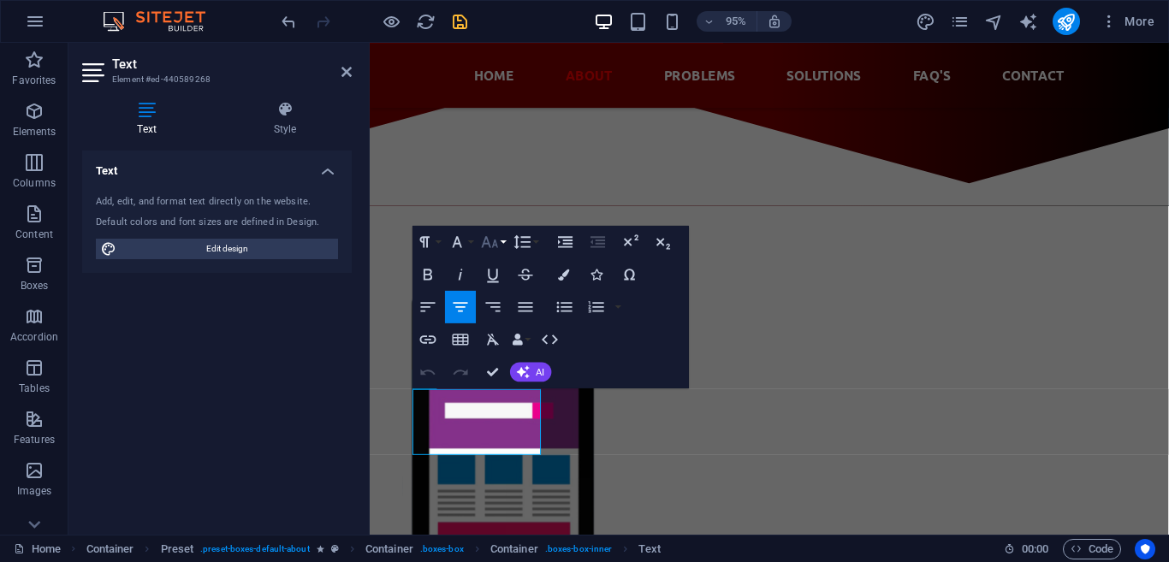
click at [497, 245] on icon "button" at bounding box center [489, 241] width 16 height 11
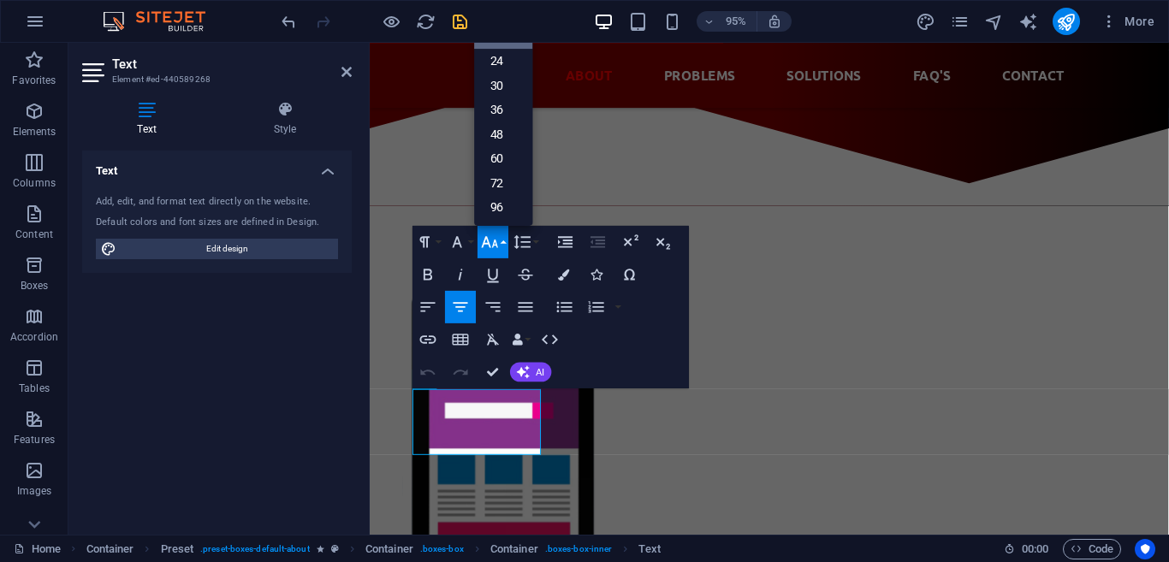
scroll to position [0, 0]
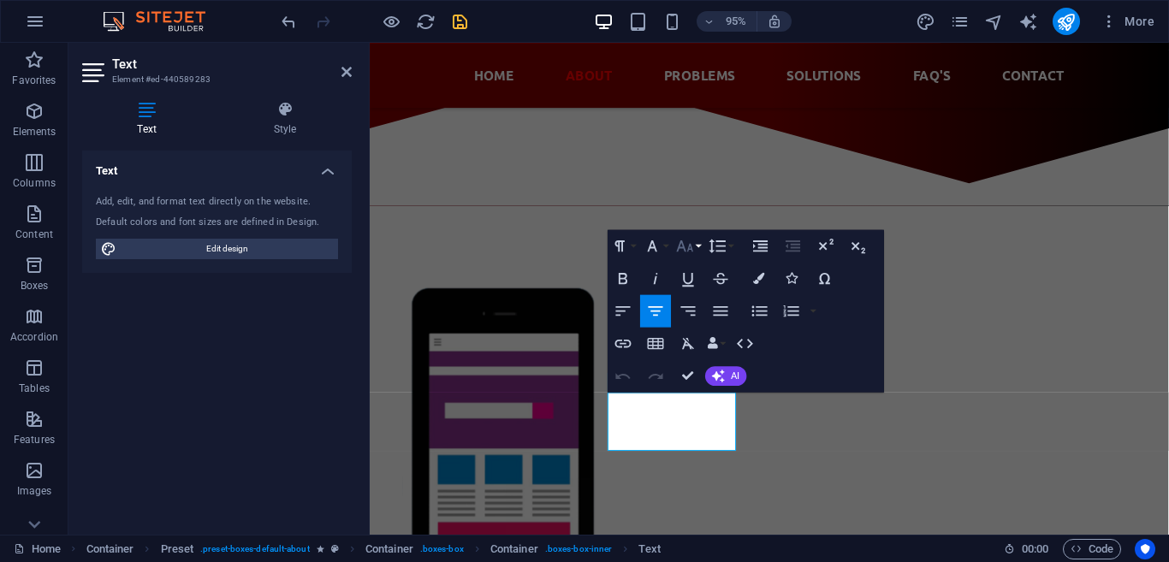
click at [699, 244] on button "Font Size" at bounding box center [688, 245] width 31 height 33
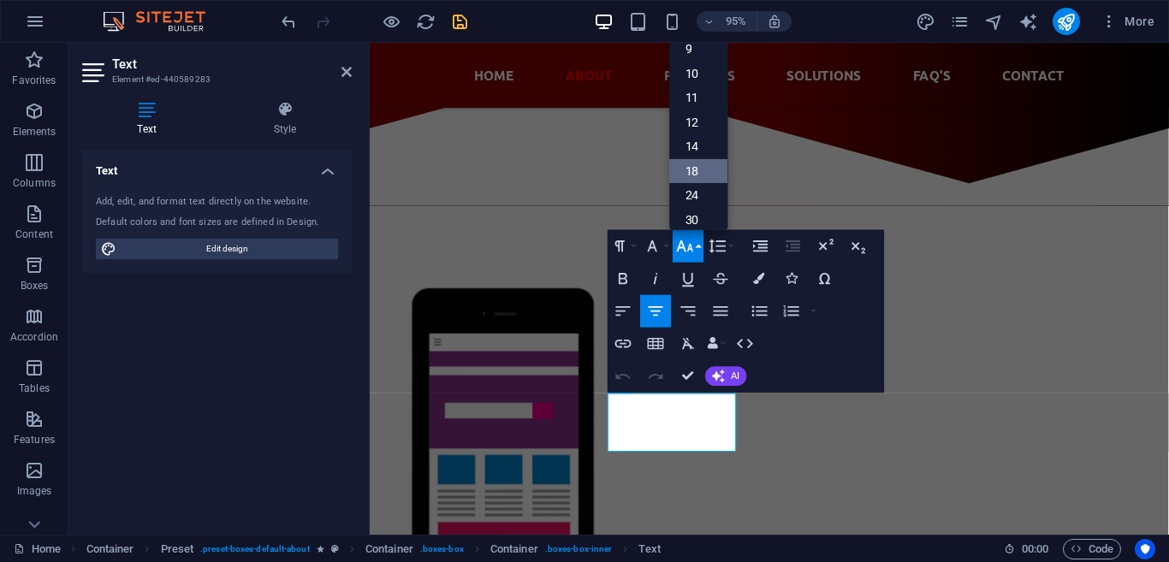
click at [697, 174] on link "18" at bounding box center [698, 171] width 58 height 25
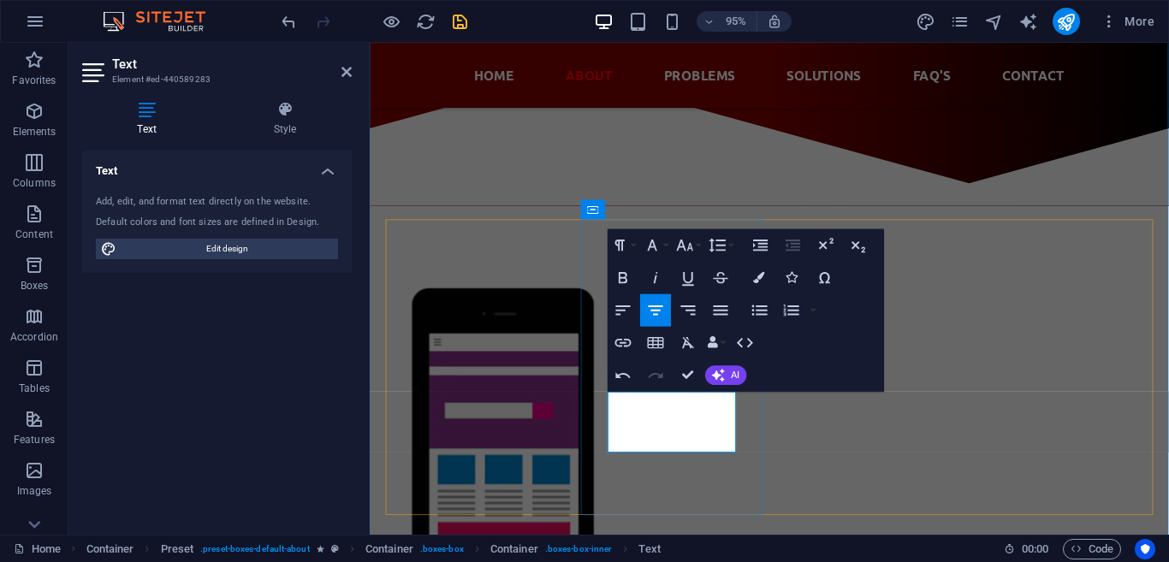
click at [685, 250] on icon "button" at bounding box center [684, 245] width 16 height 11
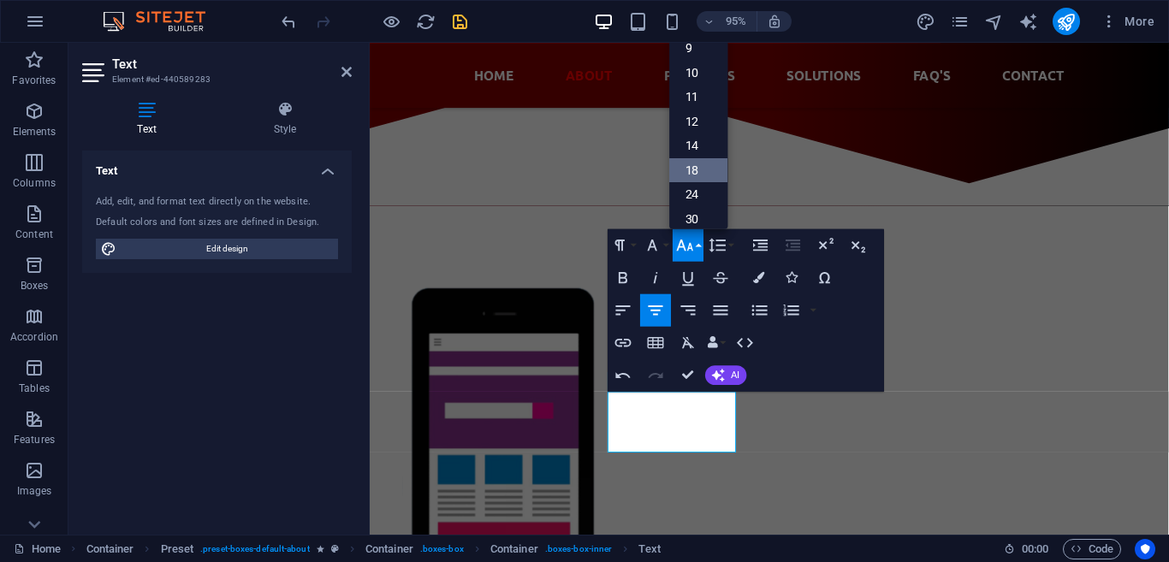
click at [699, 170] on link "18" at bounding box center [698, 170] width 58 height 25
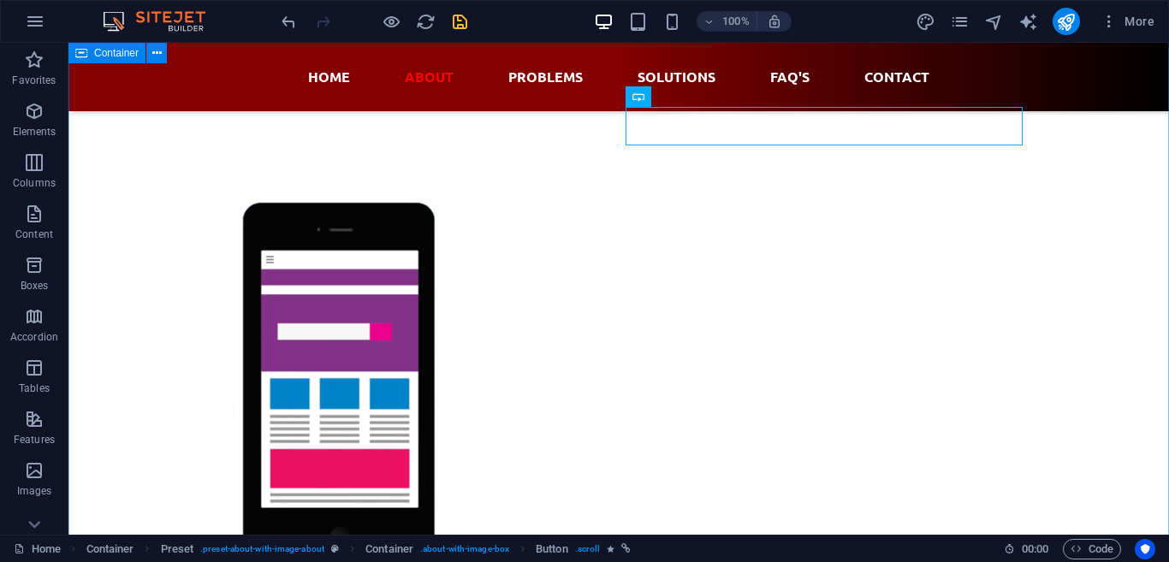
scroll to position [1181, 0]
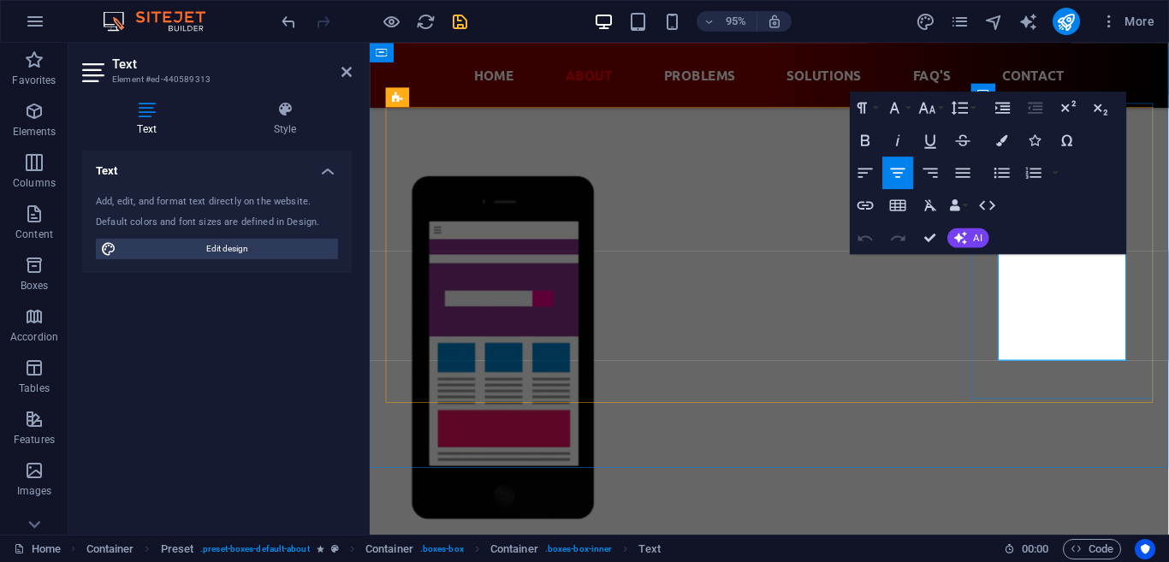
drag, startPoint x: 1053, startPoint y: 277, endPoint x: 1160, endPoint y: 366, distance: 138.7
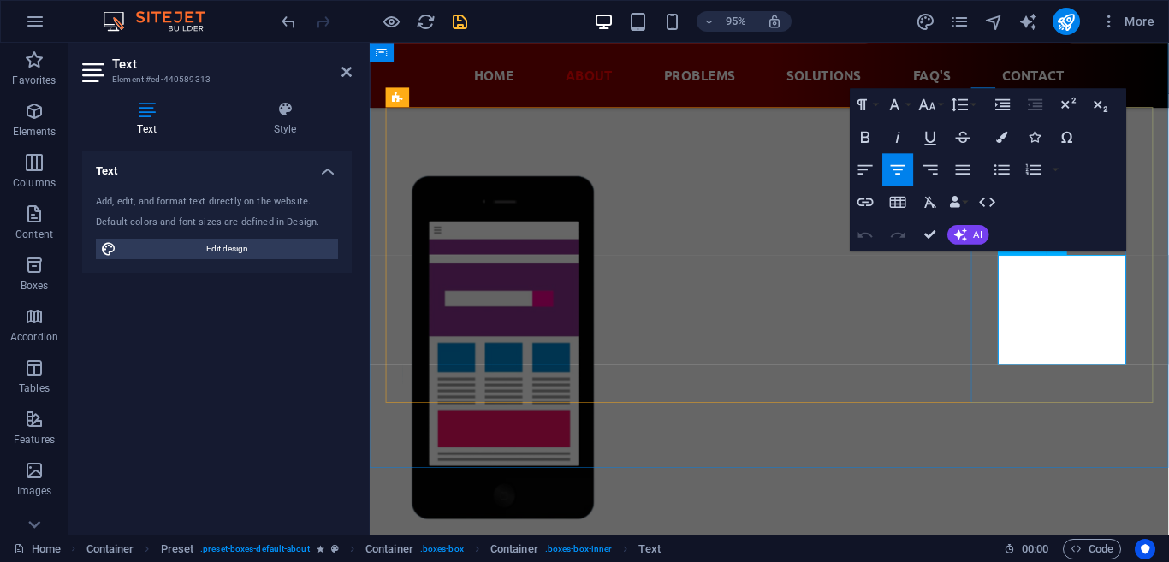
drag, startPoint x: 1160, startPoint y: 369, endPoint x: 1053, endPoint y: 277, distance: 141.4
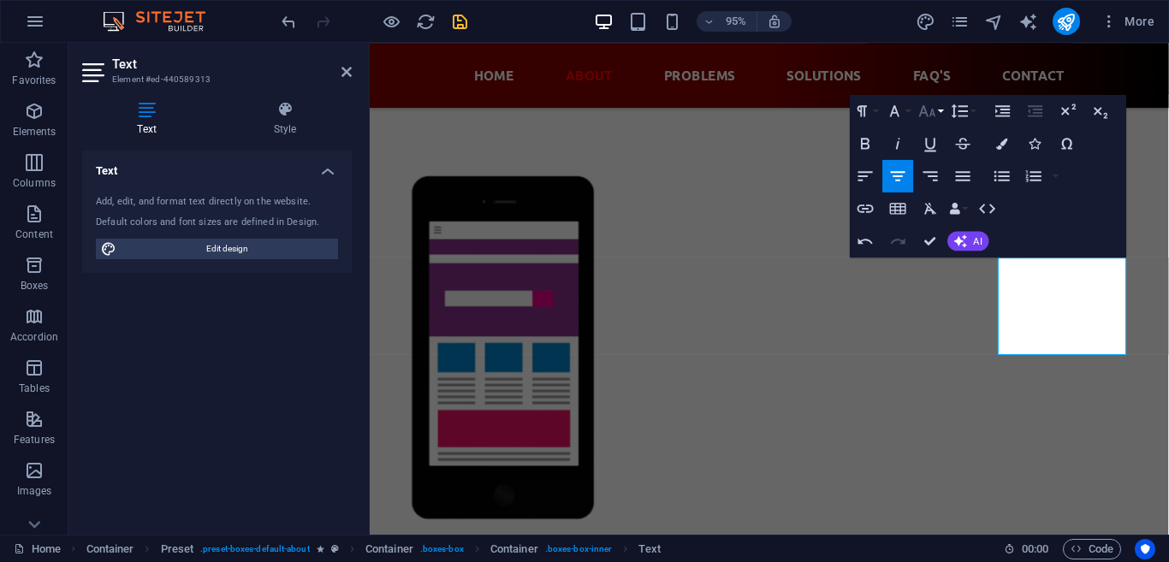
click at [938, 114] on button "Font Size" at bounding box center [930, 111] width 31 height 33
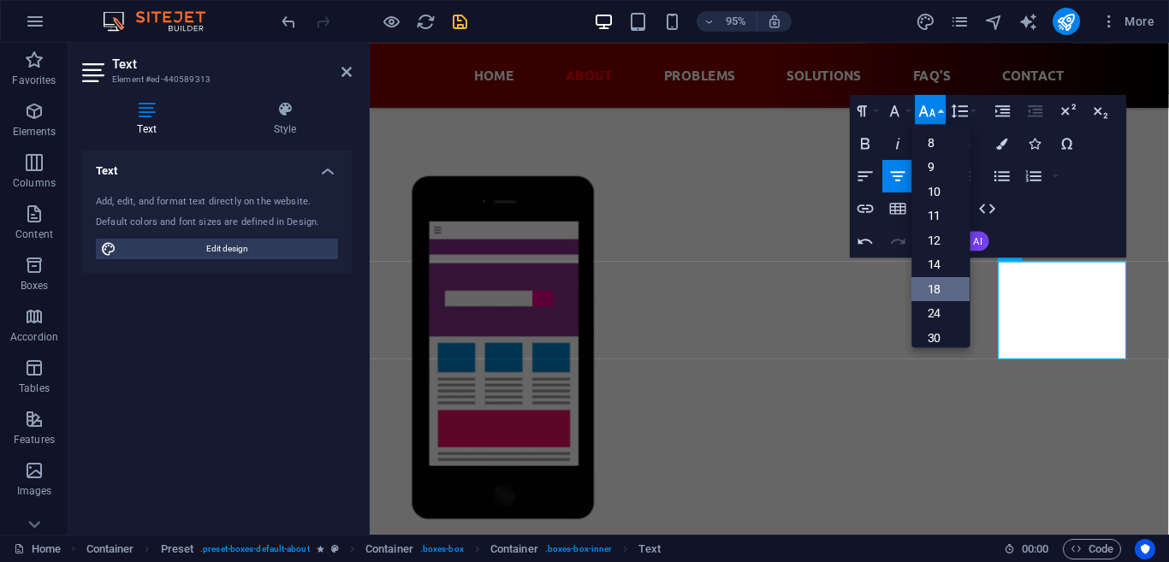
click at [946, 295] on link "18" at bounding box center [941, 289] width 58 height 25
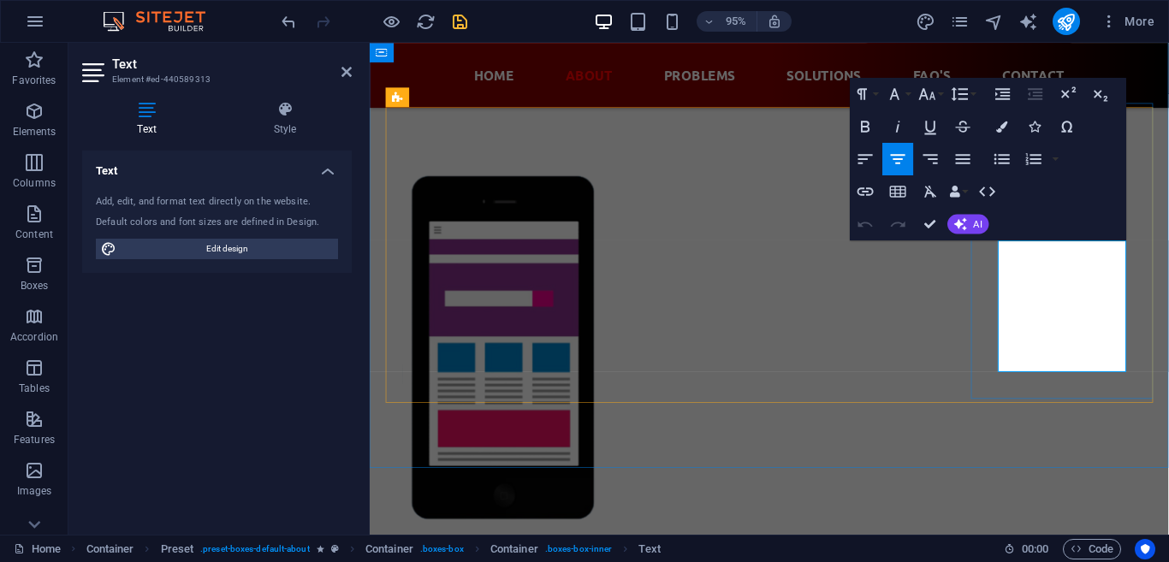
drag, startPoint x: 1124, startPoint y: 313, endPoint x: 1155, endPoint y: 419, distance: 110.5
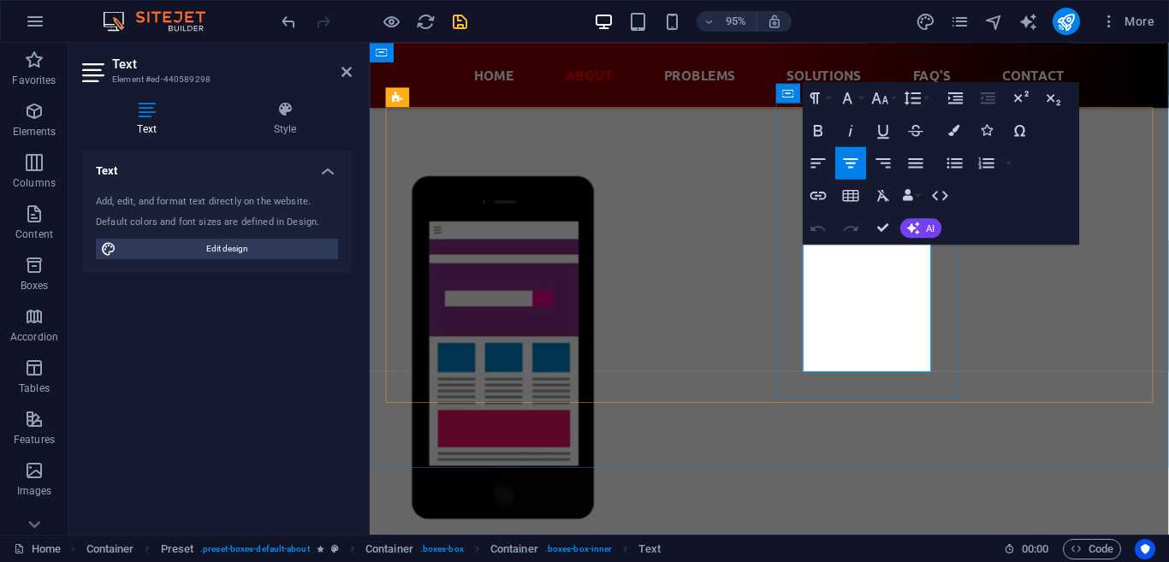
drag, startPoint x: 907, startPoint y: 311, endPoint x: 963, endPoint y: 404, distance: 109.1
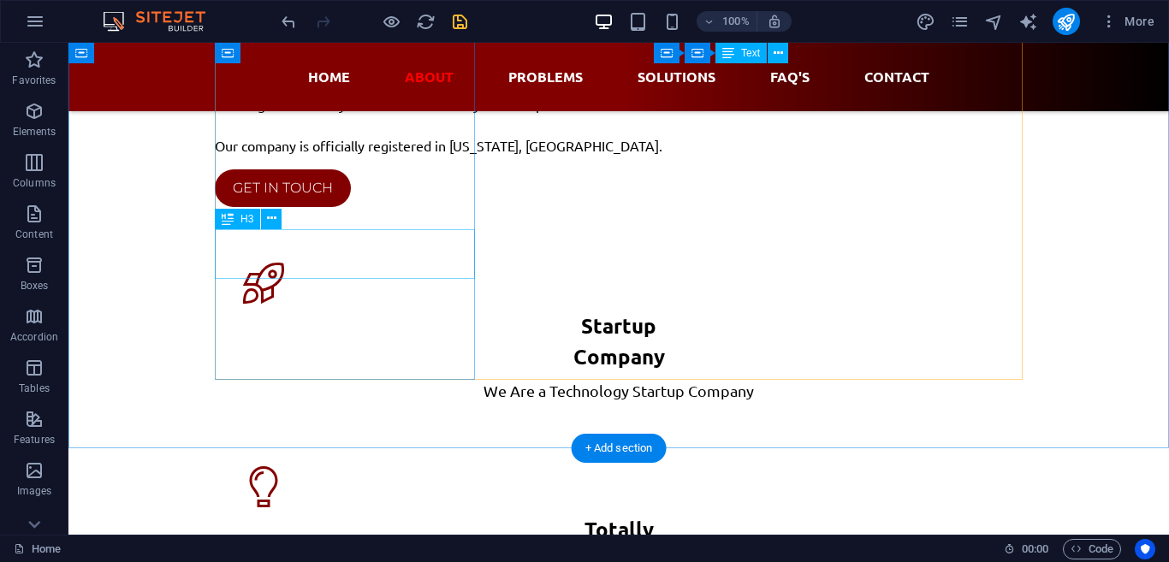
scroll to position [1772, 0]
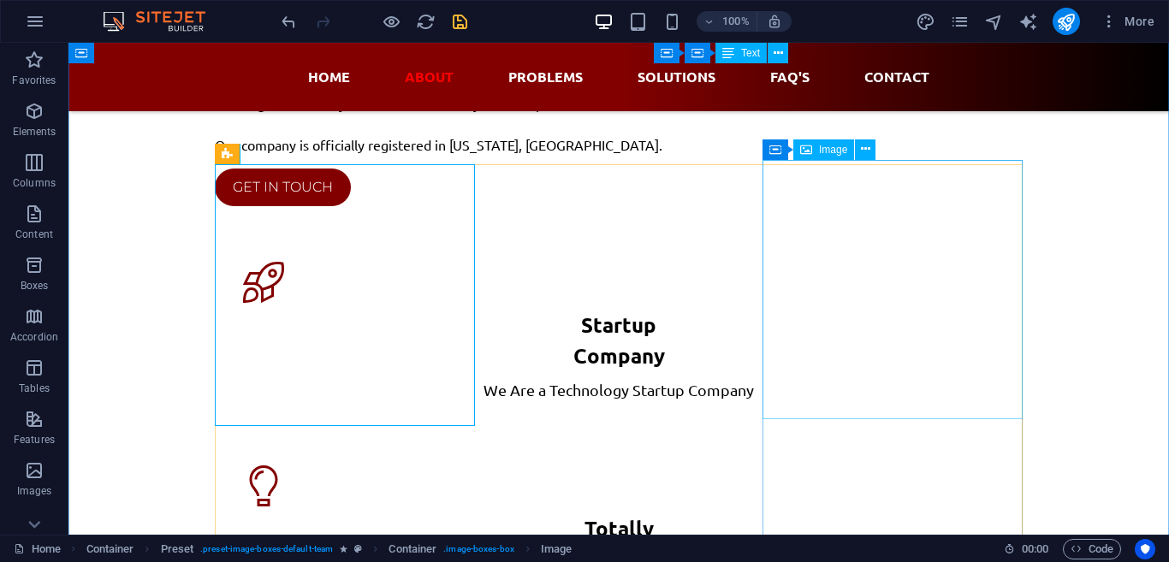
scroll to position [1536, 0]
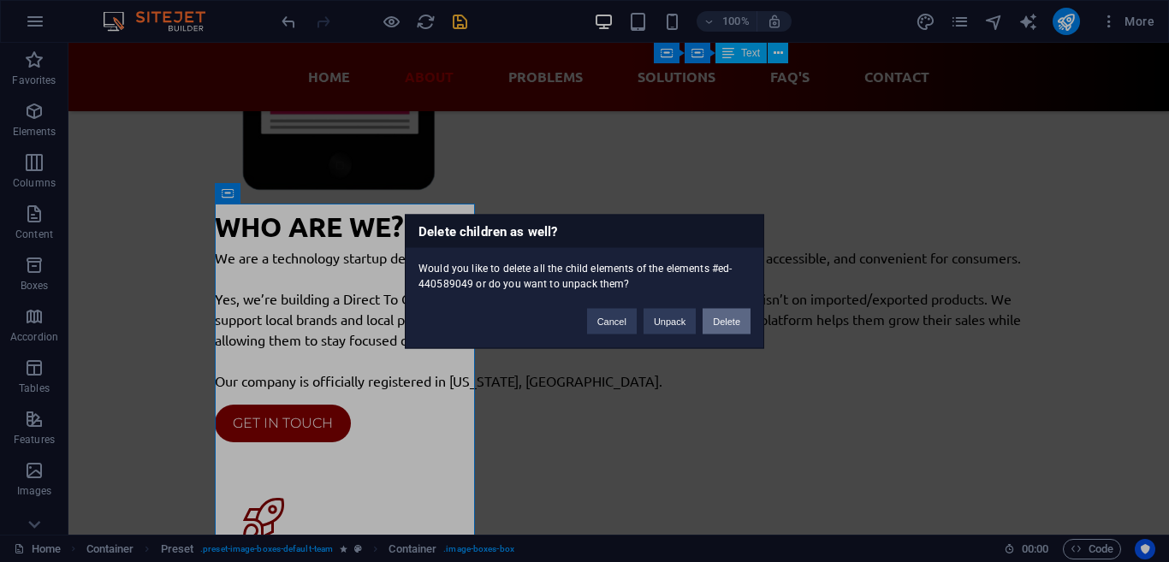
click at [714, 329] on button "Delete" at bounding box center [727, 321] width 48 height 26
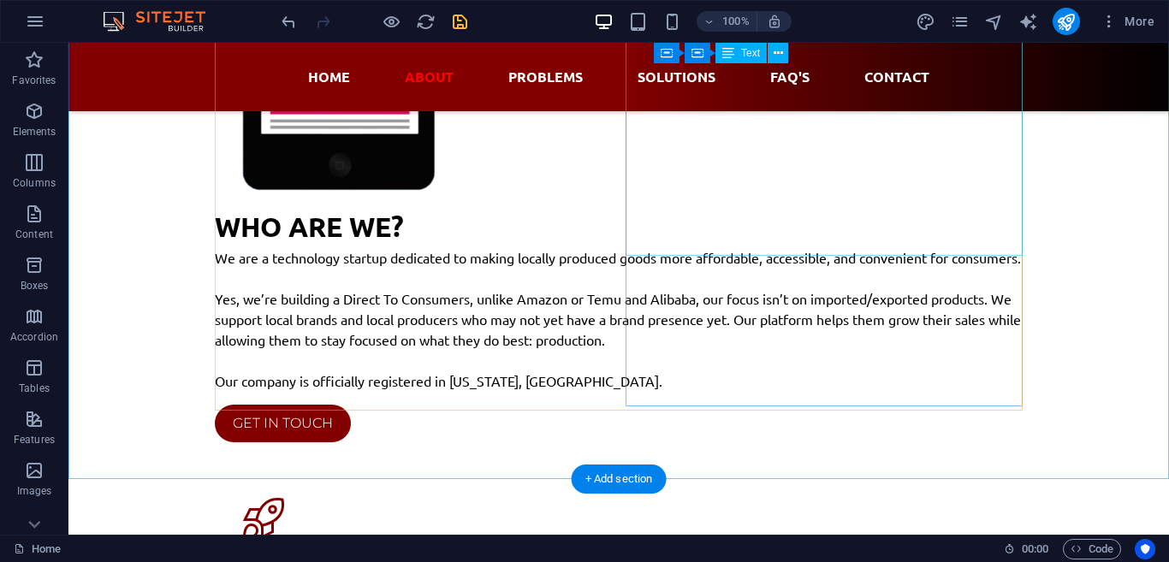
scroll to position [2008, 0]
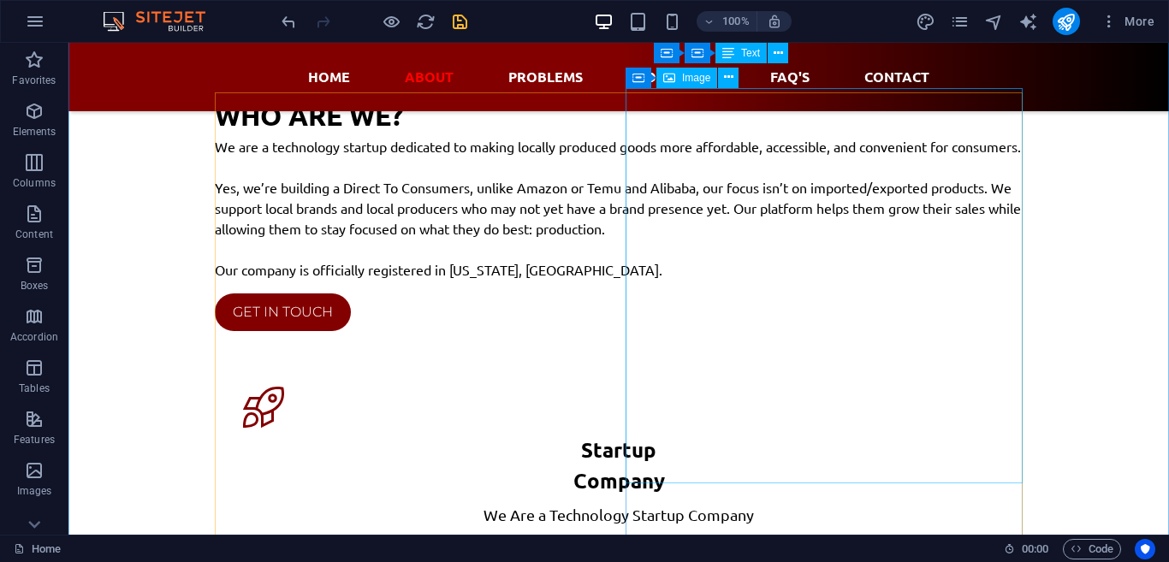
scroll to position [1890, 0]
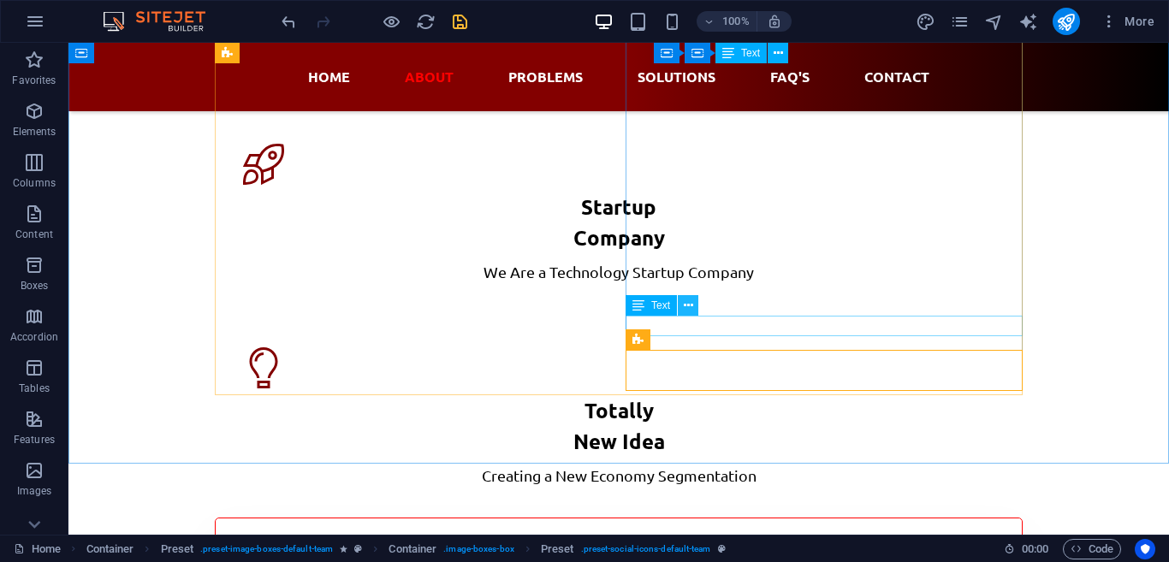
click at [690, 310] on icon at bounding box center [688, 306] width 9 height 18
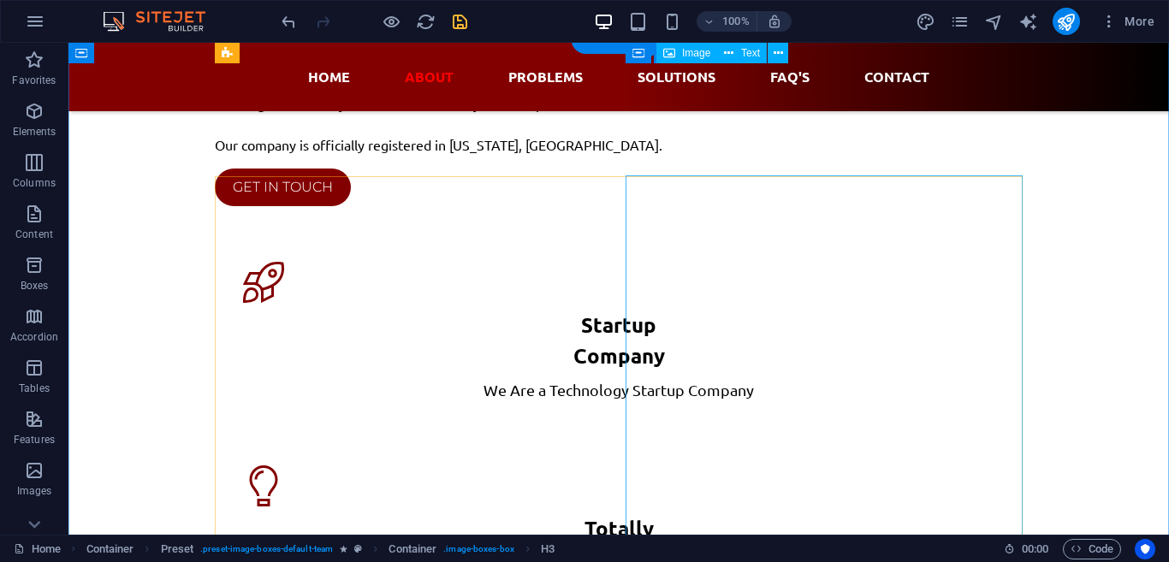
scroll to position [1418, 0]
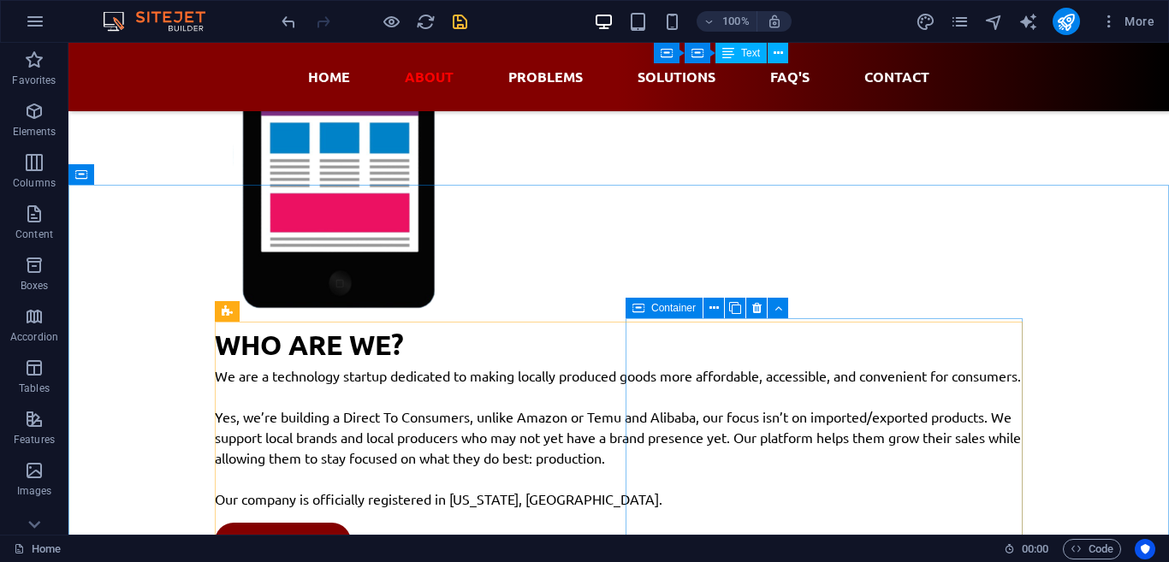
click at [643, 312] on icon at bounding box center [639, 308] width 12 height 21
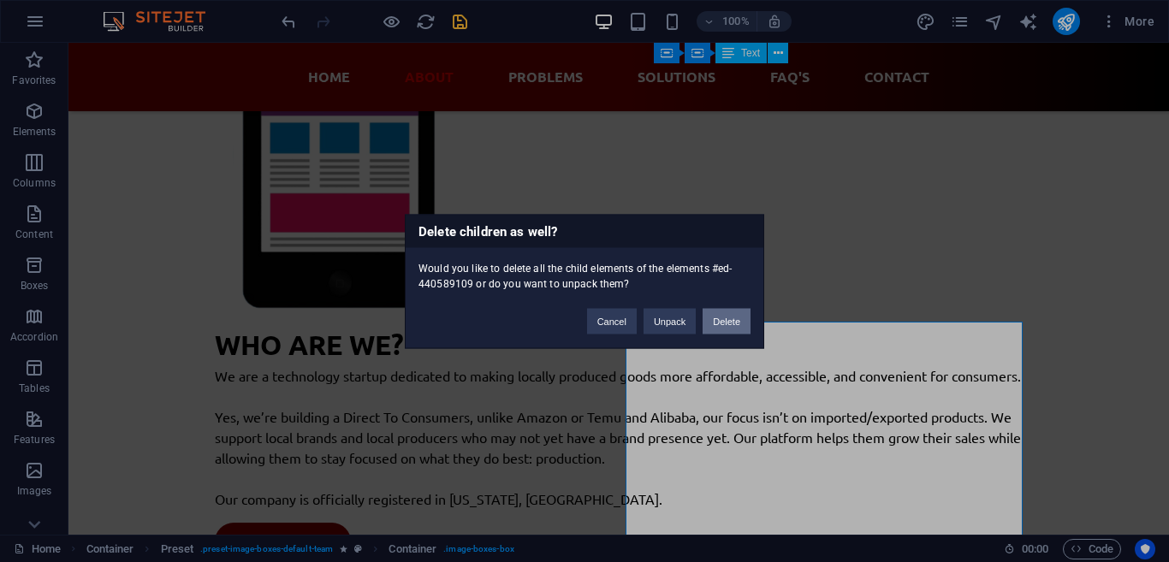
click at [719, 323] on button "Delete" at bounding box center [727, 321] width 48 height 26
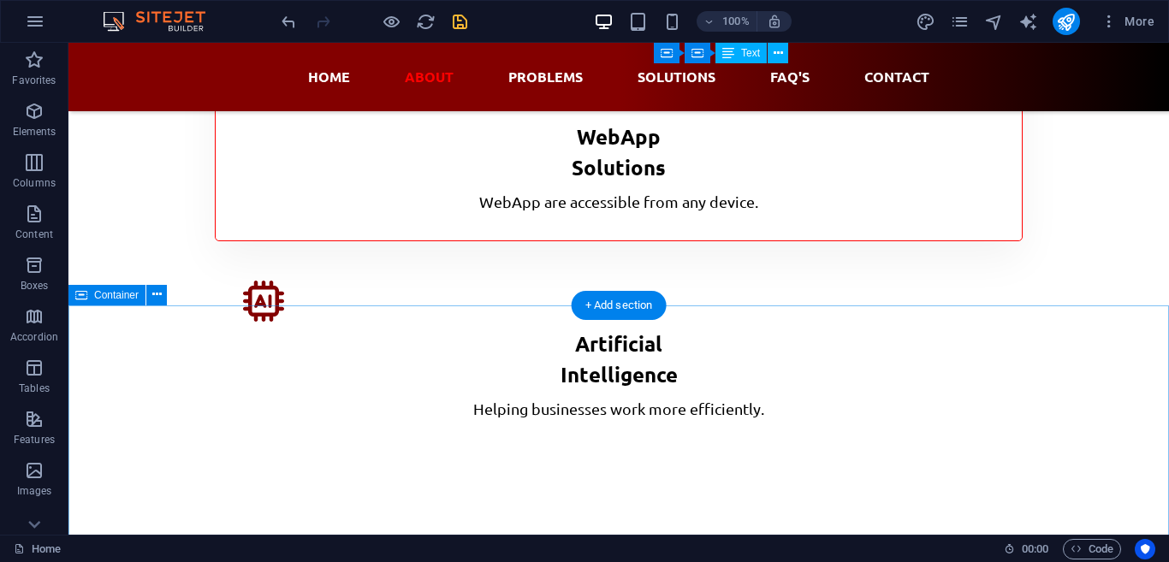
scroll to position [2127, 0]
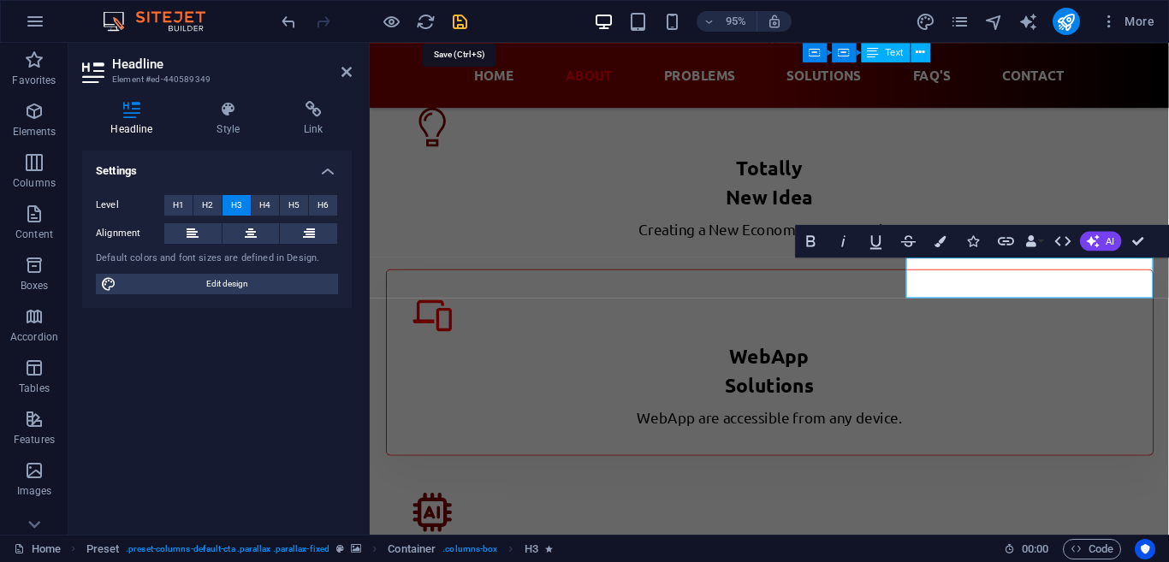
click at [467, 27] on icon "save" at bounding box center [460, 22] width 20 height 20
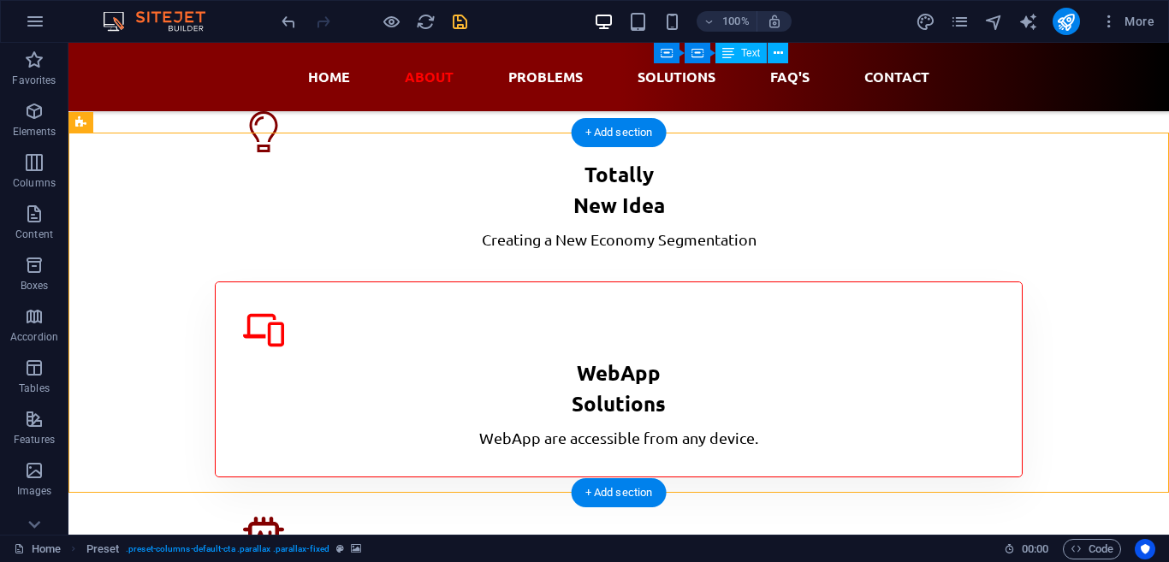
scroll to position [2008, 0]
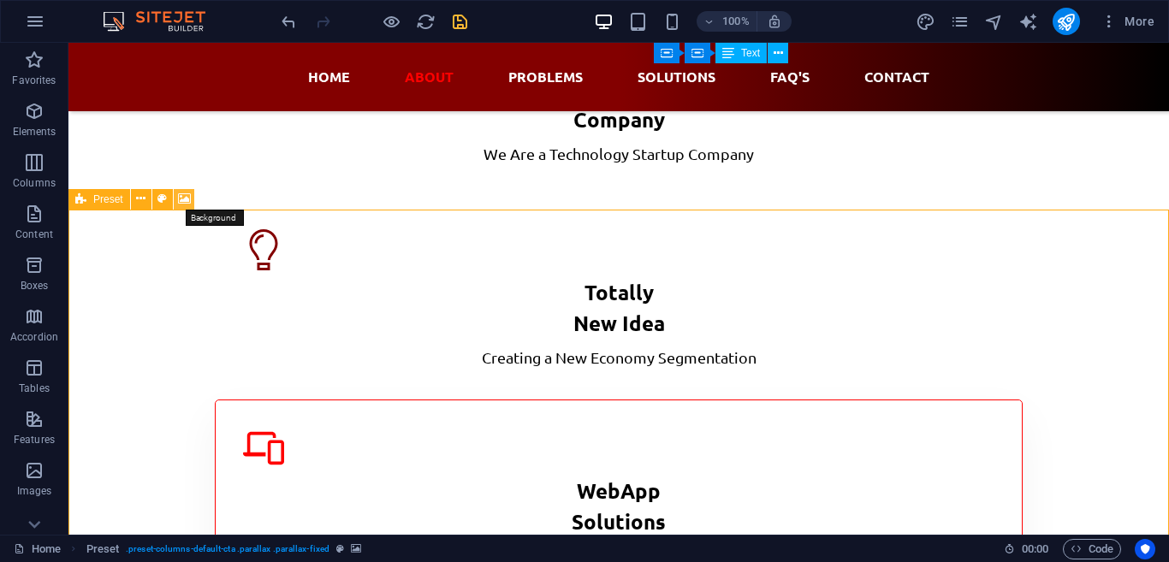
click at [185, 199] on icon at bounding box center [184, 199] width 13 height 18
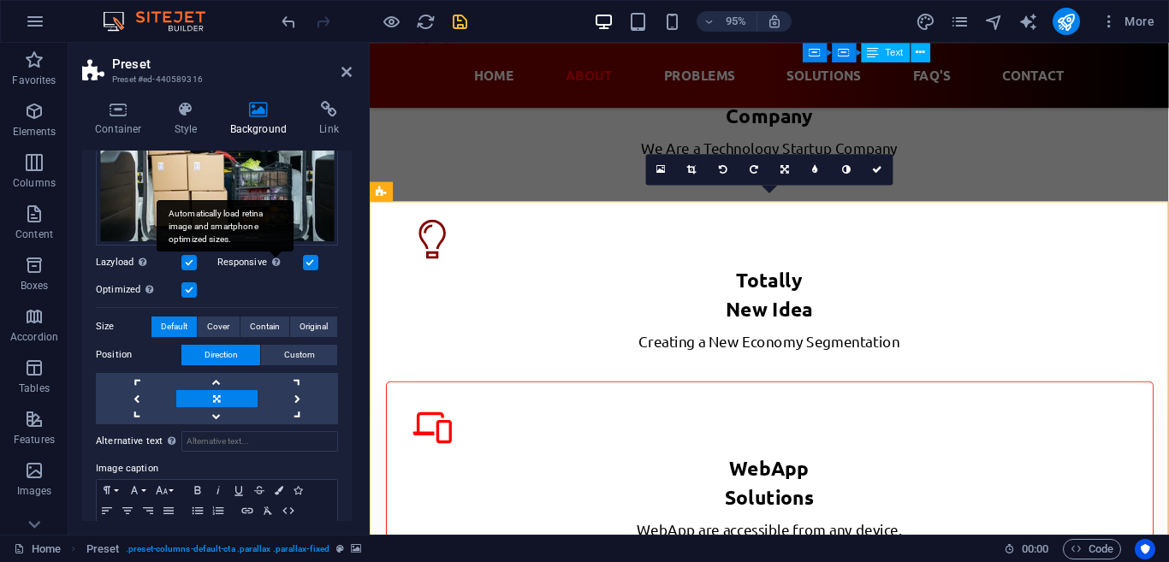
scroll to position [46, 0]
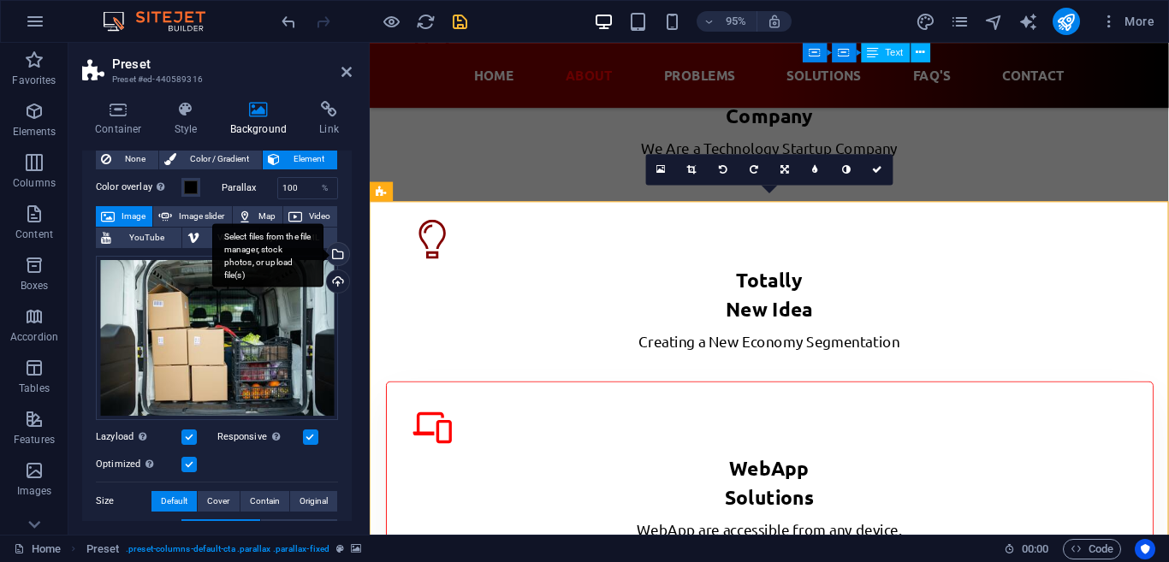
click at [339, 258] on div "Select files from the file manager, stock photos, or upload file(s)" at bounding box center [337, 256] width 26 height 26
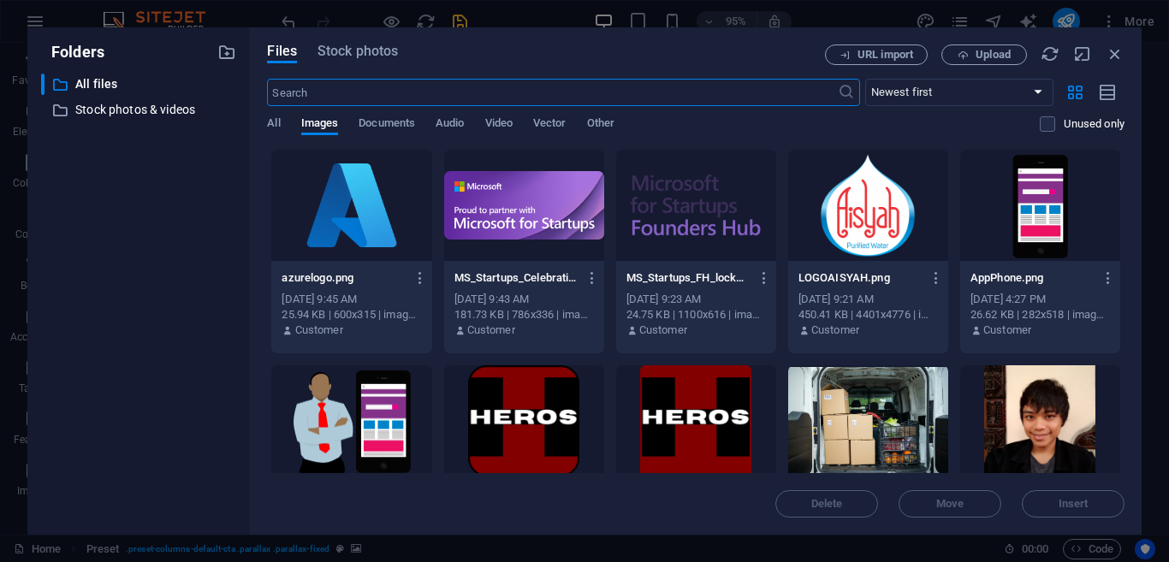
scroll to position [2228, 0]
click at [354, 53] on span "Stock photos" at bounding box center [358, 51] width 80 height 21
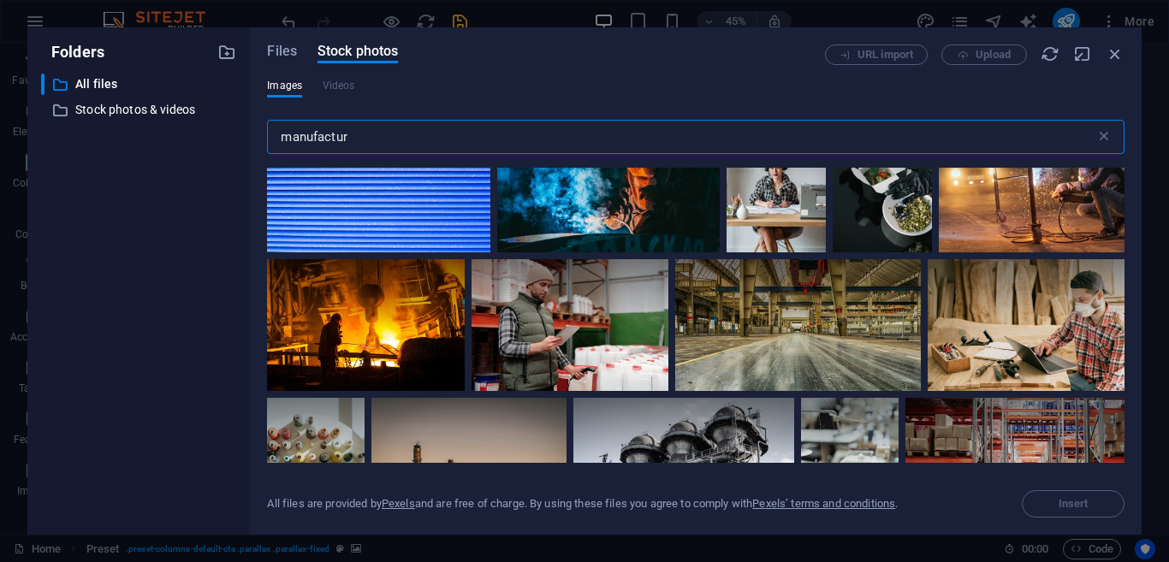
scroll to position [2008, 0]
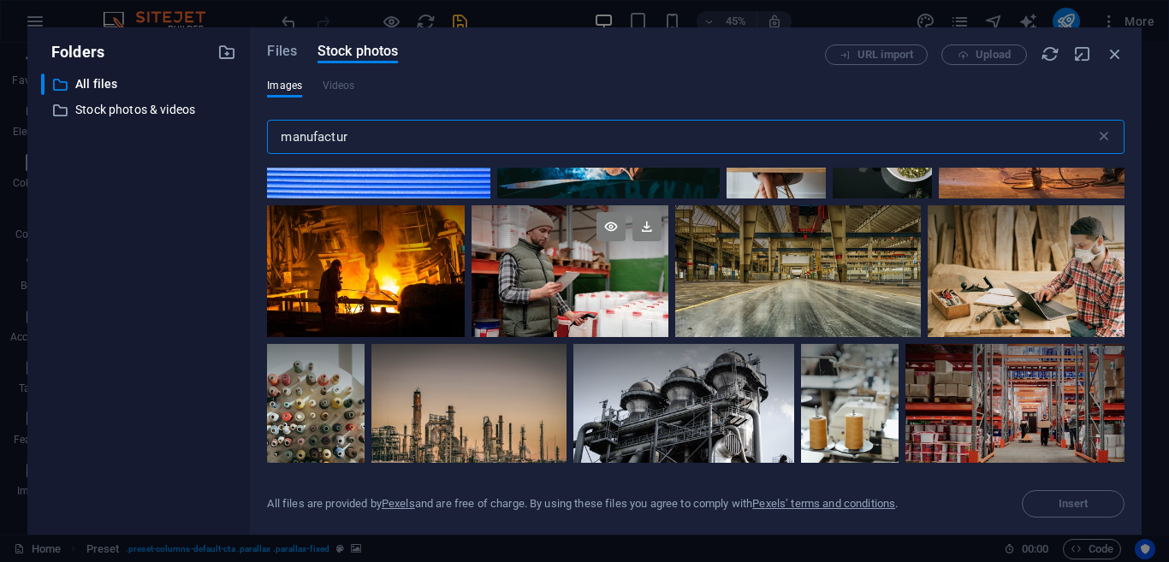
type input "manufactur"
click at [617, 266] on div at bounding box center [570, 238] width 197 height 66
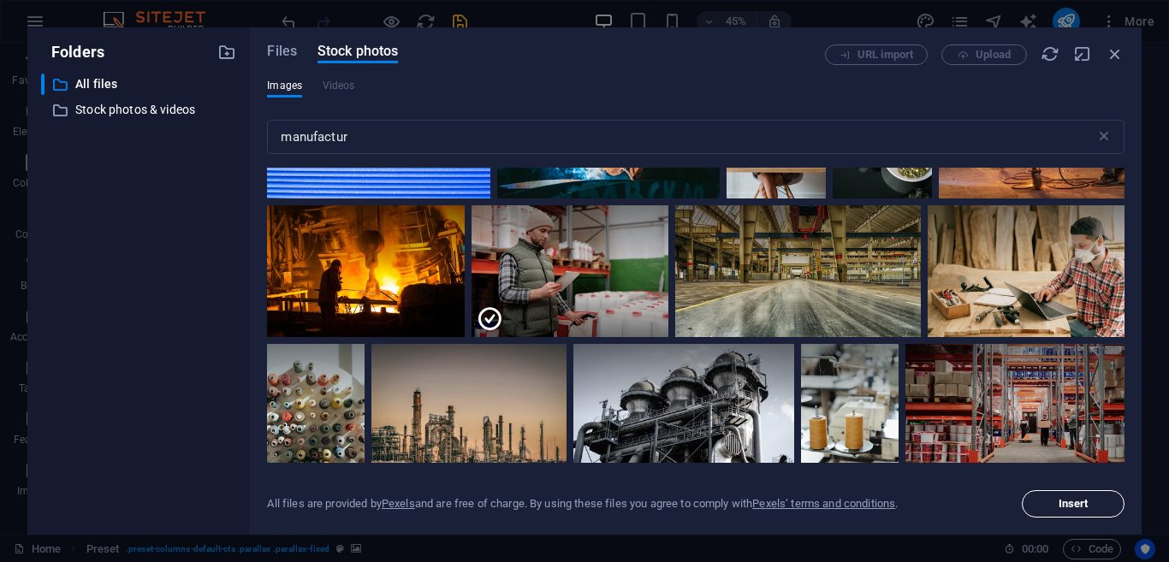
click at [1082, 503] on span "Insert" at bounding box center [1074, 504] width 30 height 10
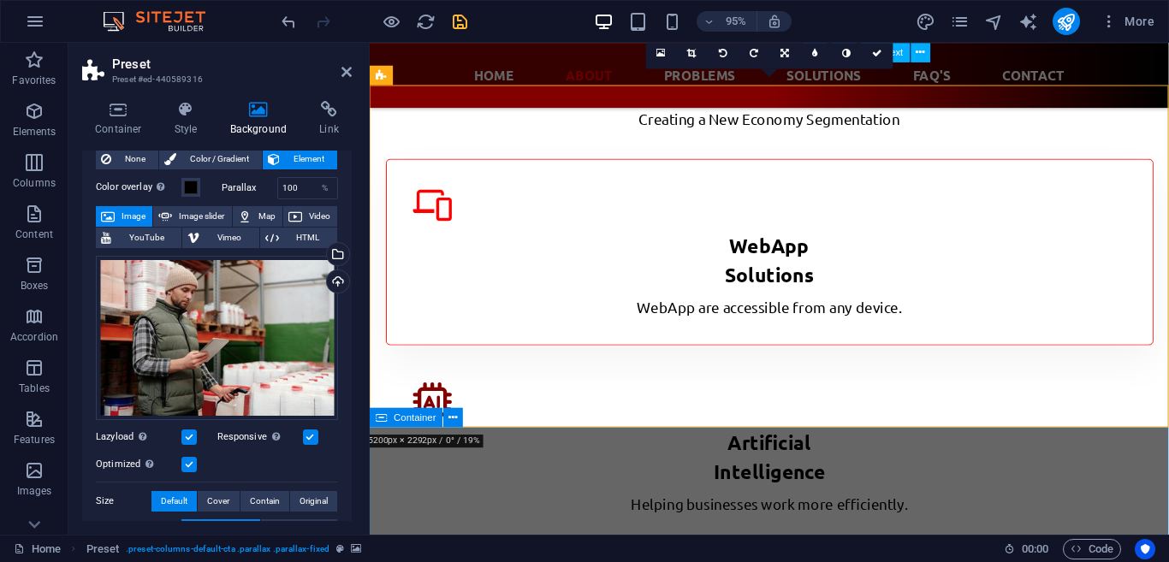
scroll to position [2126, 0]
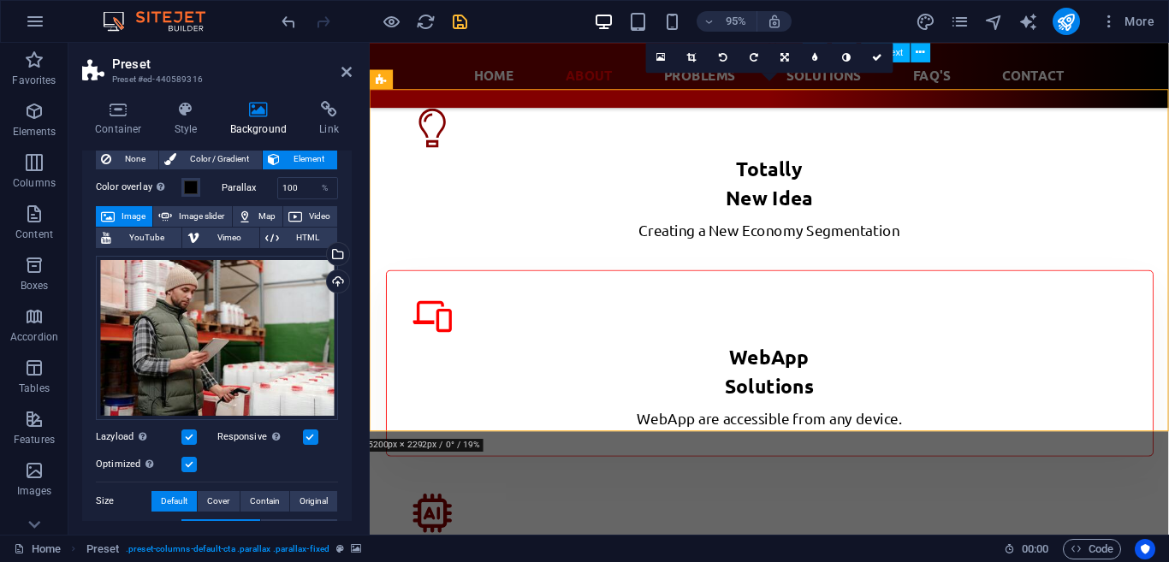
click at [875, 62] on link at bounding box center [877, 57] width 31 height 31
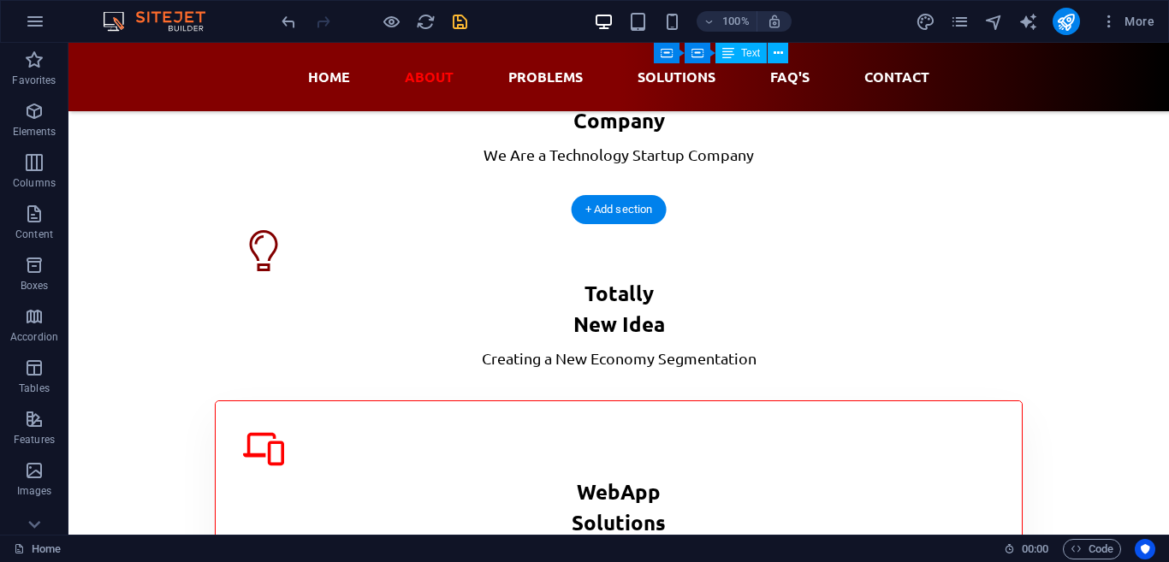
scroll to position [2362, 0]
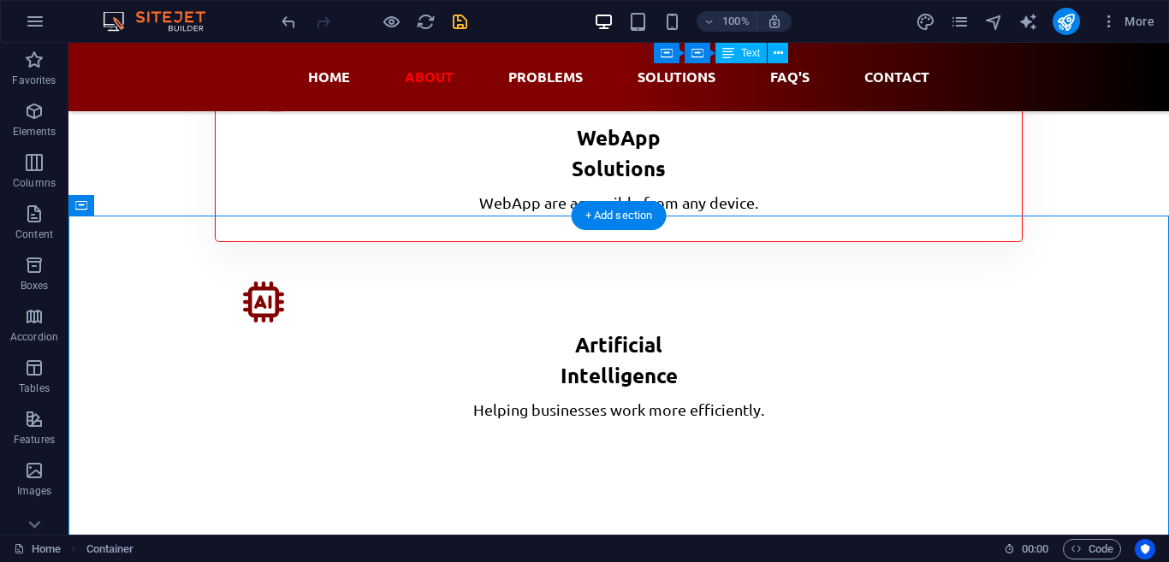
drag, startPoint x: 489, startPoint y: 371, endPoint x: 505, endPoint y: 265, distance: 107.4
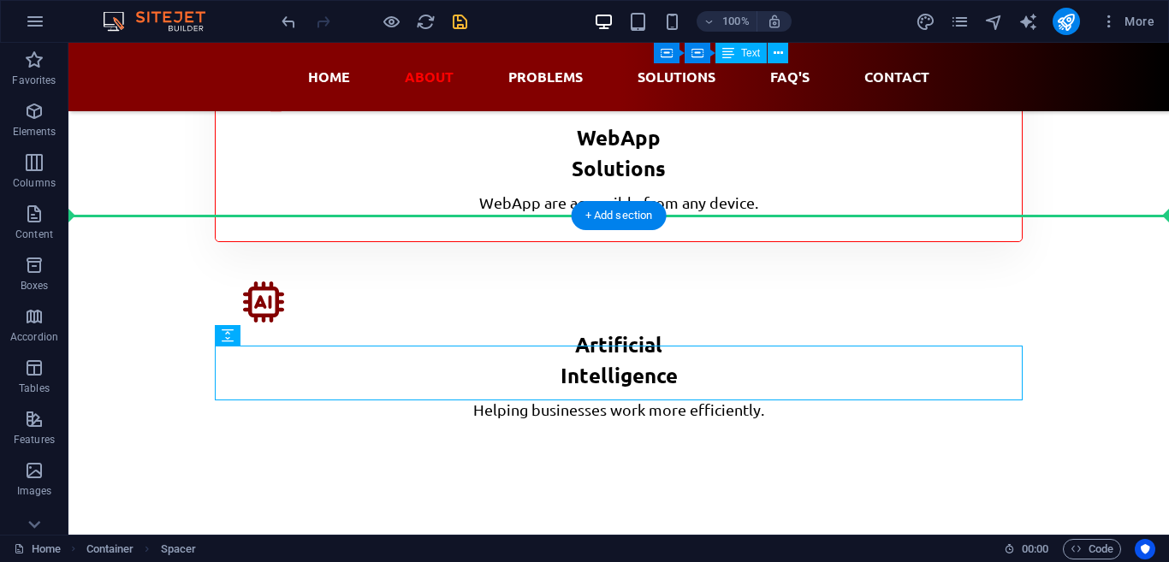
drag, startPoint x: 321, startPoint y: 383, endPoint x: 525, endPoint y: 253, distance: 241.8
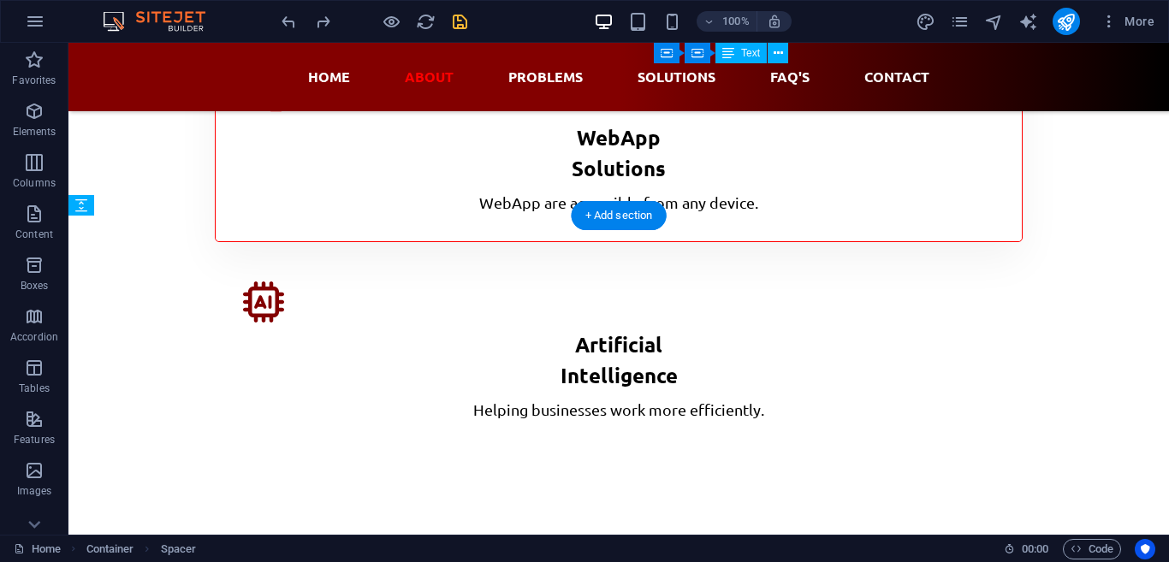
drag, startPoint x: 351, startPoint y: 366, endPoint x: 440, endPoint y: 311, distance: 105.0
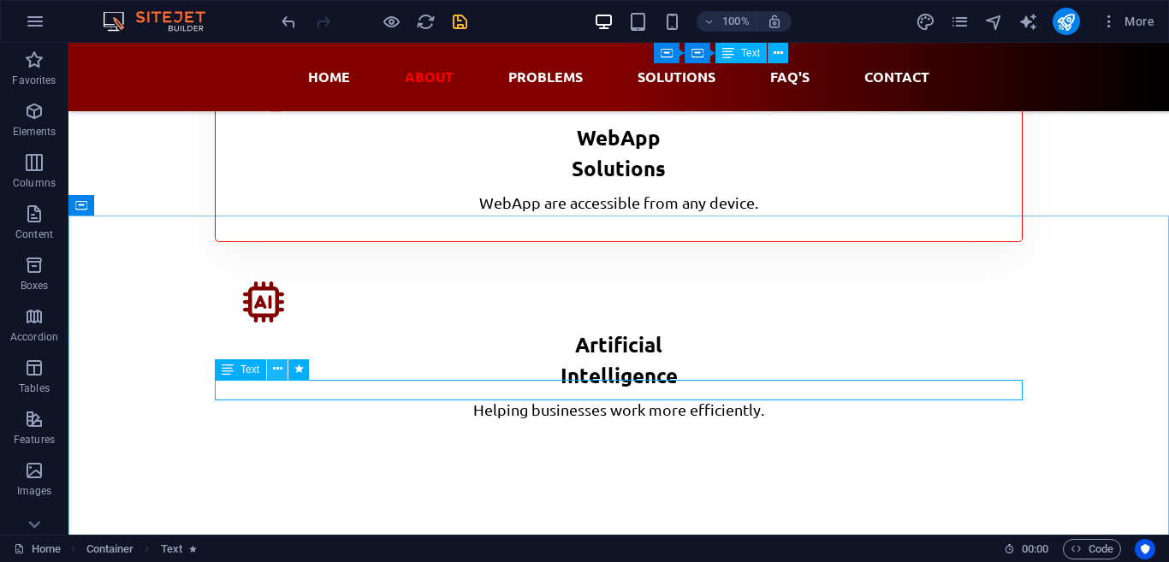
click at [279, 371] on icon at bounding box center [277, 369] width 9 height 18
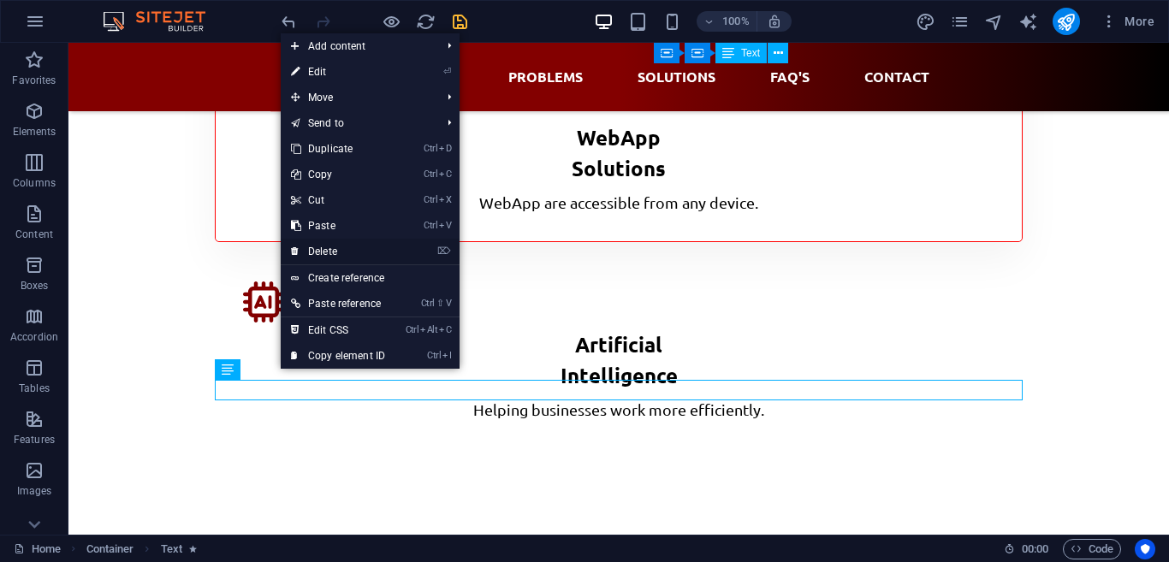
click at [342, 263] on link "⌦ Delete" at bounding box center [338, 252] width 115 height 26
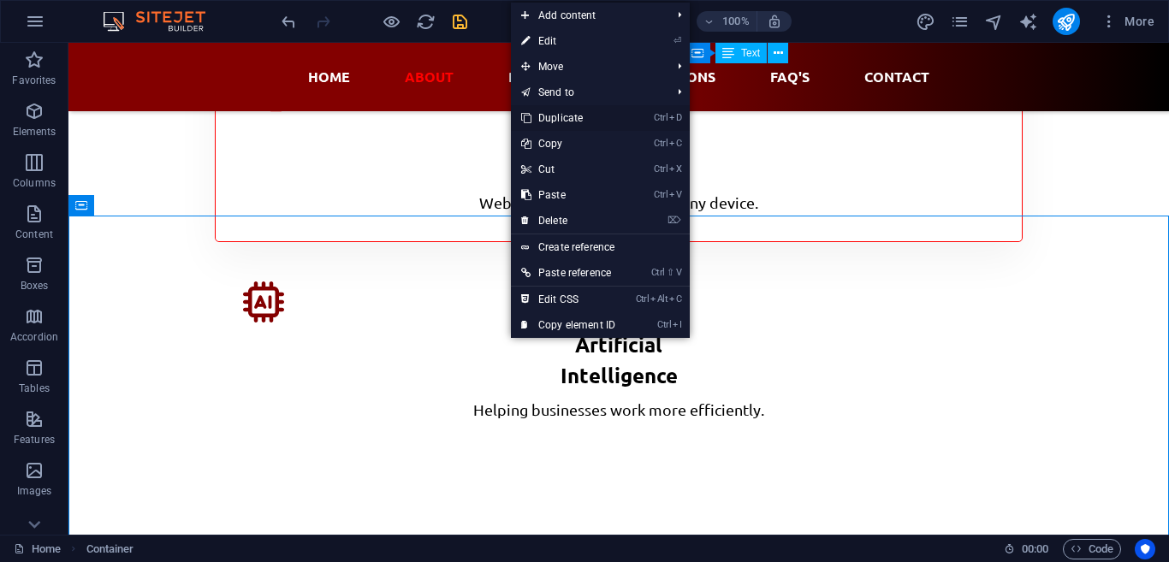
click at [598, 118] on link "Ctrl D Duplicate" at bounding box center [568, 118] width 115 height 26
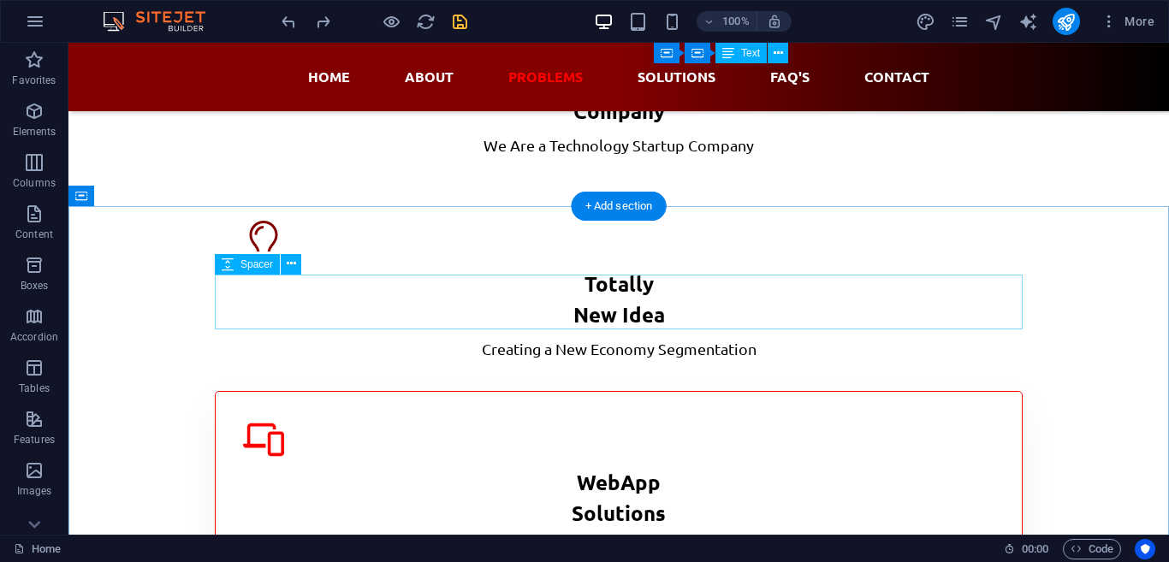
scroll to position [2371, 0]
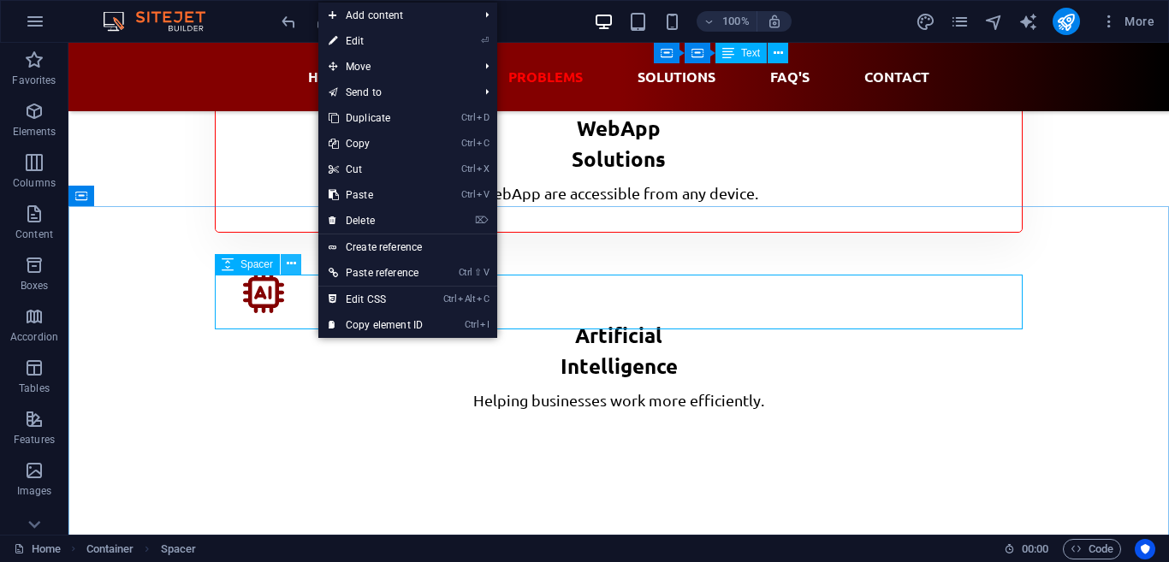
click at [295, 271] on icon at bounding box center [291, 264] width 9 height 18
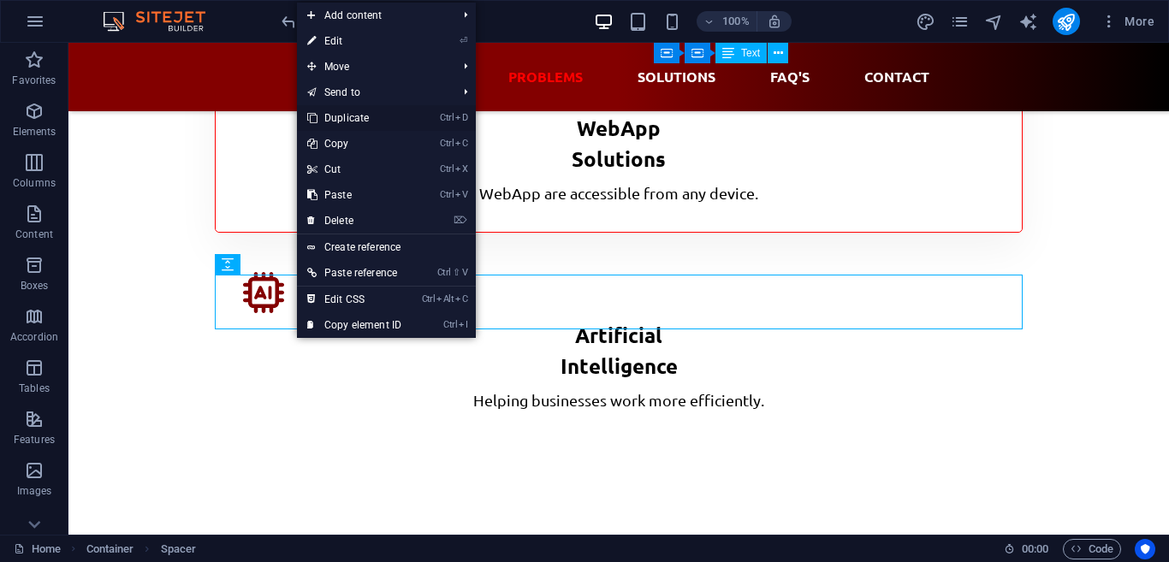
click at [352, 128] on link "Ctrl D Duplicate" at bounding box center [354, 118] width 115 height 26
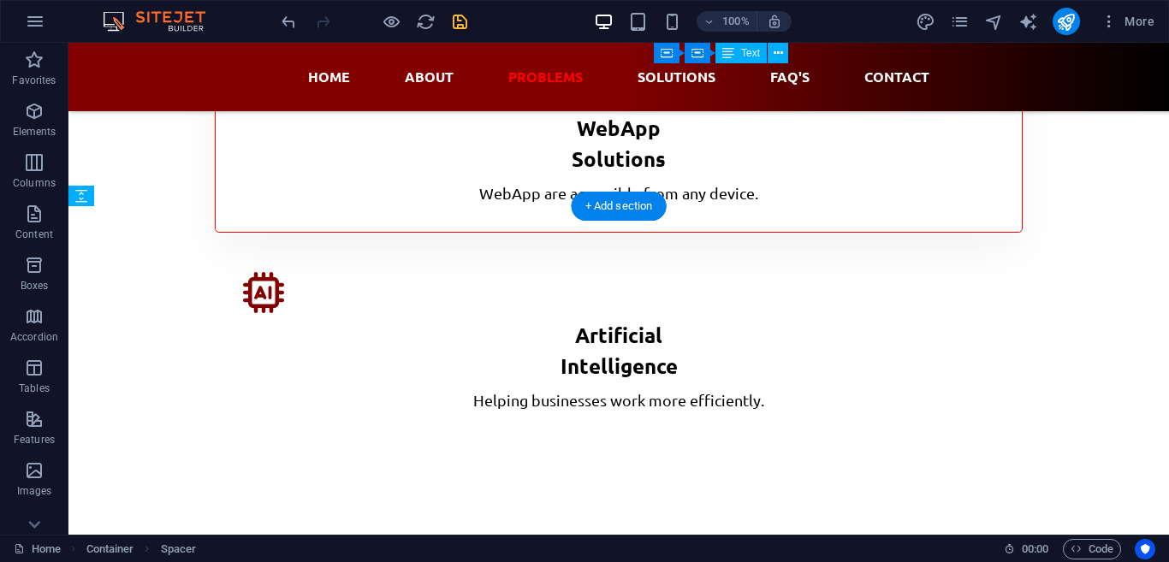
drag, startPoint x: 448, startPoint y: 360, endPoint x: 450, endPoint y: 406, distance: 45.4
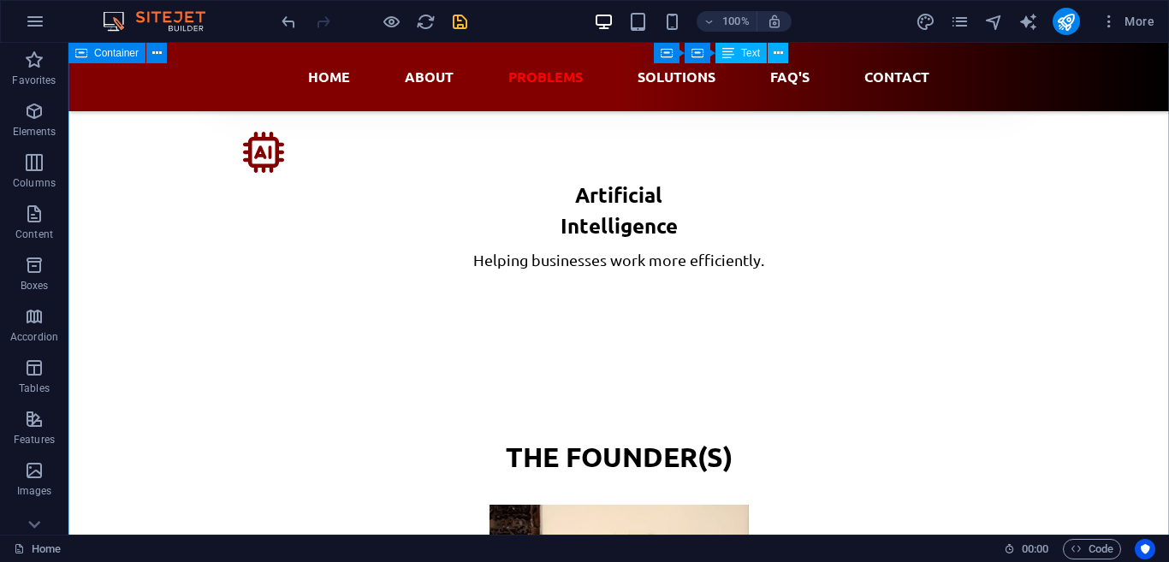
scroll to position [2490, 0]
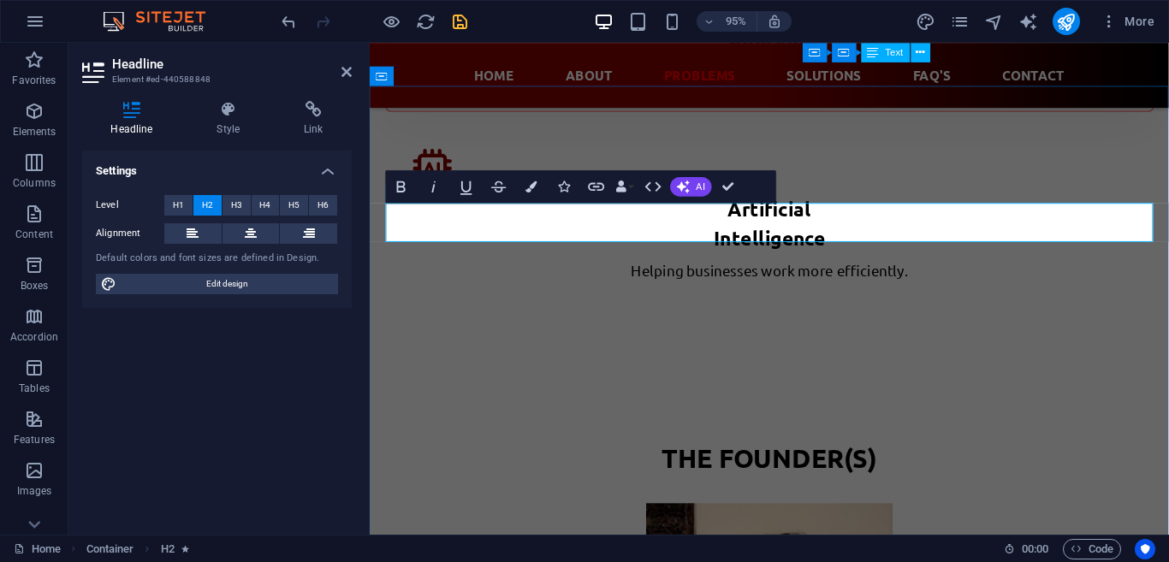
drag, startPoint x: 997, startPoint y: 232, endPoint x: 931, endPoint y: 232, distance: 65.1
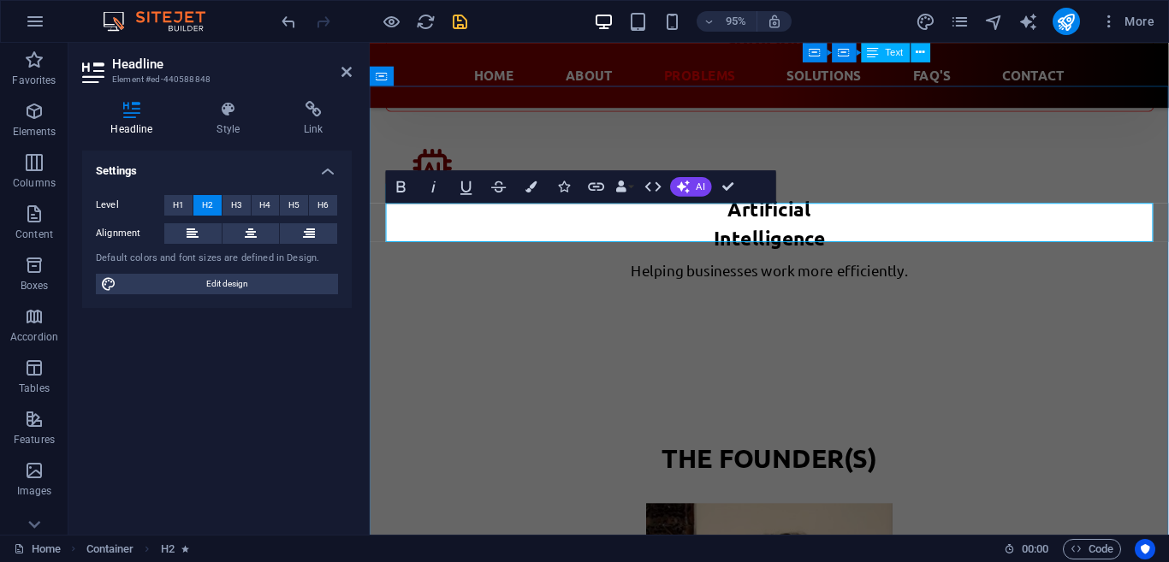
drag, startPoint x: 1009, startPoint y: 233, endPoint x: 592, endPoint y: 251, distance: 418.2
copy h2 "Problems That We HELPED"
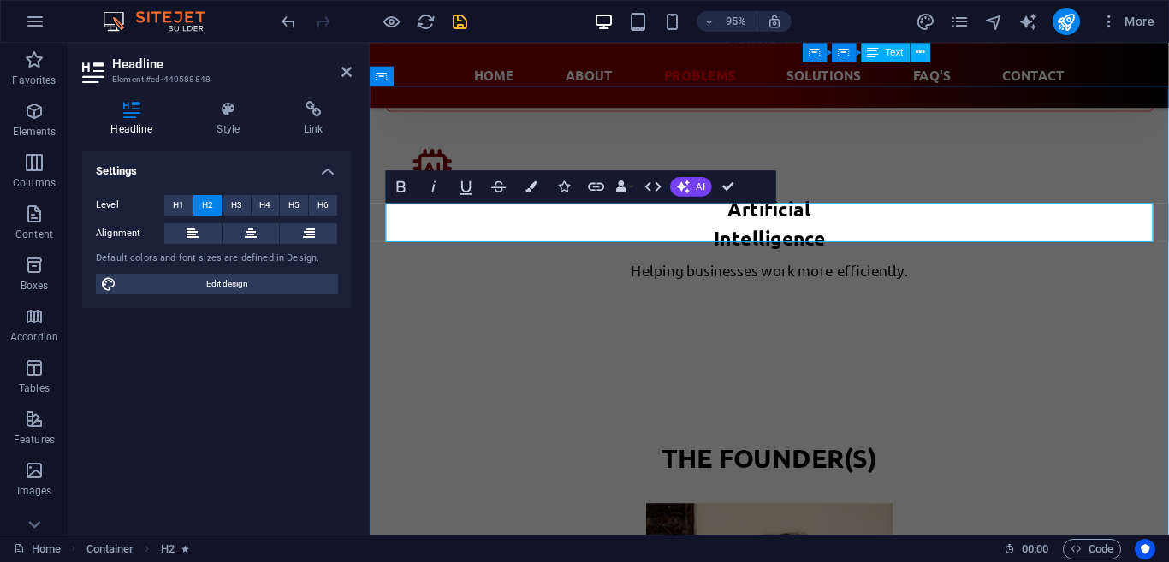
drag, startPoint x: 990, startPoint y: 233, endPoint x: 910, endPoint y: 235, distance: 79.7
drag, startPoint x: 824, startPoint y: 235, endPoint x: 640, endPoint y: 241, distance: 185.0
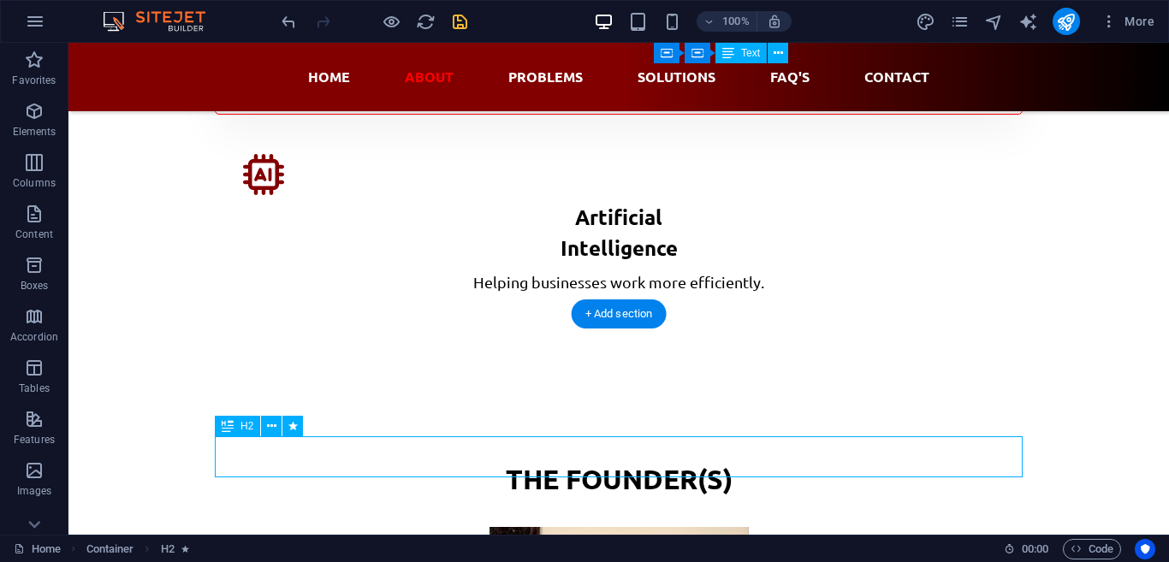
scroll to position [2135, 0]
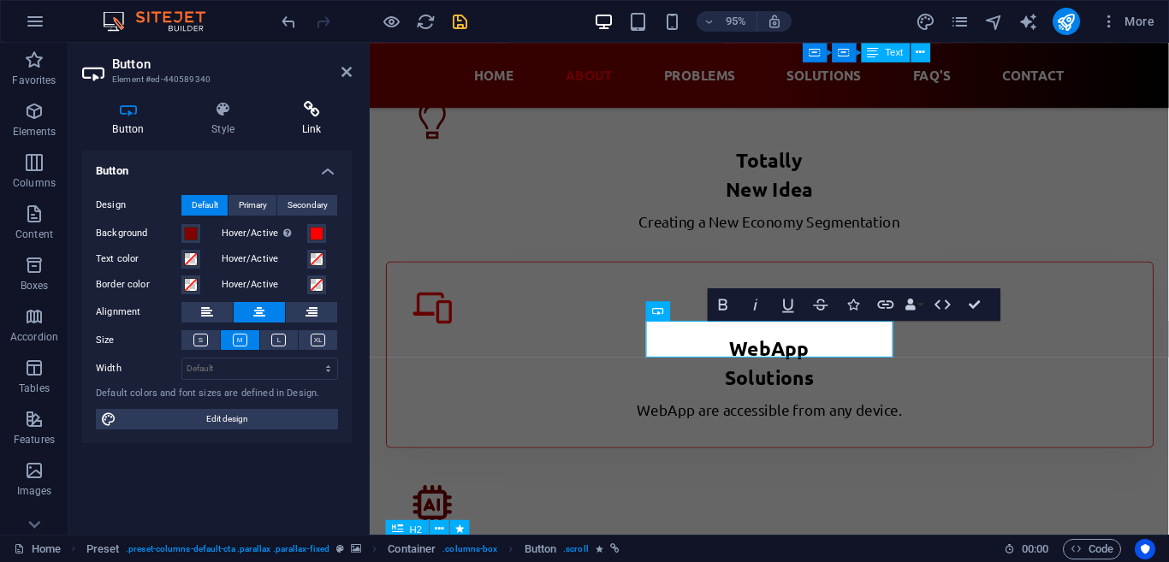
click at [314, 115] on icon at bounding box center [311, 109] width 80 height 17
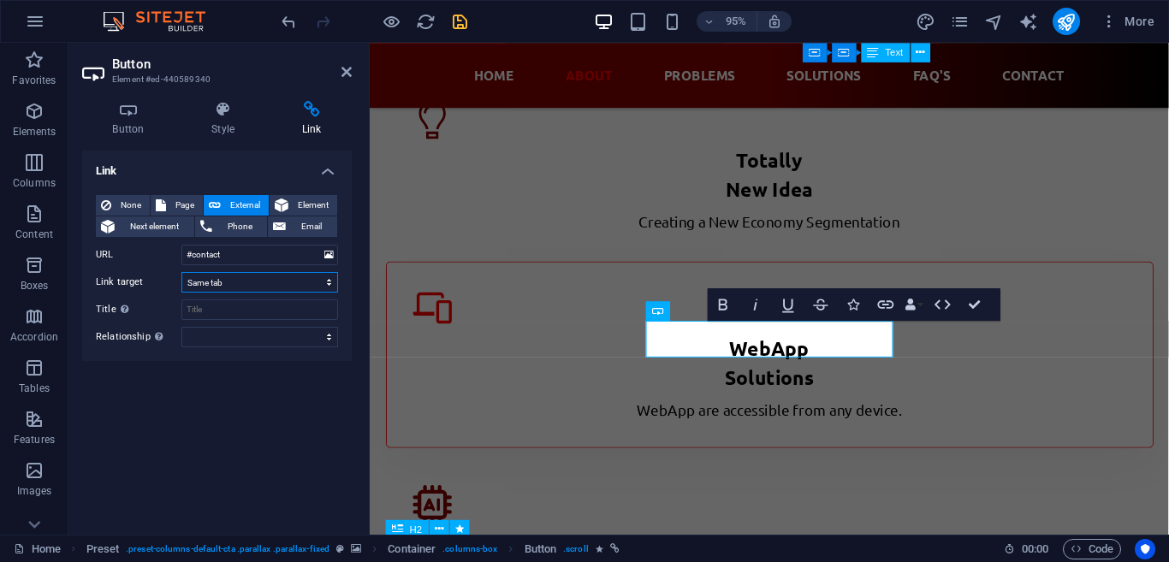
select select "blank"
click option "New tab" at bounding box center [0, 0] width 0 height 0
click at [247, 203] on span "External" at bounding box center [245, 205] width 38 height 21
click at [228, 257] on input "#contact" at bounding box center [259, 255] width 157 height 21
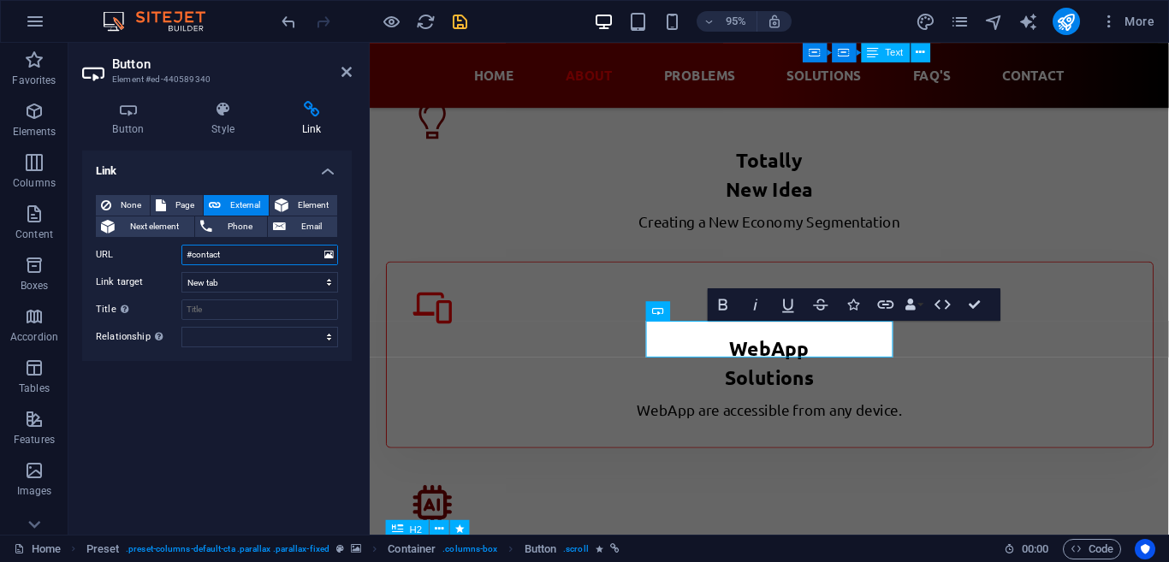
click at [228, 256] on input "#contact" at bounding box center [259, 255] width 157 height 21
click at [260, 263] on input "#contact" at bounding box center [259, 255] width 157 height 21
drag, startPoint x: 230, startPoint y: 249, endPoint x: 165, endPoint y: 253, distance: 65.2
click at [181, 253] on input "#contact" at bounding box center [259, 255] width 157 height 21
type input "A"
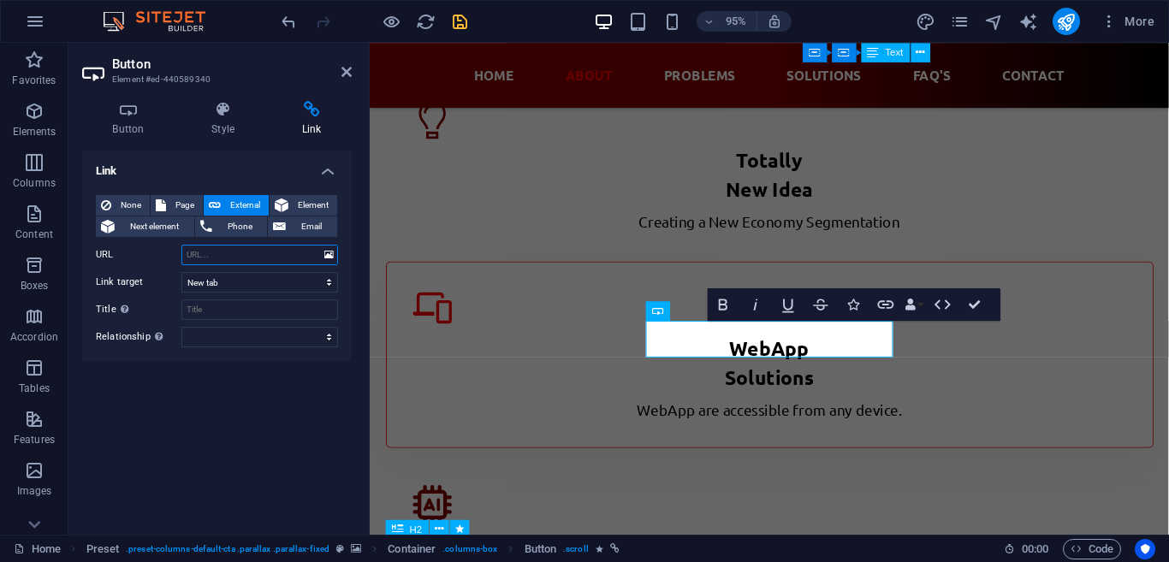
paste input "[URL][DOMAIN_NAME]"
click at [216, 255] on input "[URL][DOMAIN_NAME]" at bounding box center [259, 255] width 157 height 21
type input "[URL][DOMAIN_NAME]"
click at [248, 477] on div "Link None Page External Element Next element Phone Email Page Home Subpage Lega…" at bounding box center [217, 336] width 270 height 371
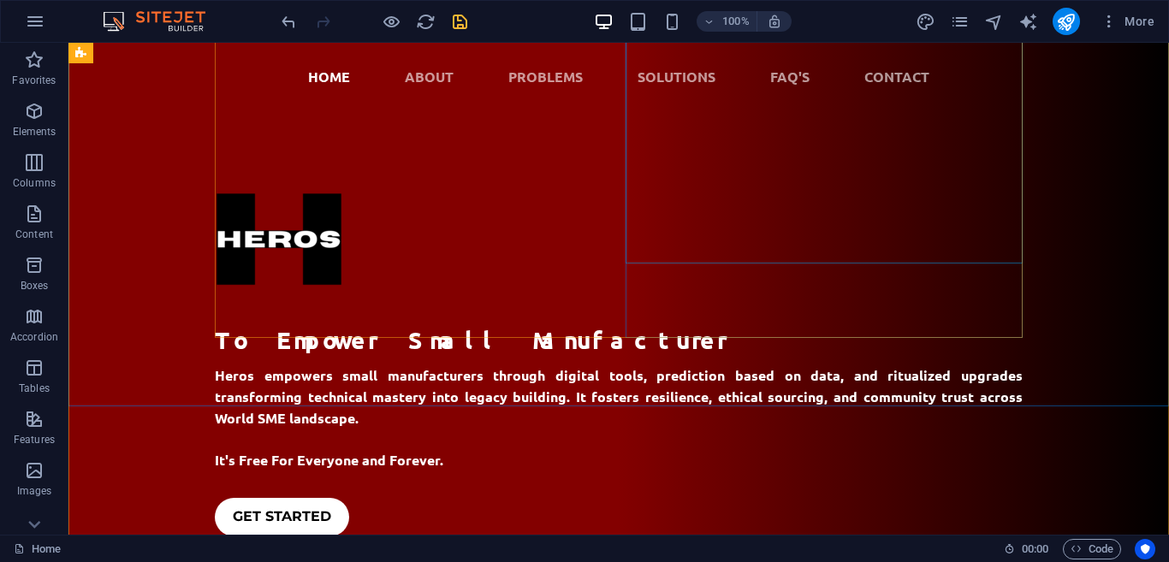
scroll to position [236, 0]
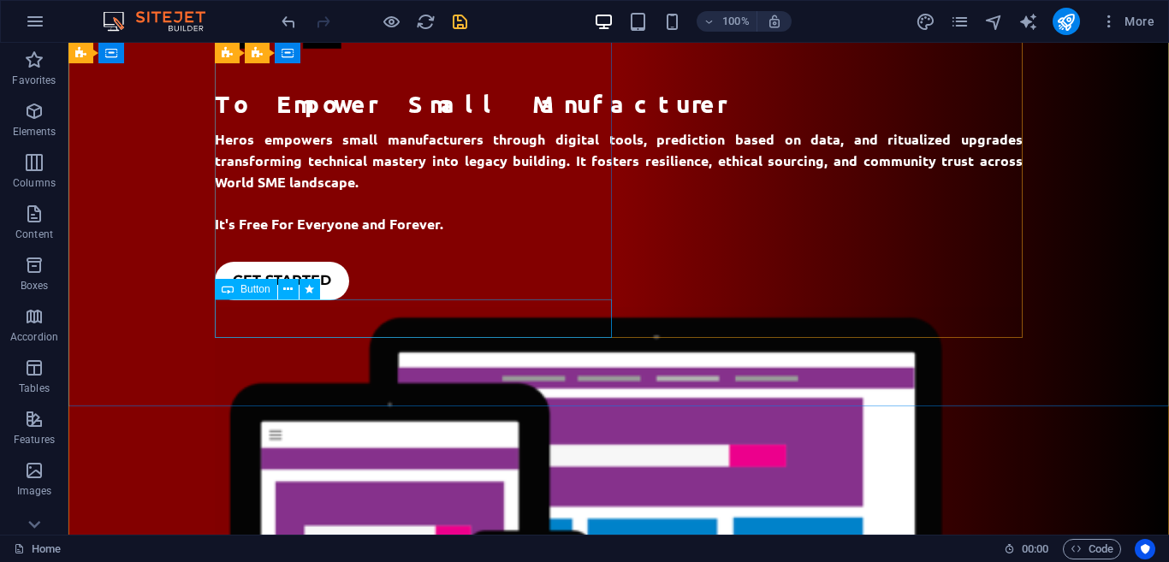
click at [308, 300] on div "Get started" at bounding box center [619, 281] width 808 height 39
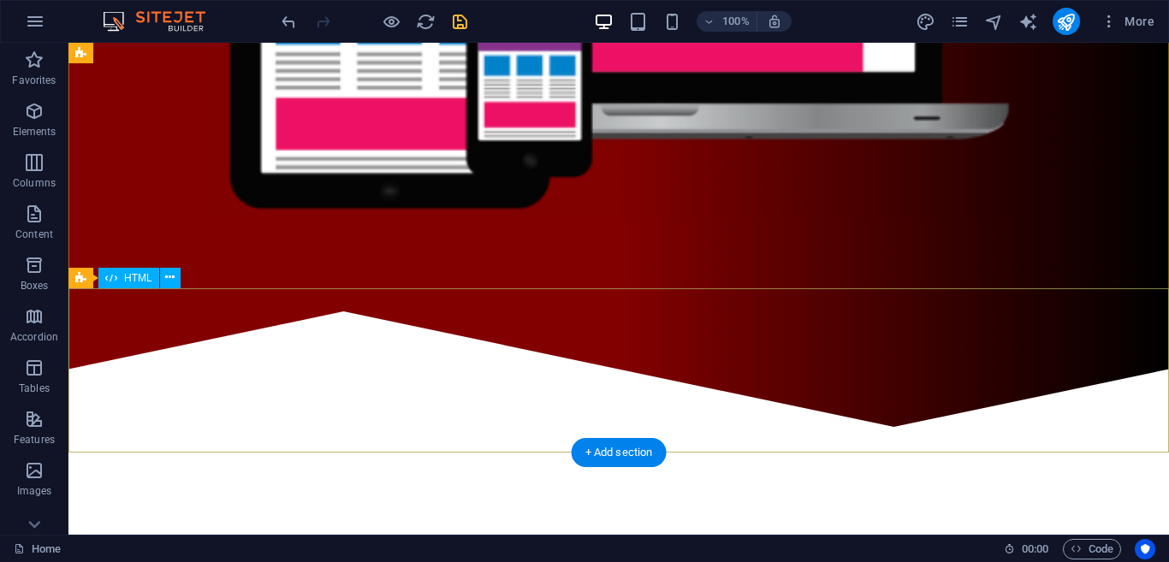
scroll to position [354, 0]
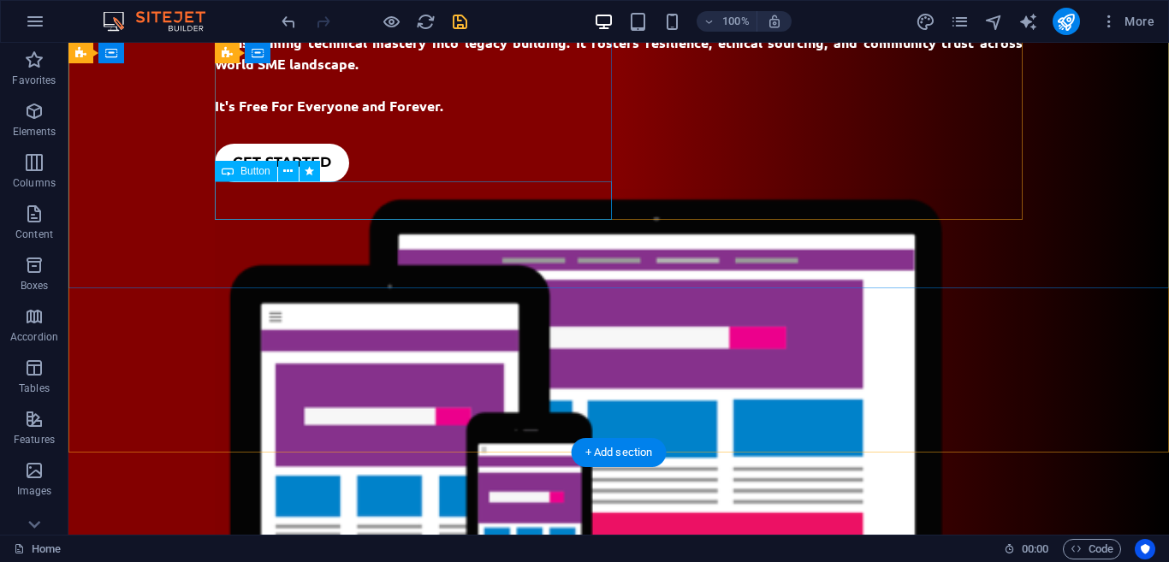
click at [272, 182] on div "Get started" at bounding box center [619, 163] width 808 height 39
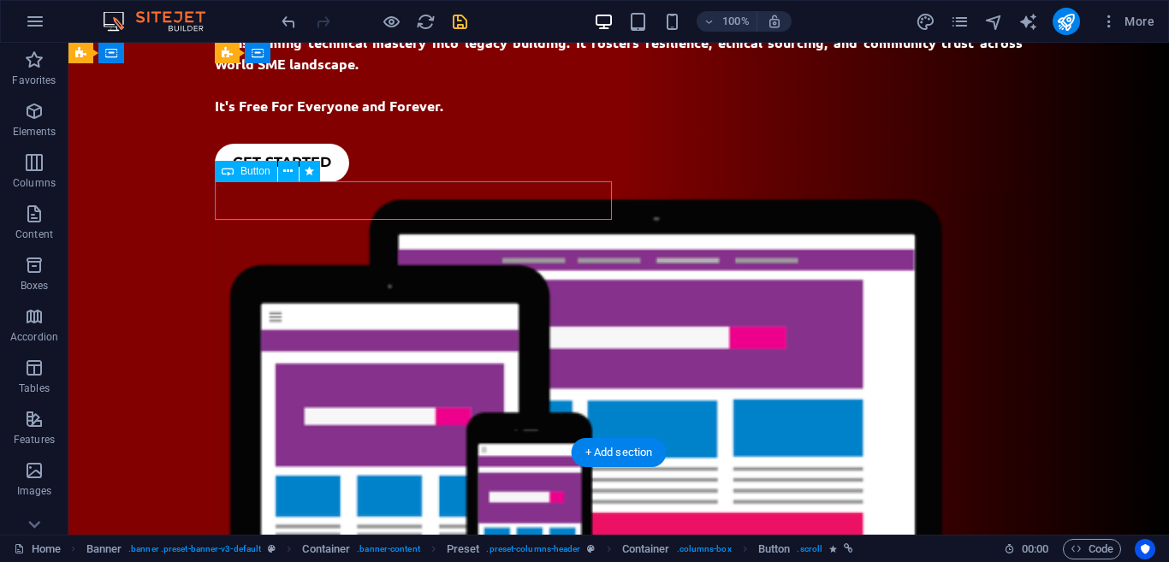
click at [272, 182] on div "Get started" at bounding box center [619, 163] width 808 height 39
click at [318, 182] on div "APPLICATION" at bounding box center [619, 163] width 808 height 39
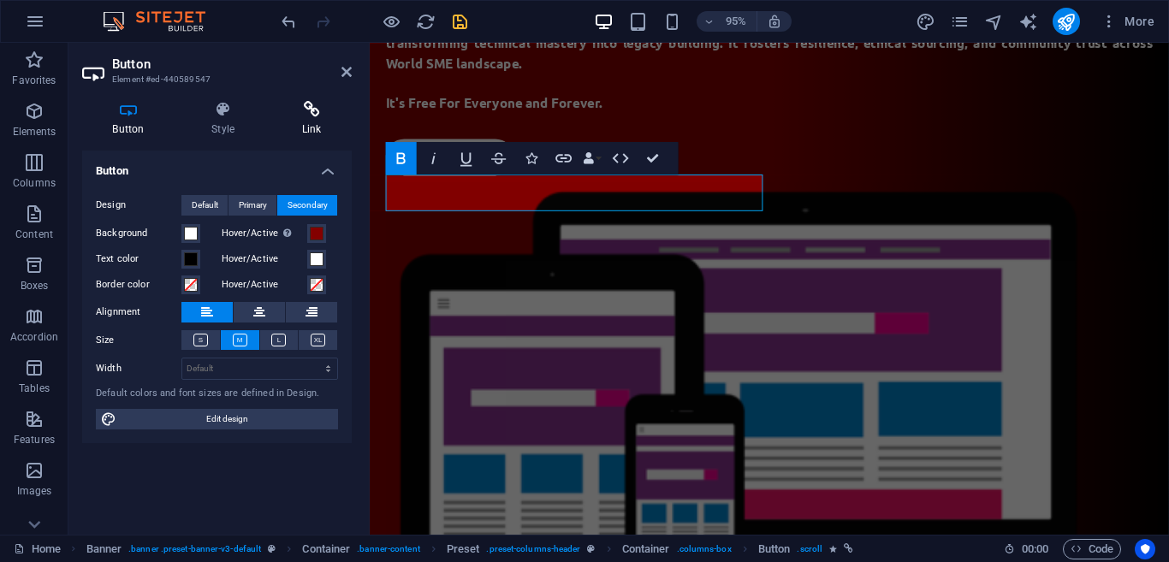
click at [316, 125] on h4 "Link" at bounding box center [311, 119] width 80 height 36
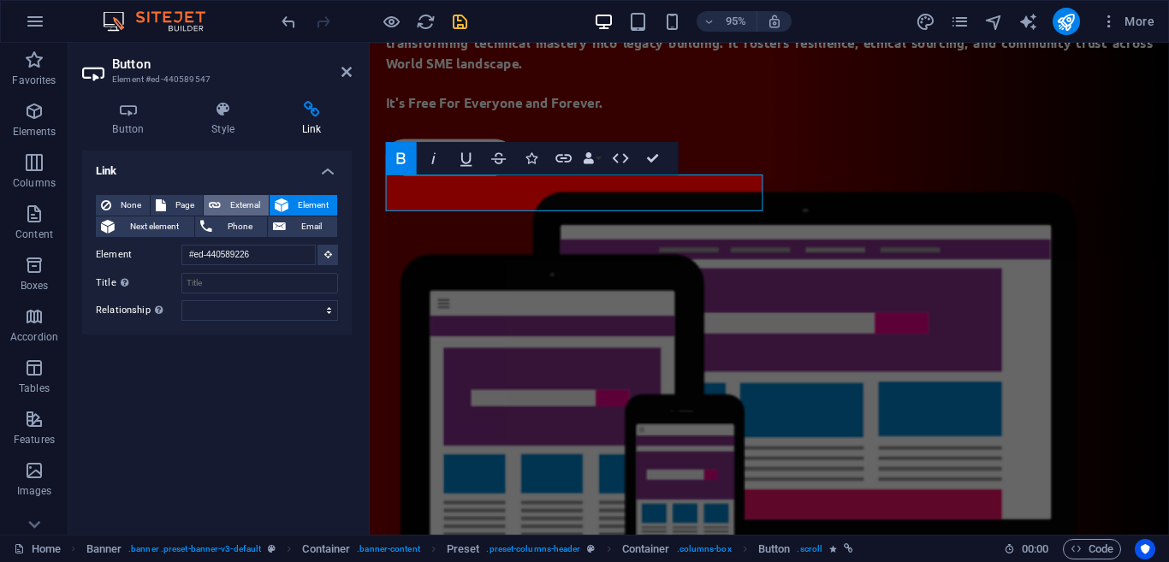
click at [259, 205] on span "External" at bounding box center [245, 205] width 38 height 21
select select "blank"
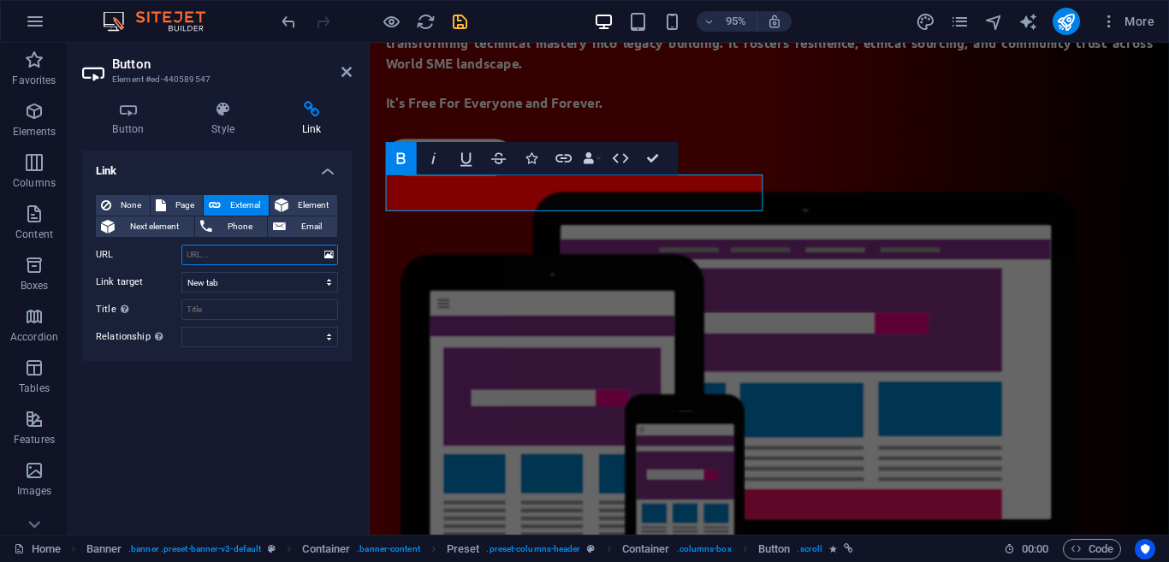
paste input "[URL][DOMAIN_NAME]"
click at [214, 254] on input "[URL][DOMAIN_NAME]" at bounding box center [259, 255] width 157 height 21
type input "[URL][DOMAIN_NAME]"
click at [229, 308] on input "Title Additional link description, should not be the same as the link text. The…" at bounding box center [259, 310] width 157 height 21
type input "application"
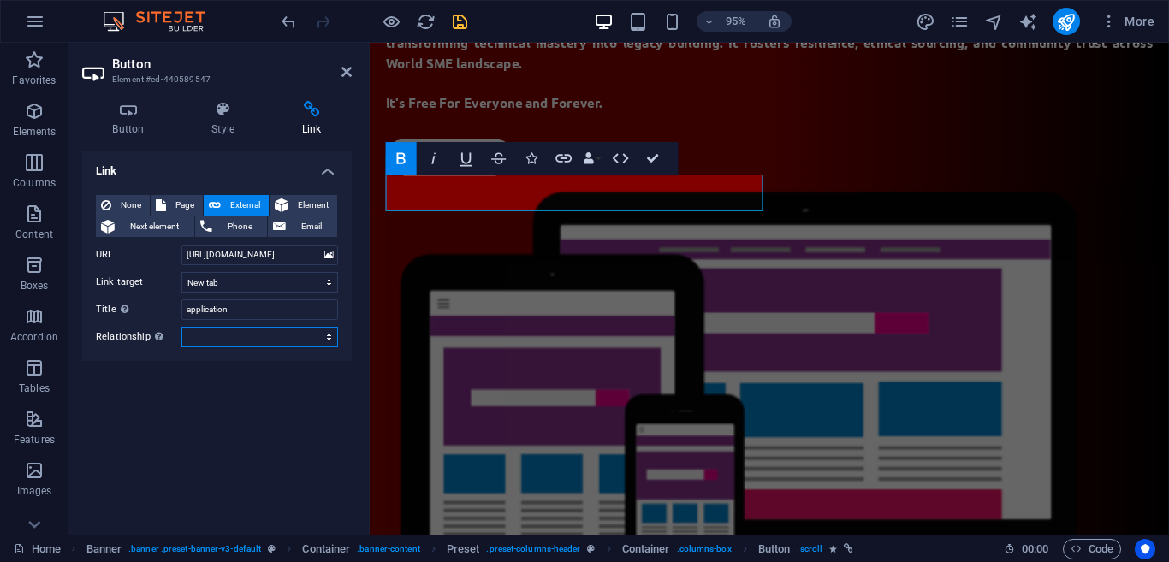
click at [265, 337] on select "alternate author bookmark external help license next nofollow noreferrer noopen…" at bounding box center [259, 337] width 157 height 21
click at [181, 327] on select "alternate author bookmark external help license next nofollow noreferrer noopen…" at bounding box center [259, 337] width 157 height 21
select select "external"
click option "external" at bounding box center [0, 0] width 0 height 0
click at [209, 389] on div "Link None Page External Element Next element Phone Email Page Home Subpage Lega…" at bounding box center [217, 336] width 270 height 371
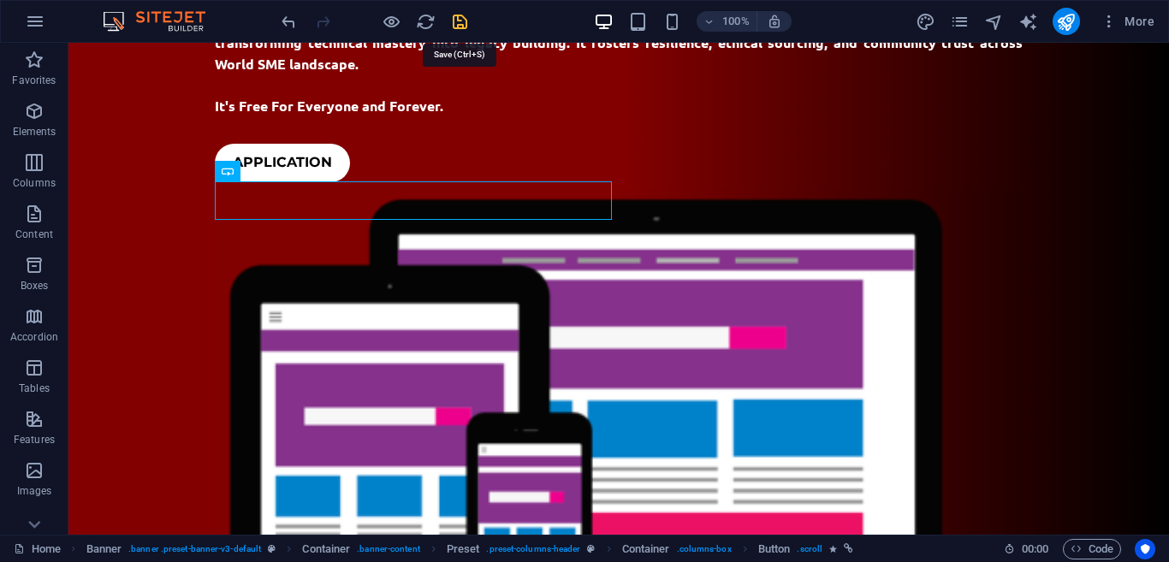
click at [459, 21] on icon "save" at bounding box center [460, 22] width 20 height 20
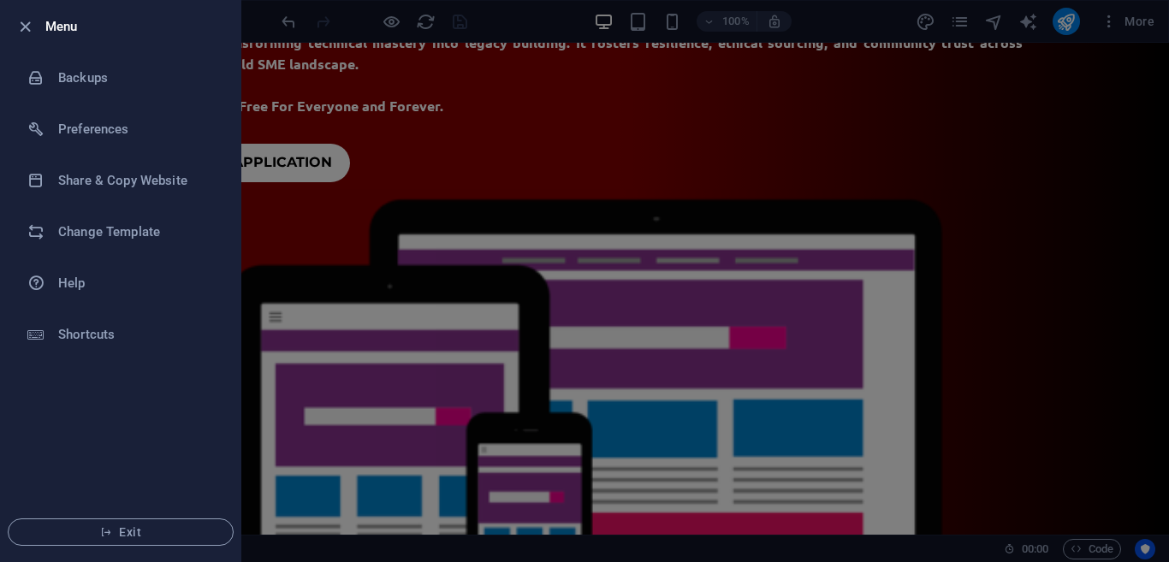
click at [1130, 204] on div at bounding box center [584, 281] width 1169 height 562
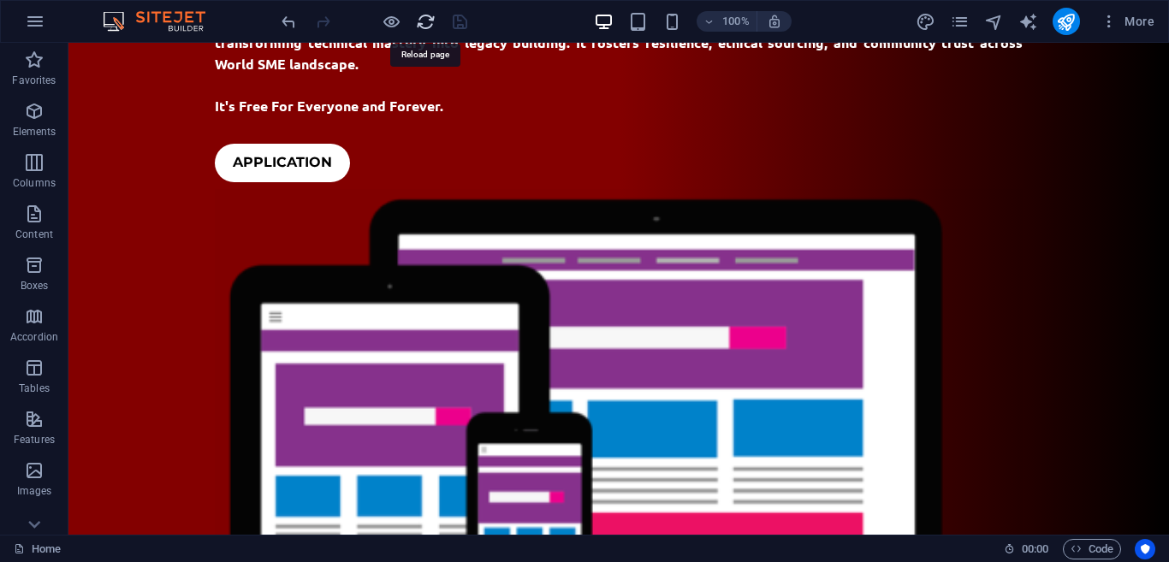
click at [423, 31] on icon "reload" at bounding box center [426, 22] width 20 height 20
click at [424, 31] on icon "reload" at bounding box center [426, 22] width 20 height 20
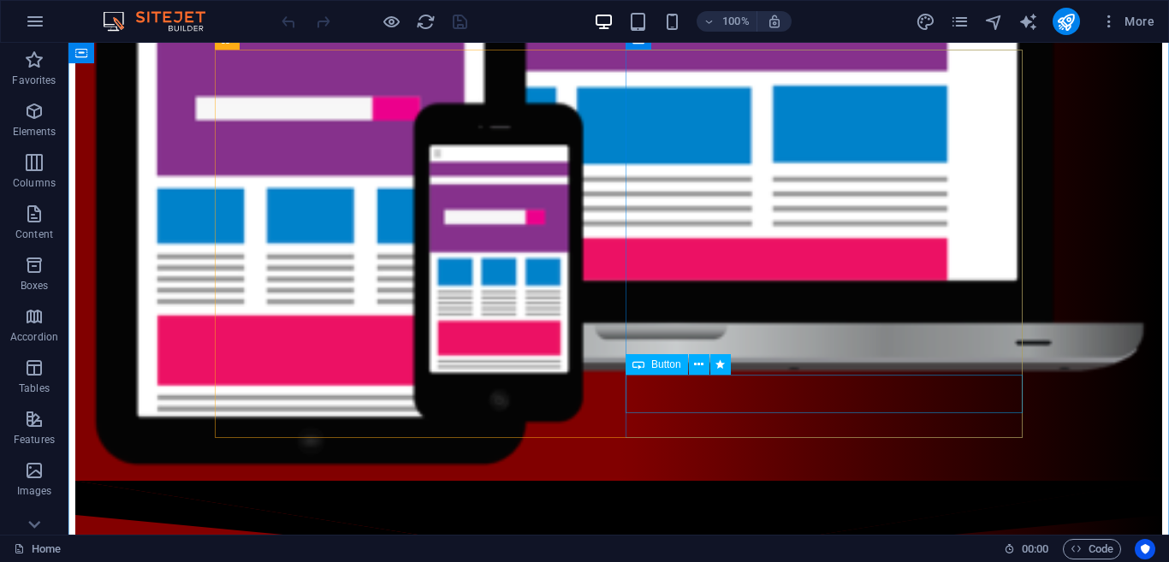
scroll to position [827, 0]
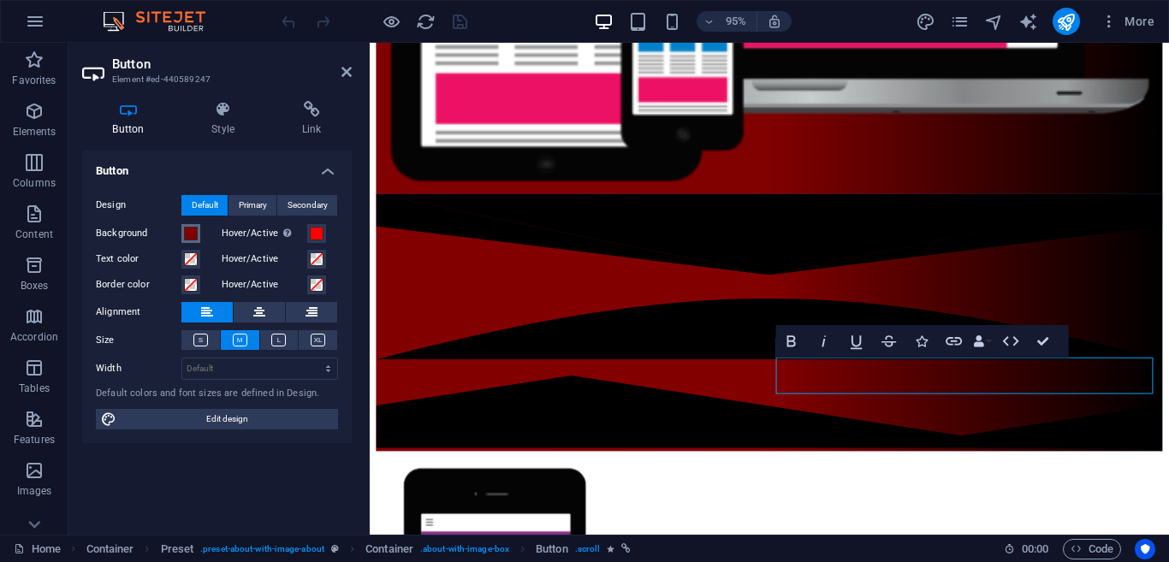
click at [192, 224] on button "Background" at bounding box center [190, 233] width 19 height 19
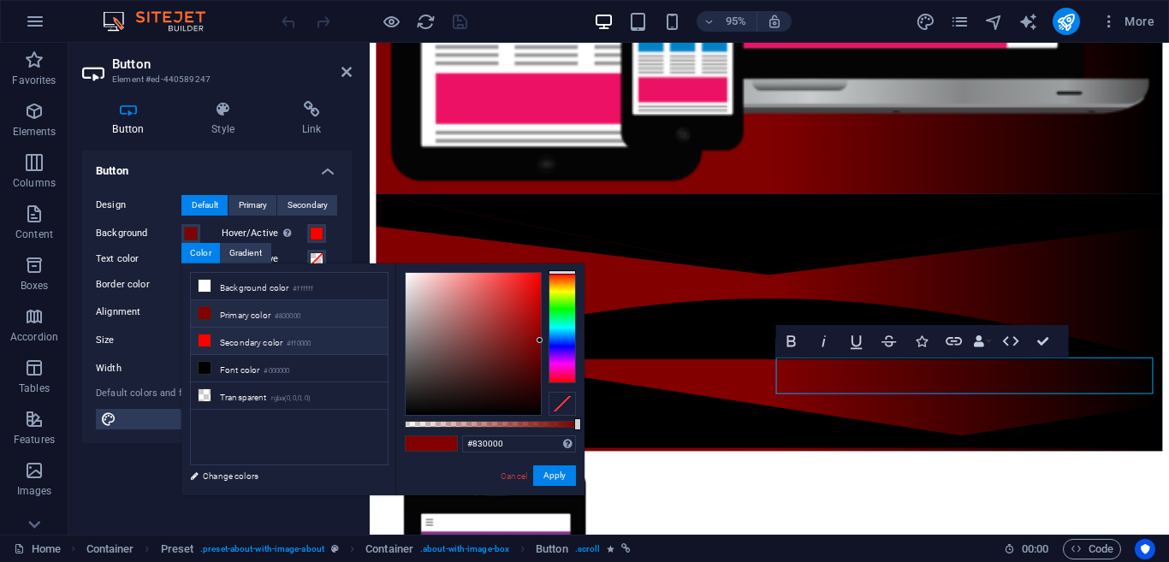
click at [223, 338] on li "Secondary color #ff0000" at bounding box center [289, 341] width 197 height 27
type input "#ff0000"
click at [318, 230] on span at bounding box center [317, 234] width 14 height 14
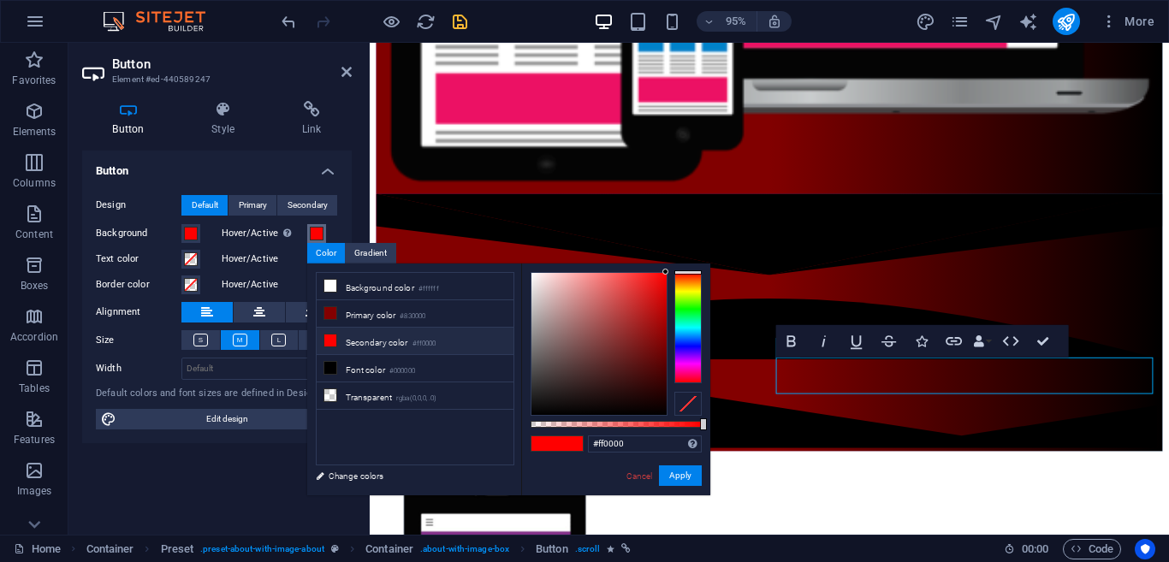
click at [318, 237] on span at bounding box center [317, 234] width 14 height 14
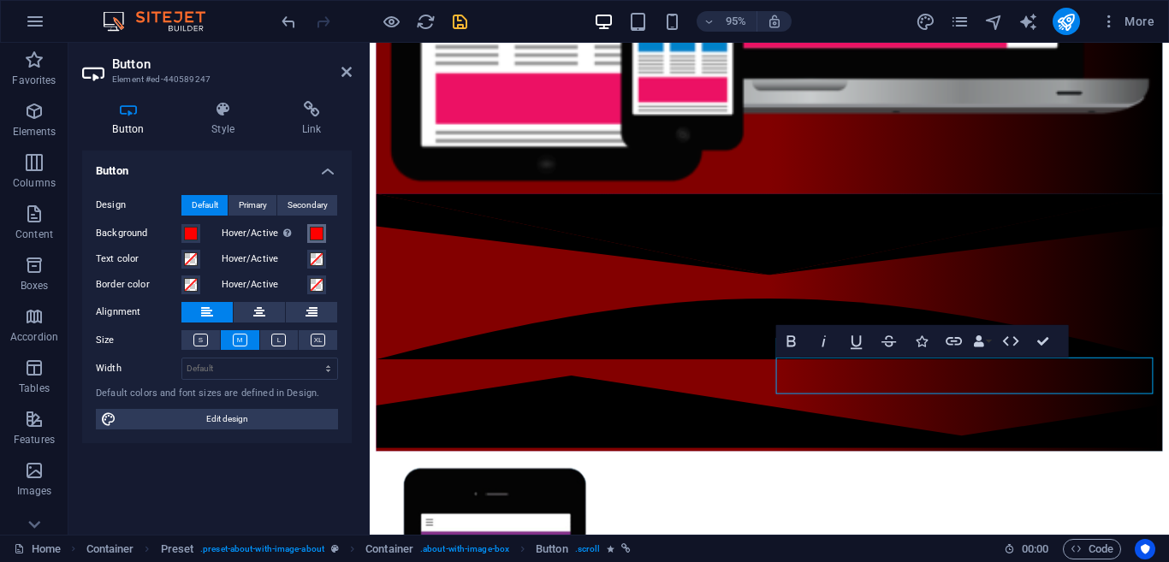
click at [320, 233] on span at bounding box center [317, 234] width 14 height 14
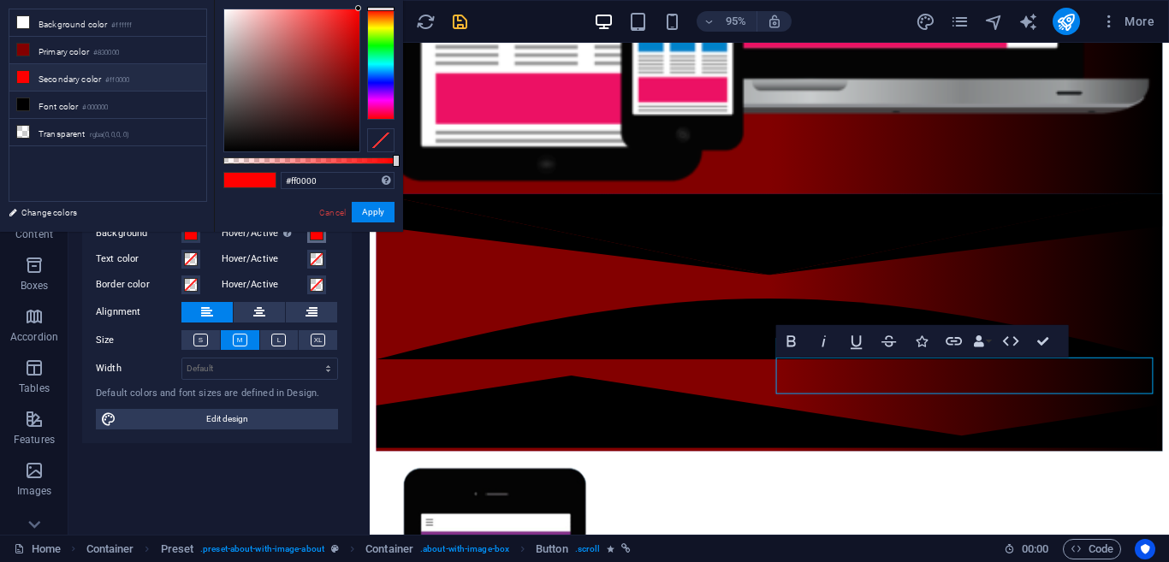
click at [320, 233] on span at bounding box center [317, 234] width 14 height 14
click at [116, 49] on small "#830000" at bounding box center [106, 53] width 26 height 12
type input "#830000"
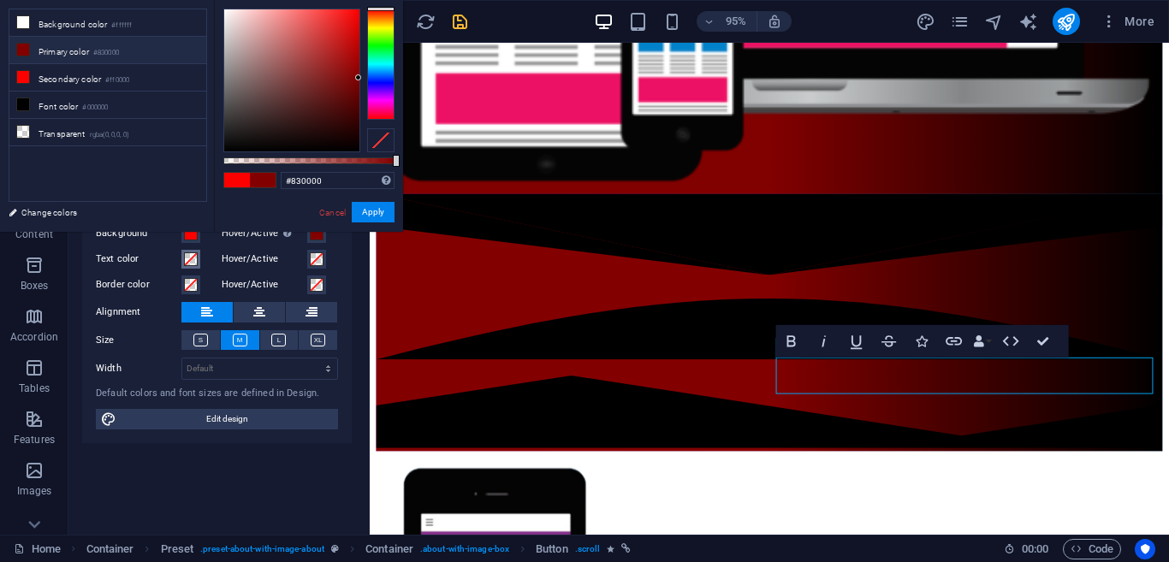
click at [189, 254] on span at bounding box center [191, 260] width 14 height 14
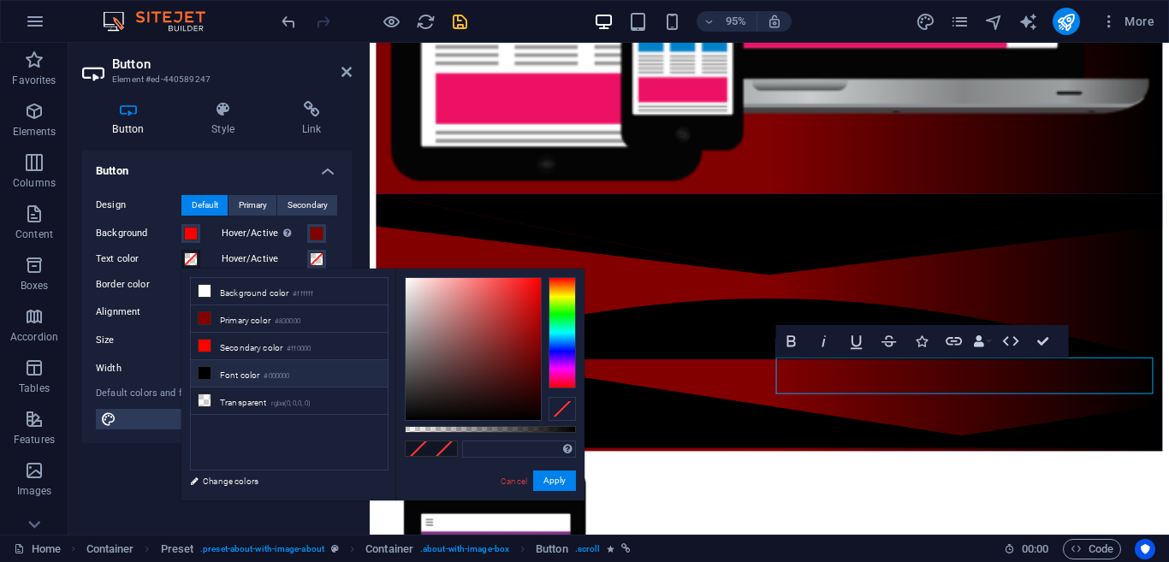
click at [217, 375] on li "Font color #000000" at bounding box center [289, 373] width 197 height 27
type input "#000000"
click at [316, 264] on span at bounding box center [317, 260] width 14 height 14
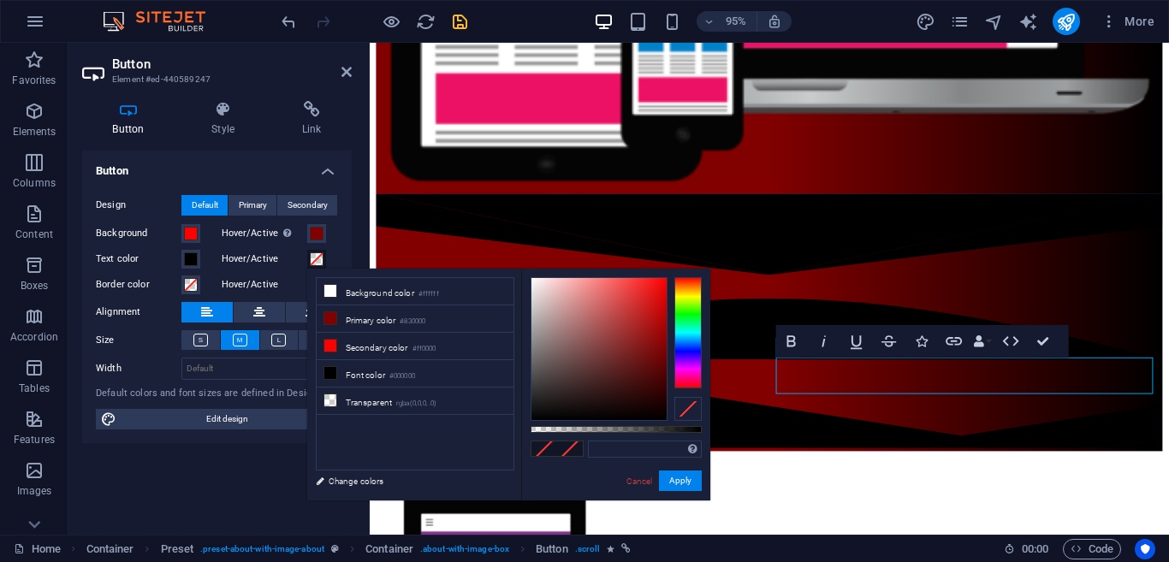
click at [316, 264] on span at bounding box center [317, 260] width 14 height 14
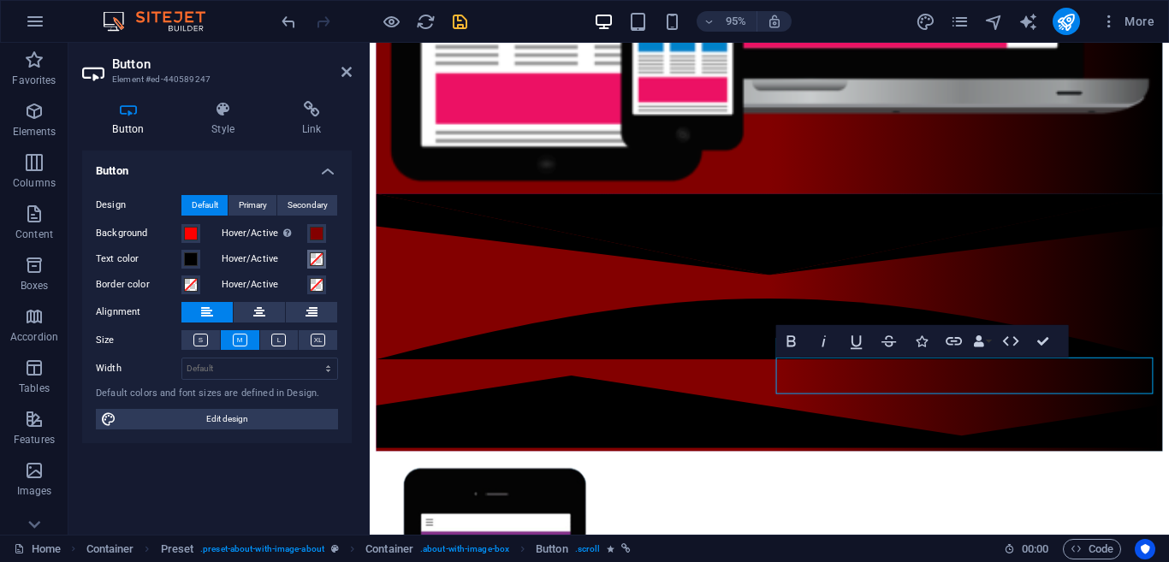
click at [312, 261] on span at bounding box center [317, 260] width 14 height 14
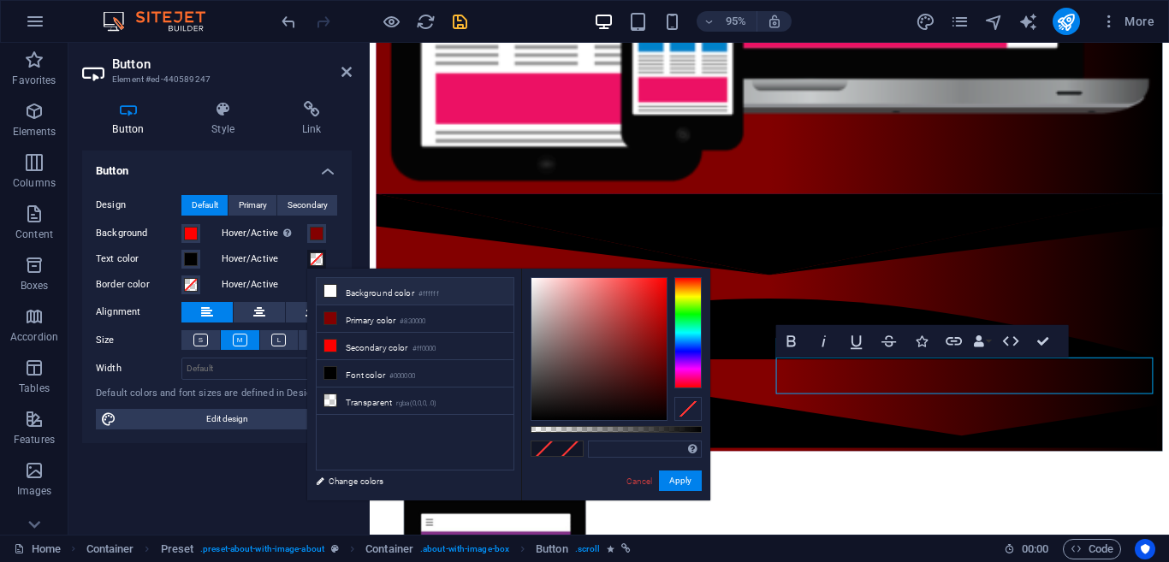
click at [358, 292] on li "Background color #ffffff" at bounding box center [415, 291] width 197 height 27
type input "#ffffff"
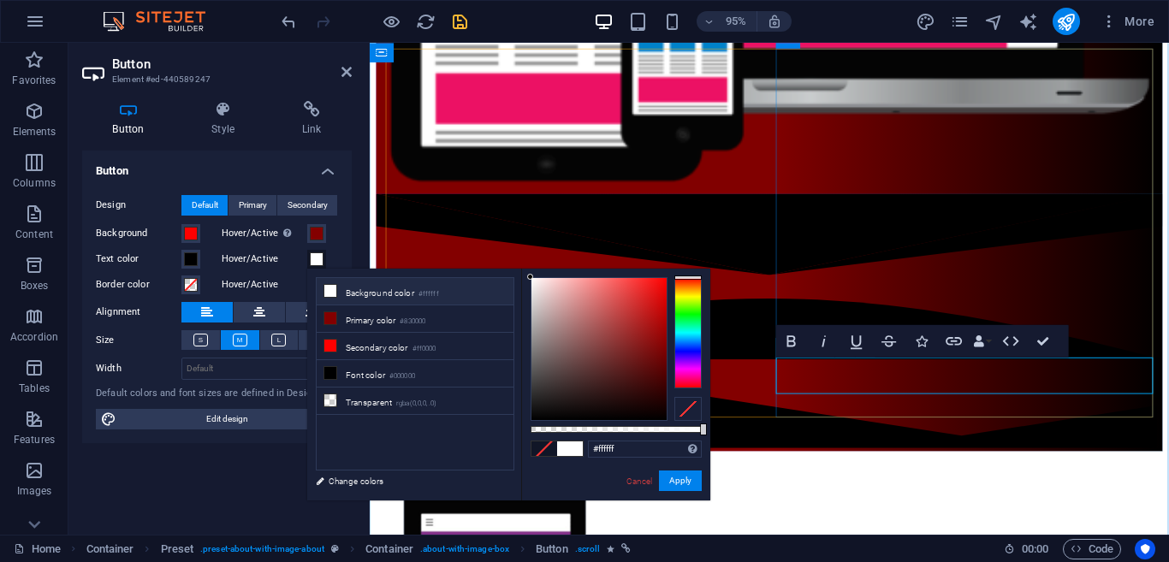
click at [796, 346] on icon "button" at bounding box center [792, 342] width 20 height 20
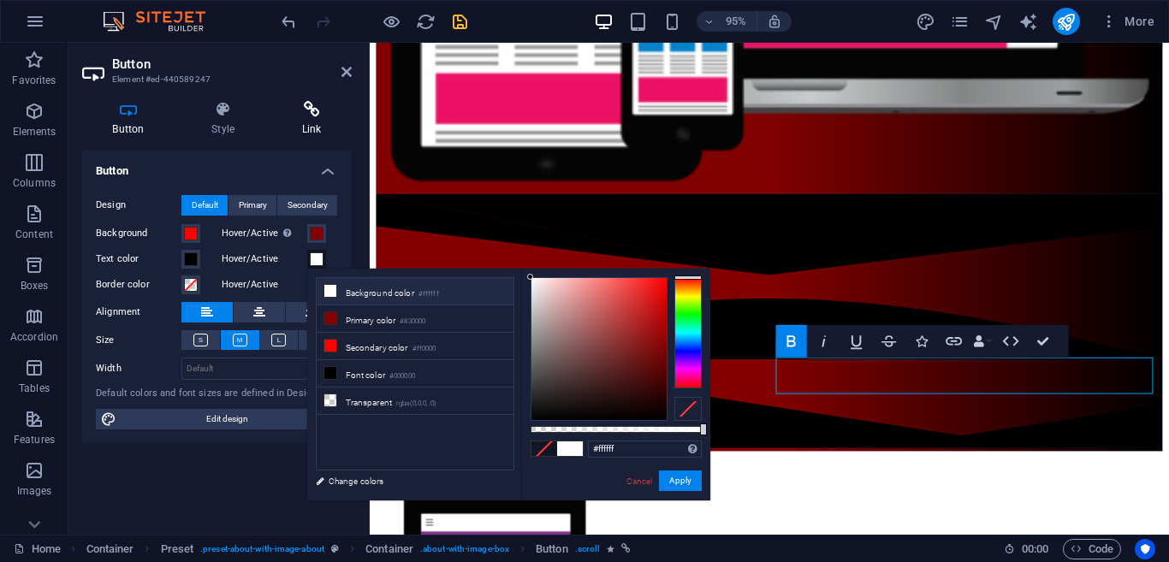
click at [322, 110] on icon at bounding box center [311, 109] width 80 height 17
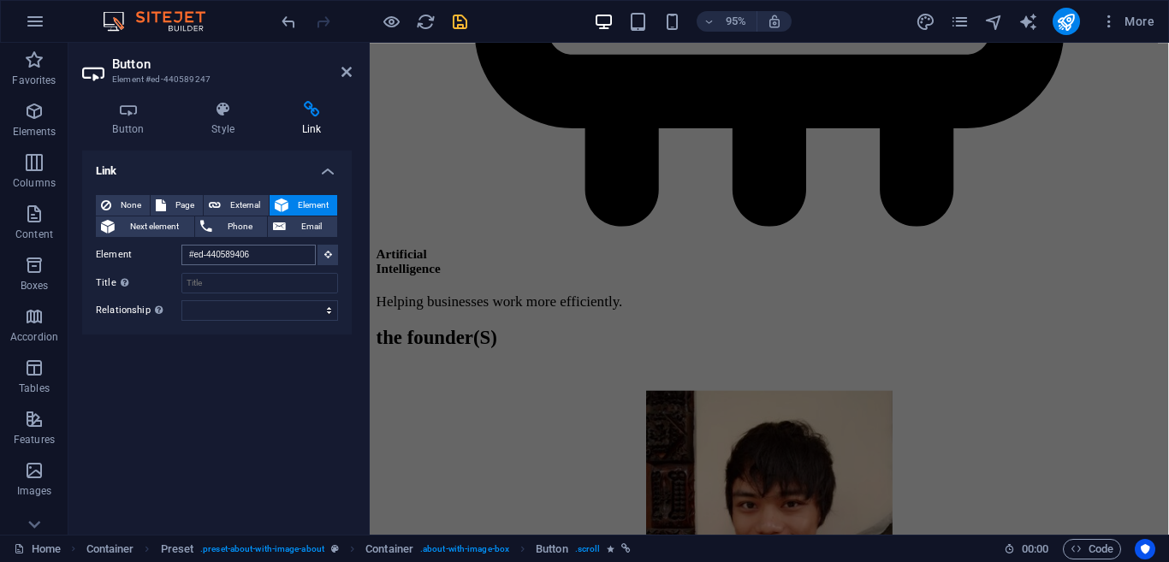
scroll to position [6883, 0]
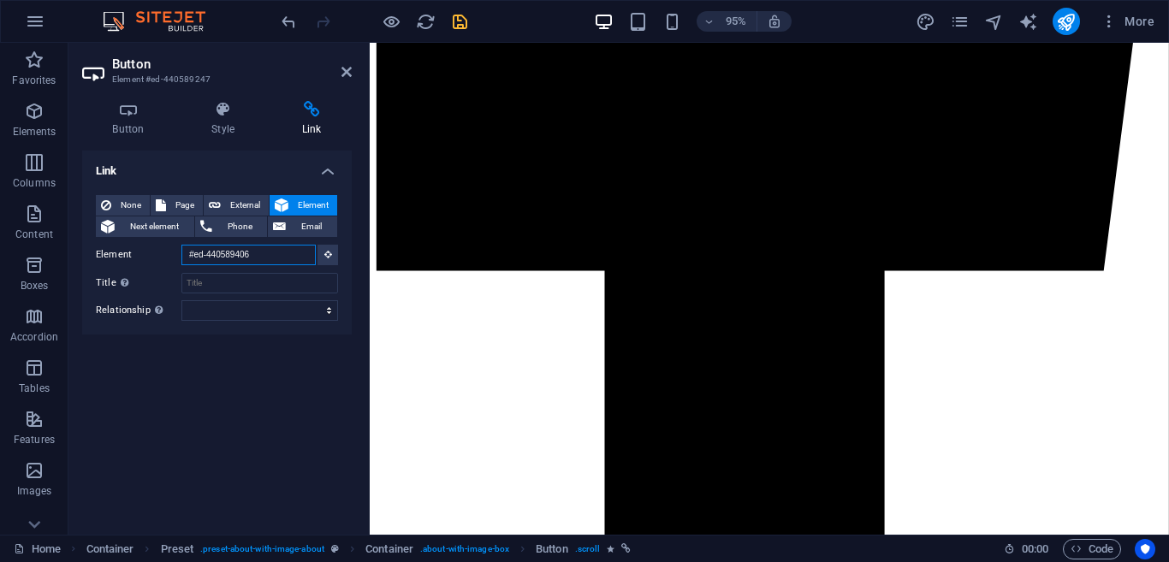
click at [268, 258] on input "#ed-440589406" at bounding box center [248, 255] width 134 height 21
paste input "[URL][DOMAIN_NAME]"
type input "[URL][DOMAIN_NAME]"
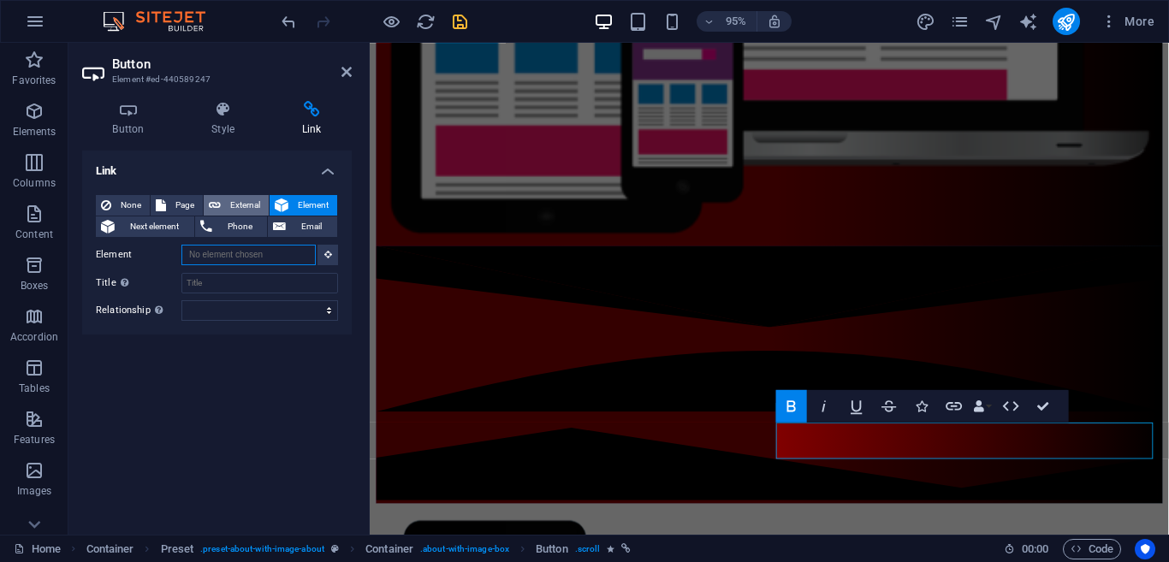
scroll to position [826, 0]
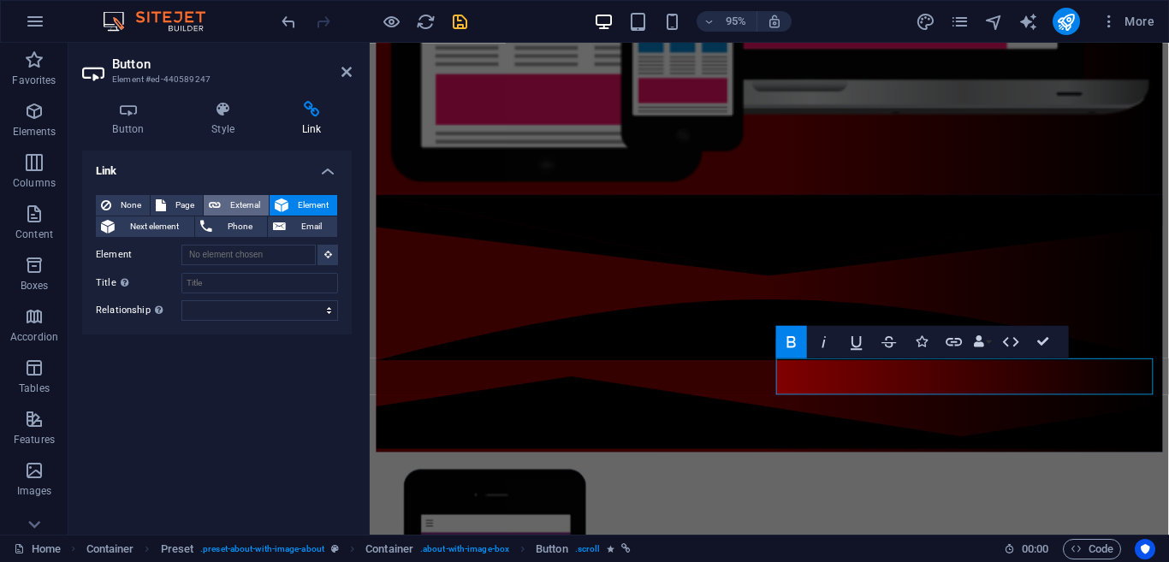
click at [252, 205] on span "External" at bounding box center [245, 205] width 38 height 21
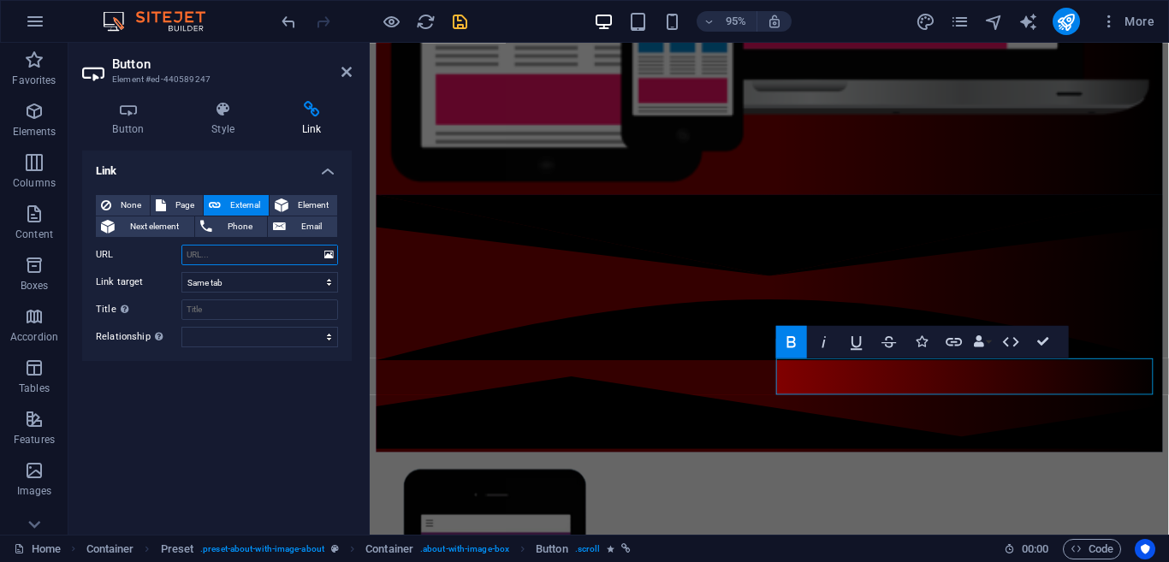
select select "blank"
paste input "[URL][DOMAIN_NAME]"
click at [217, 255] on input "[URL][DOMAIN_NAME]" at bounding box center [259, 255] width 157 height 21
drag, startPoint x: 295, startPoint y: 249, endPoint x: 186, endPoint y: 262, distance: 110.3
click at [199, 262] on input "[URL][DOMAIN_NAME]" at bounding box center [259, 255] width 157 height 21
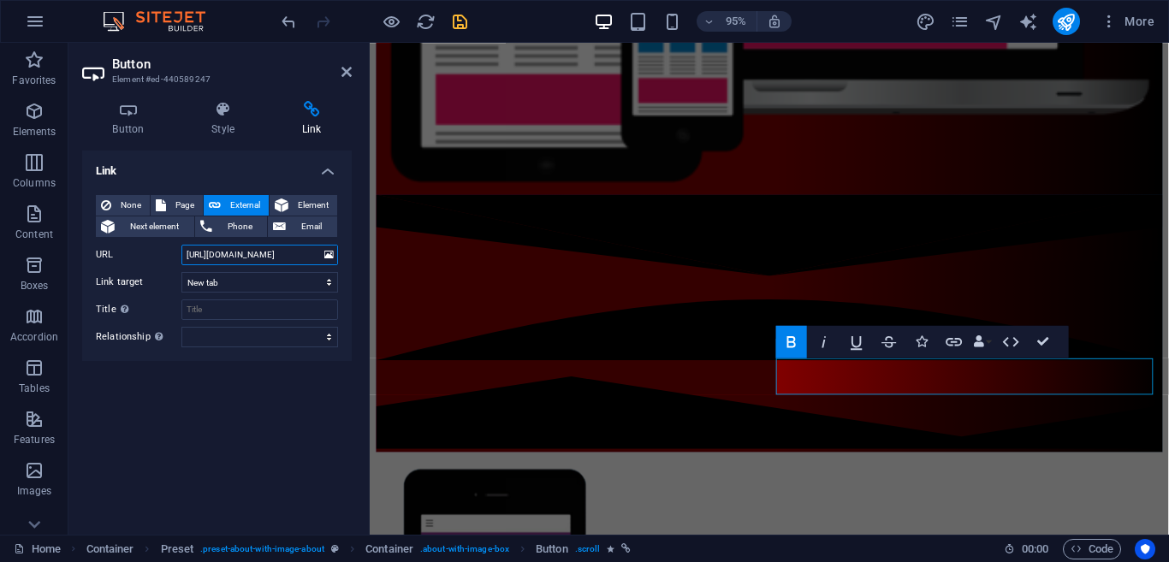
click at [181, 262] on input "[URL][DOMAIN_NAME]" at bounding box center [259, 255] width 157 height 21
type input "[URL][DOMAIN_NAME]"
click at [178, 262] on label "URL" at bounding box center [139, 255] width 86 height 21
click at [181, 262] on input "[URL][DOMAIN_NAME]" at bounding box center [259, 255] width 157 height 21
click at [178, 262] on label "URL" at bounding box center [139, 255] width 86 height 21
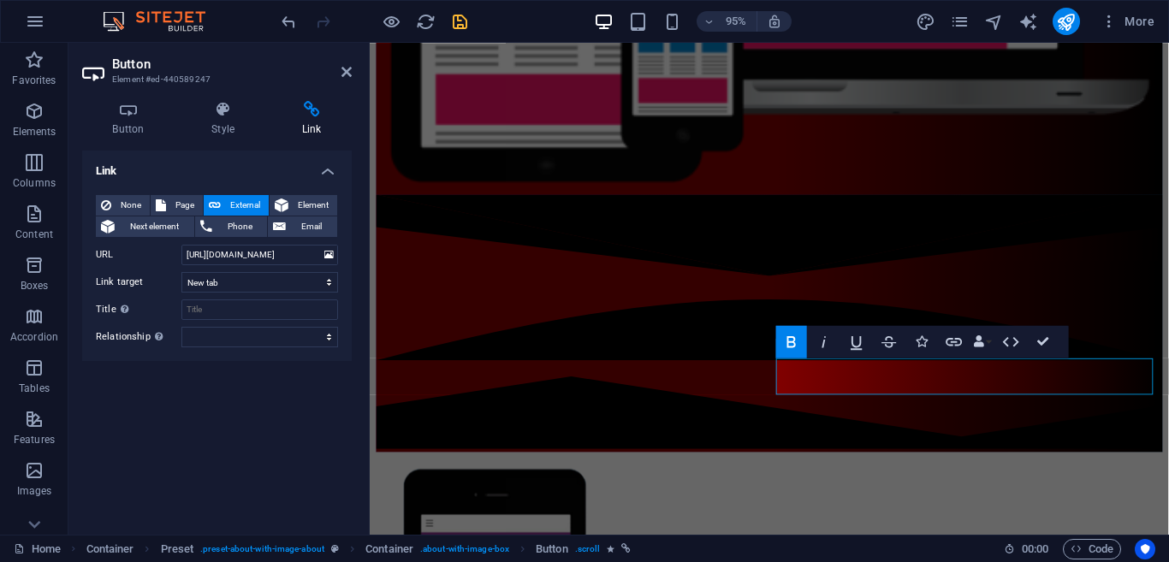
click at [181, 262] on input "[URL][DOMAIN_NAME]" at bounding box center [259, 255] width 157 height 21
click at [208, 257] on input "[URL][DOMAIN_NAME]" at bounding box center [259, 255] width 157 height 21
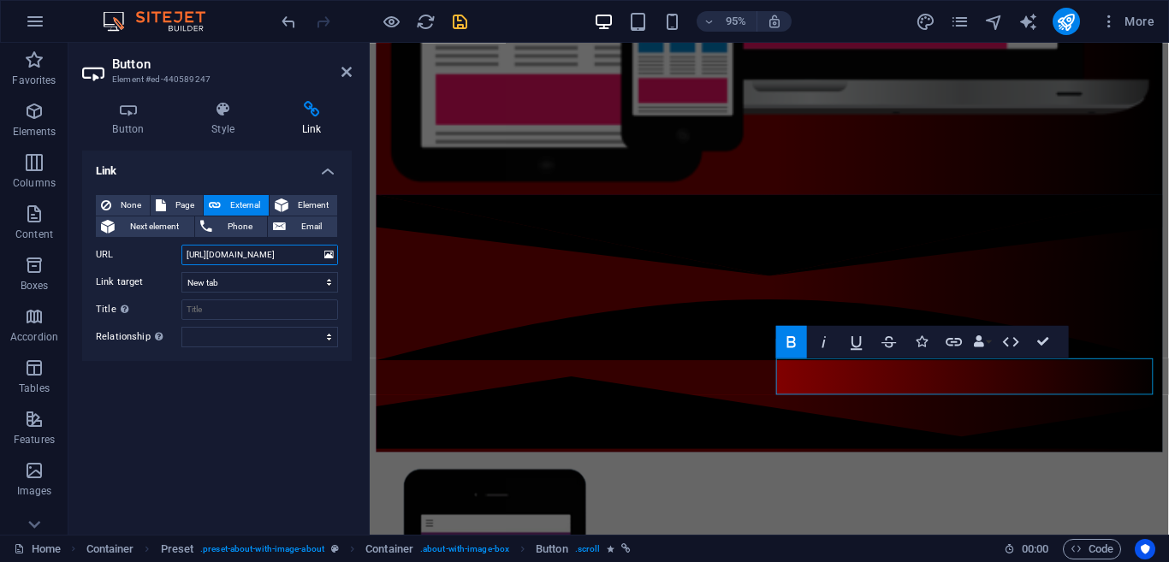
click at [208, 257] on input "[URL][DOMAIN_NAME]" at bounding box center [259, 255] width 157 height 21
click at [291, 253] on input "[URL][DOMAIN_NAME]" at bounding box center [259, 255] width 157 height 21
click option "New tab" at bounding box center [0, 0] width 0 height 0
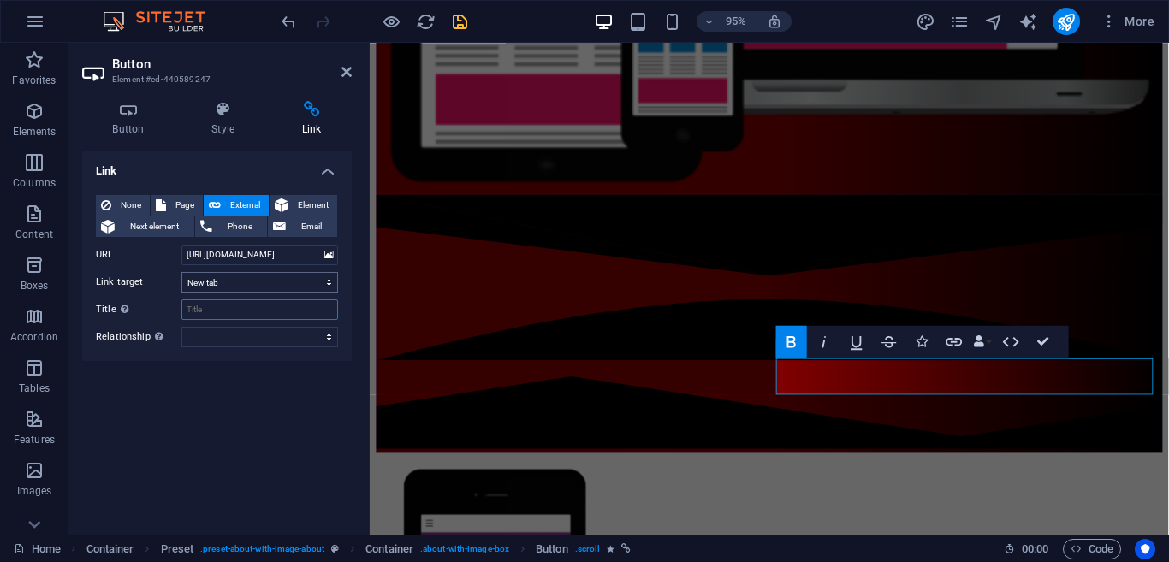
click at [240, 312] on input "Title Additional link description, should not be the same as the link text. The…" at bounding box center [259, 310] width 157 height 21
type input "A"
type input "application"
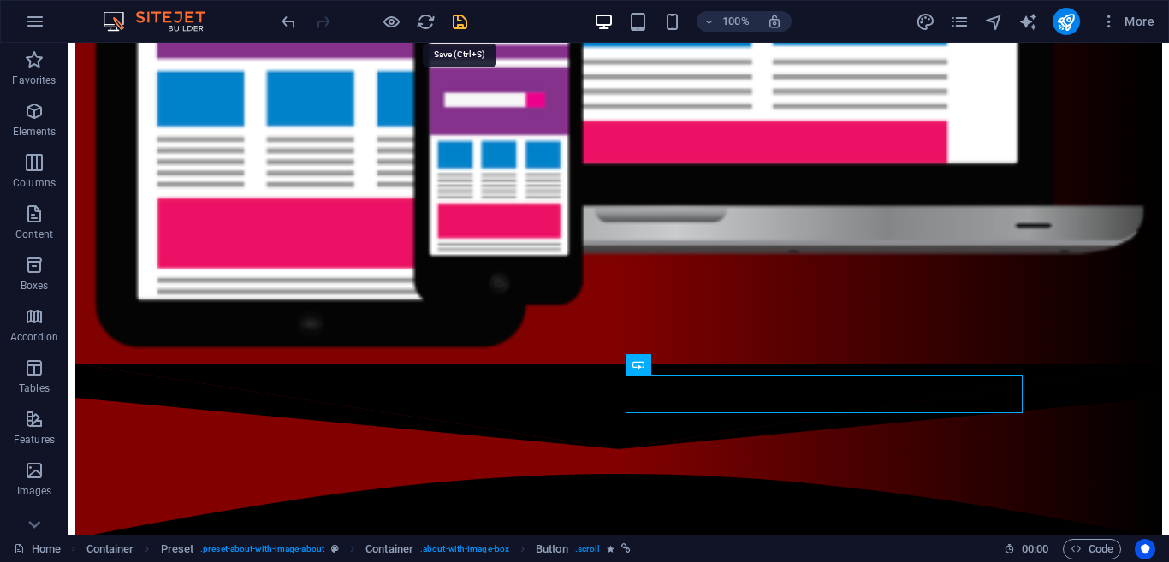
click at [462, 21] on icon "save" at bounding box center [460, 22] width 20 height 20
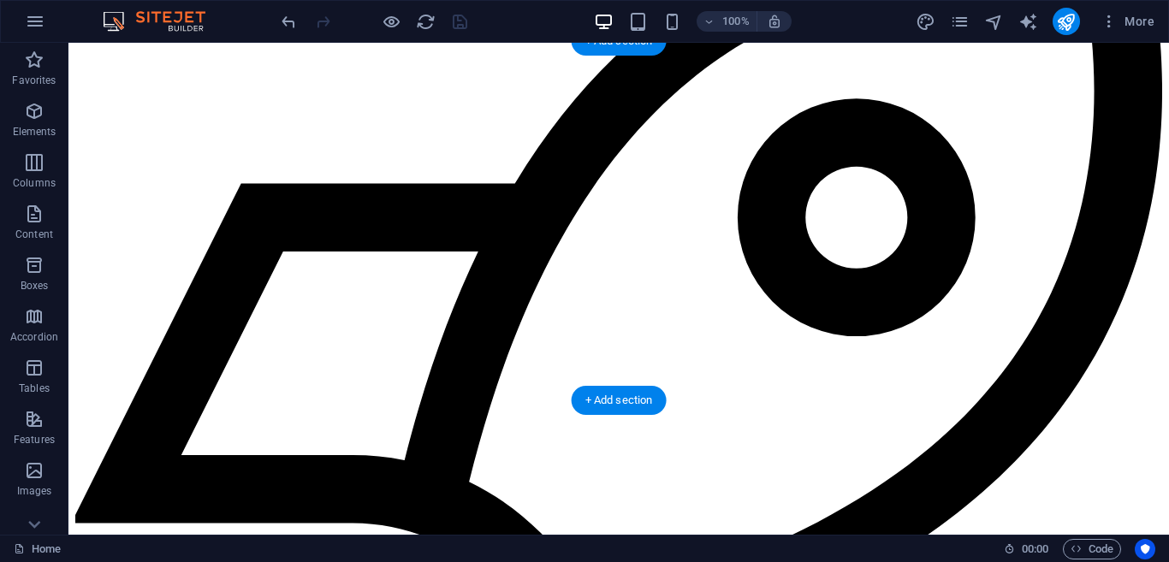
scroll to position [2127, 0]
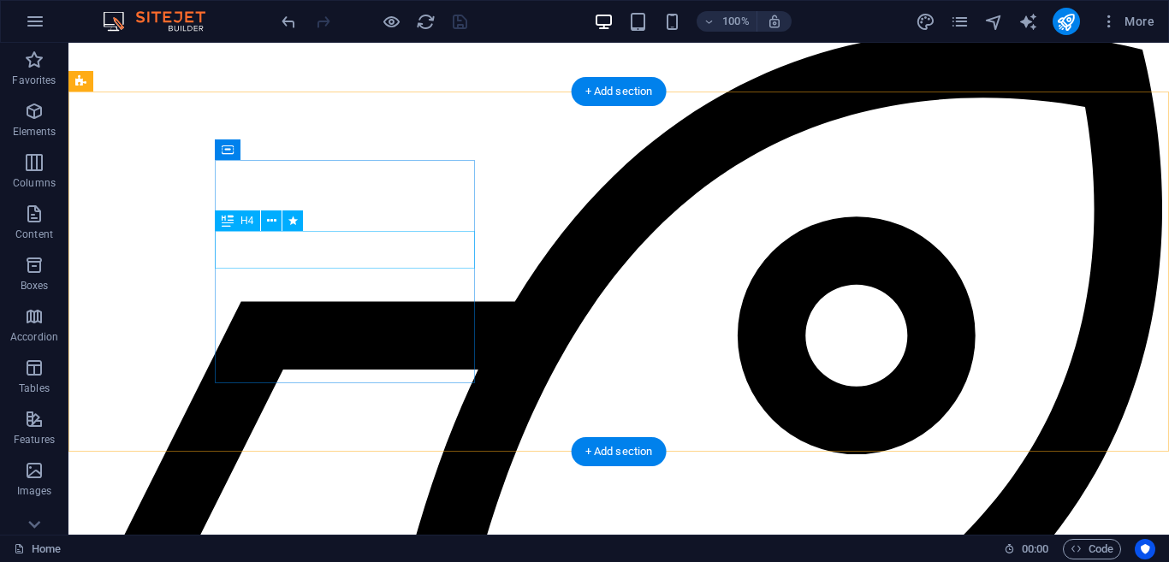
click at [336, 242] on div "Banner Container Banner Container Preset Preset HTML Preset Container Spacer Pr…" at bounding box center [618, 289] width 1101 height 492
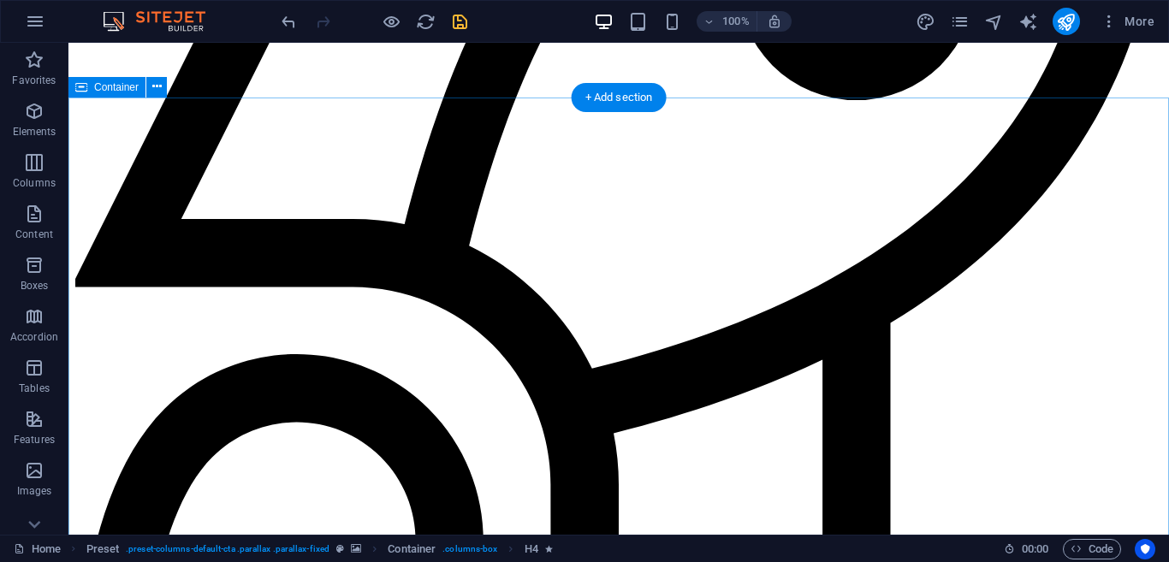
scroll to position [2599, 0]
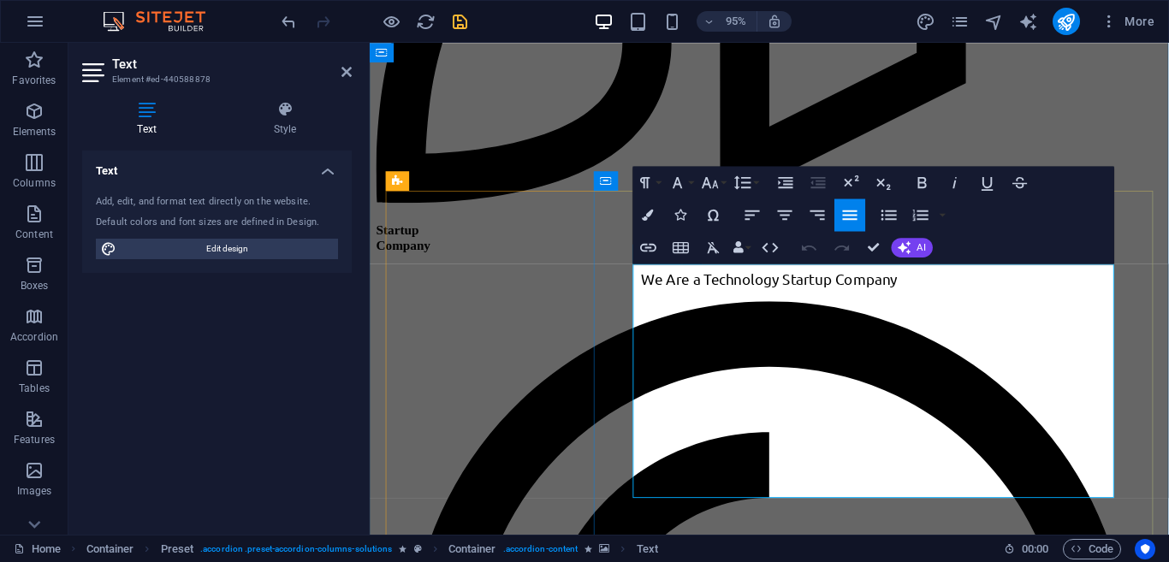
copy div "The traditional supply chain model often leads to overproduction, which can res…"
click at [463, 23] on icon "save" at bounding box center [460, 22] width 20 height 20
